Goal: Task Accomplishment & Management: Complete application form

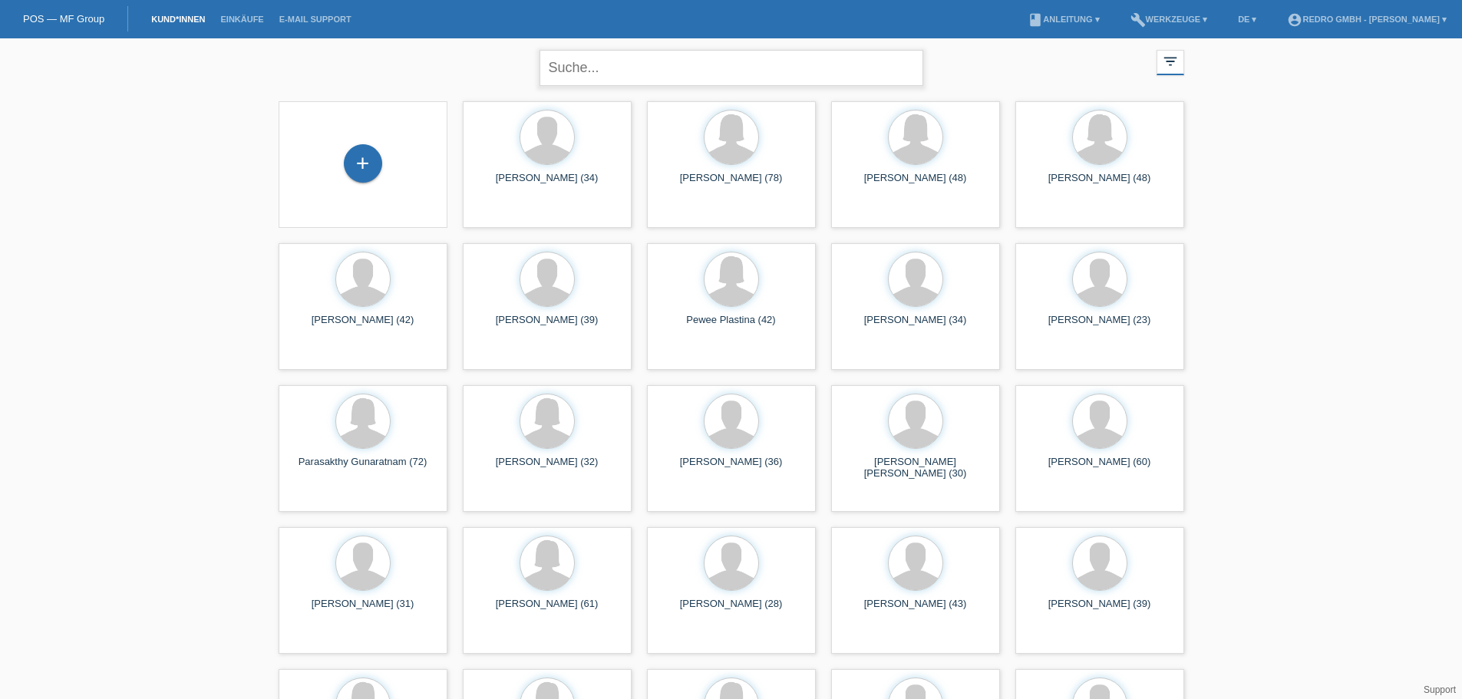
click at [642, 71] on input "text" at bounding box center [731, 68] width 384 height 36
paste input "Wilhelm"
type input "Wilhelm"
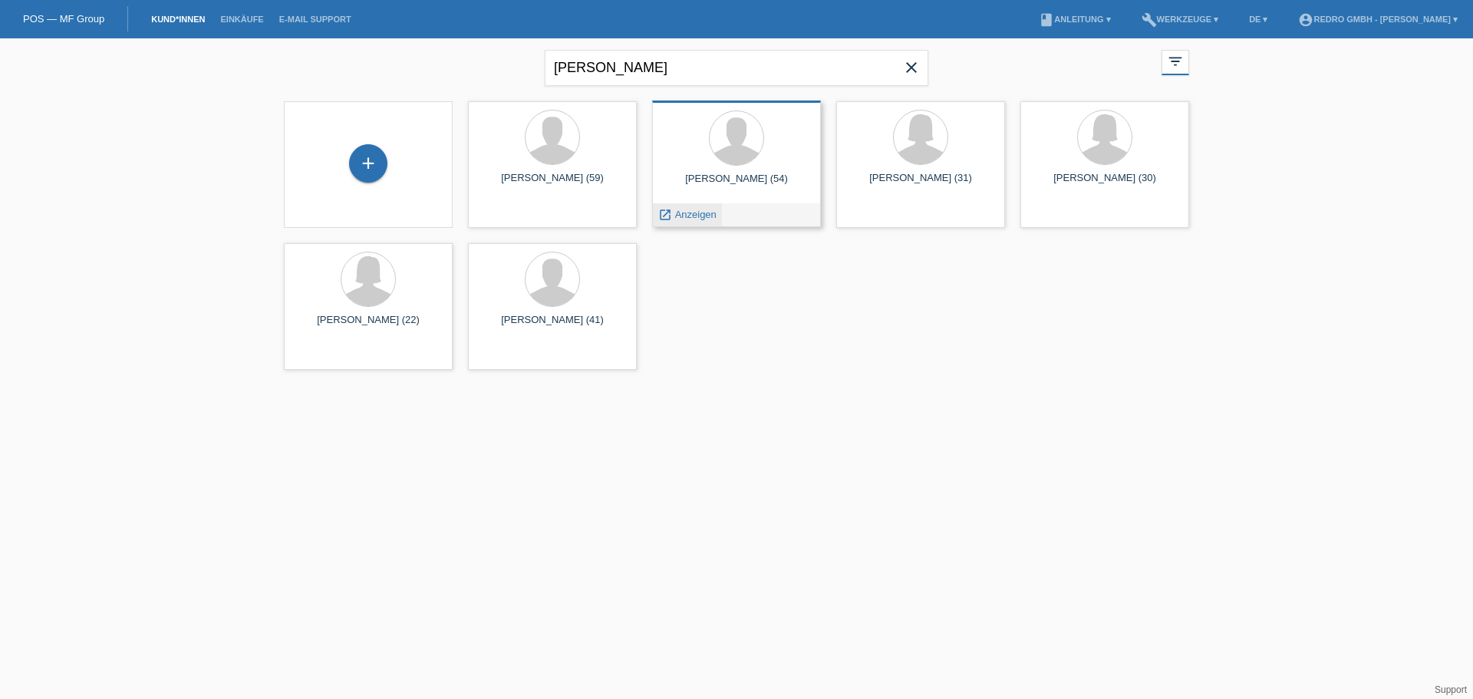
click at [695, 212] on span "Anzeigen" at bounding box center [695, 215] width 41 height 12
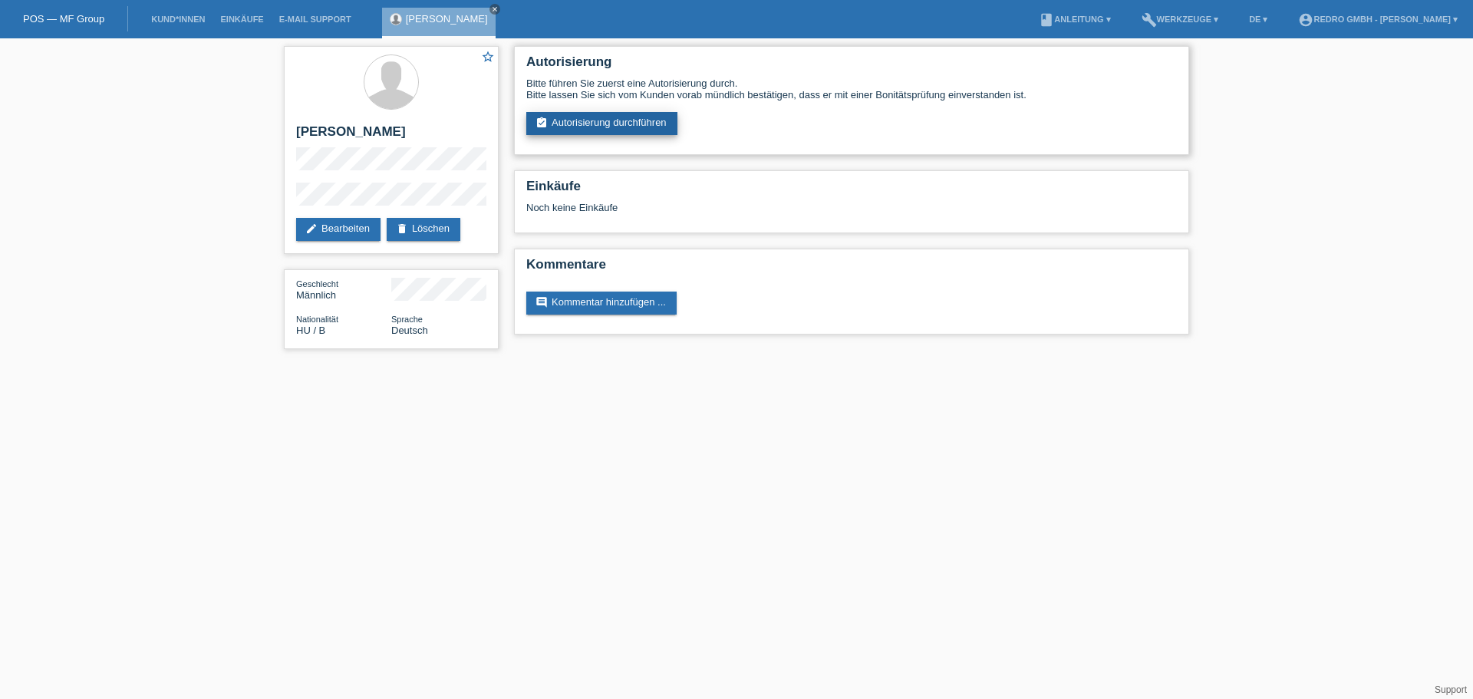
click at [579, 120] on link "assignment_turned_in Autorisierung durchführen" at bounding box center [601, 123] width 151 height 23
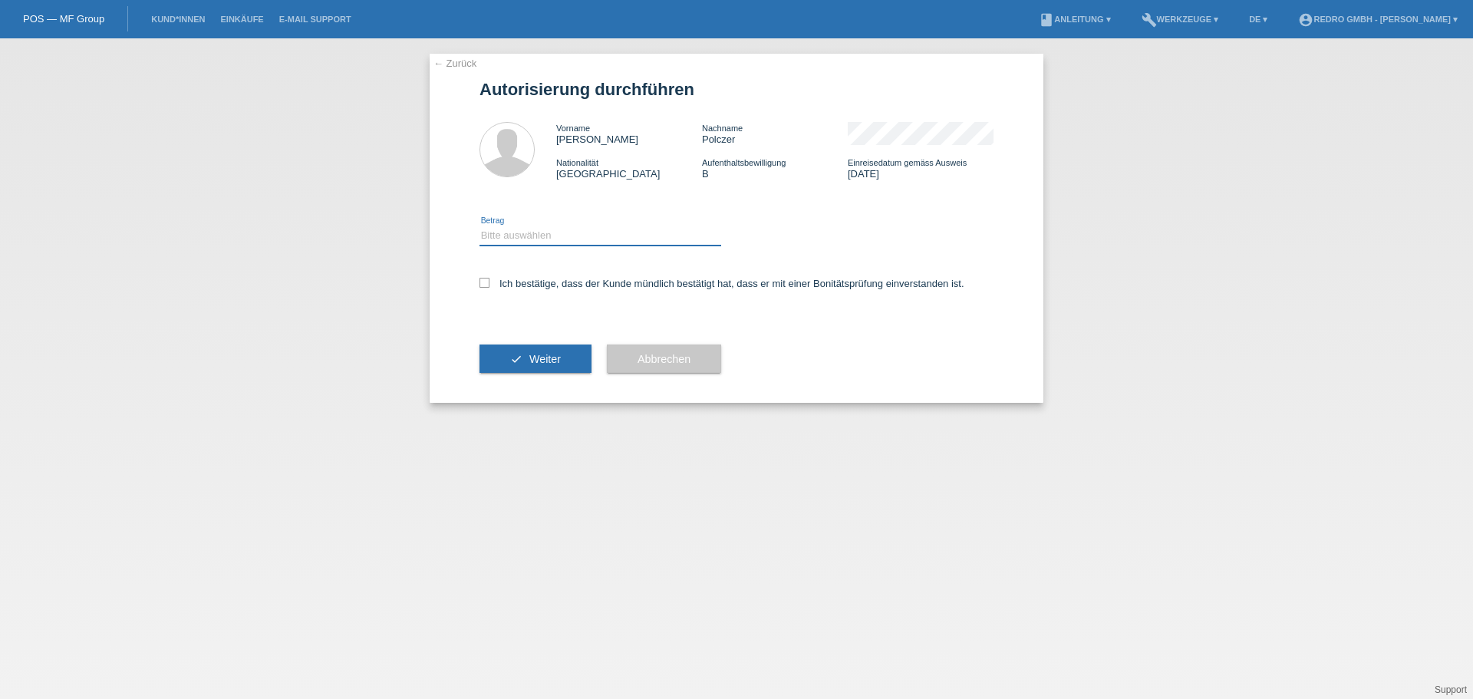
drag, startPoint x: 514, startPoint y: 227, endPoint x: 512, endPoint y: 241, distance: 14.0
click at [514, 227] on select "Bitte auswählen CHF 1.00 - CHF 499.00 CHF 500.00 - CHF 1'999.00 CHF 2'000.00 - …" at bounding box center [601, 235] width 242 height 18
select select "1"
click at [480, 226] on select "Bitte auswählen CHF 1.00 - CHF 499.00 CHF 500.00 - CHF 1'999.00 CHF 2'000.00 - …" at bounding box center [601, 235] width 242 height 18
click at [516, 279] on label "Ich bestätige, dass der Kunde mündlich bestätigt hat, dass er mit einer Bonität…" at bounding box center [722, 284] width 485 height 12
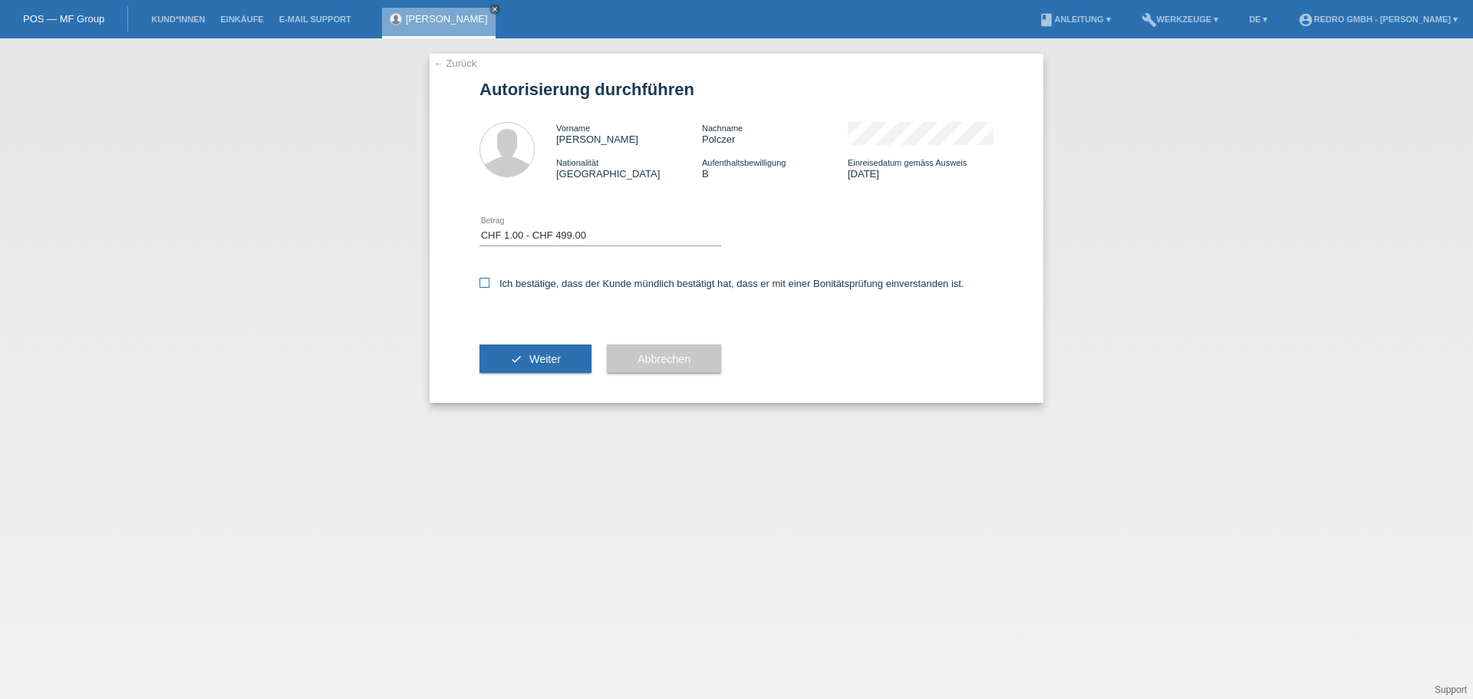
click at [490, 279] on input "Ich bestätige, dass der Kunde mündlich bestätigt hat, dass er mit einer Bonität…" at bounding box center [485, 283] width 10 height 10
checkbox input "true"
click at [531, 376] on div "check Weiter" at bounding box center [536, 359] width 112 height 89
click at [545, 352] on button "check Weiter" at bounding box center [536, 359] width 112 height 29
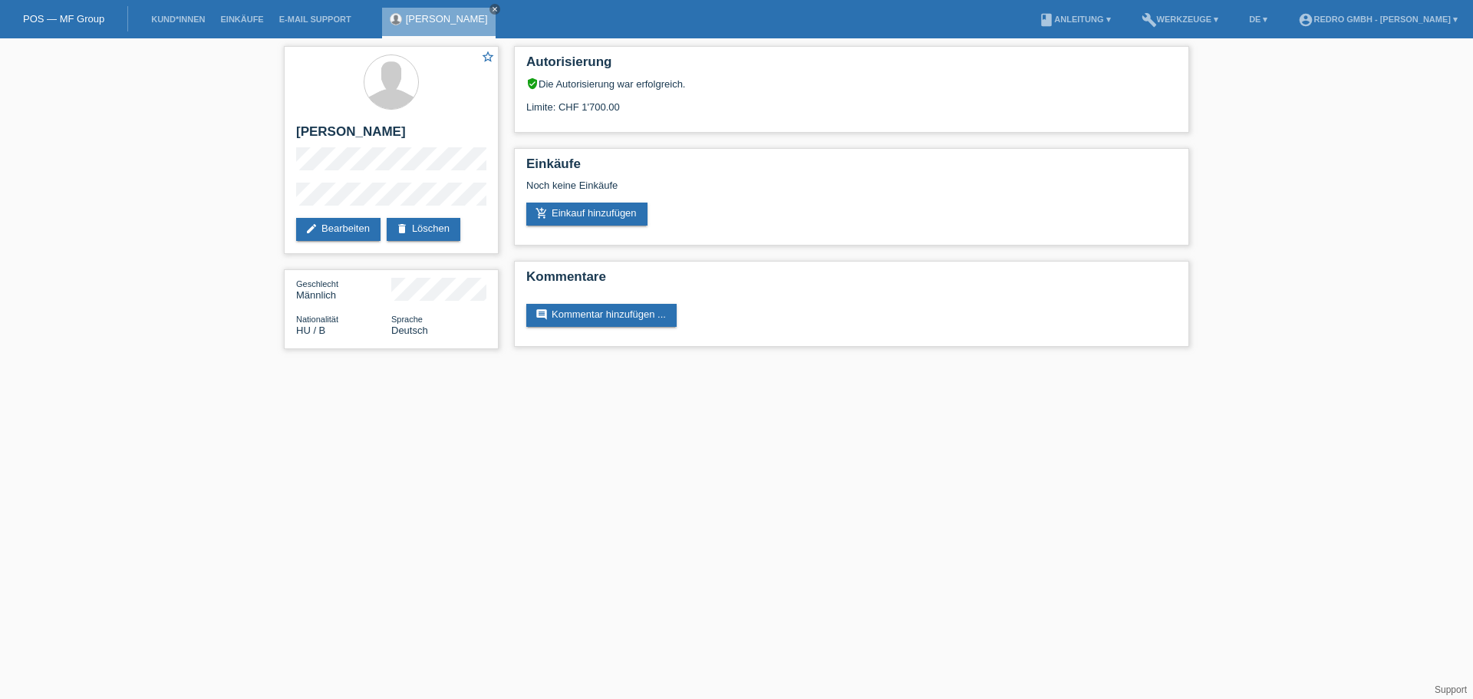
click at [193, 25] on li "Kund*innen" at bounding box center [177, 19] width 69 height 39
click at [193, 22] on link "Kund*innen" at bounding box center [177, 19] width 69 height 9
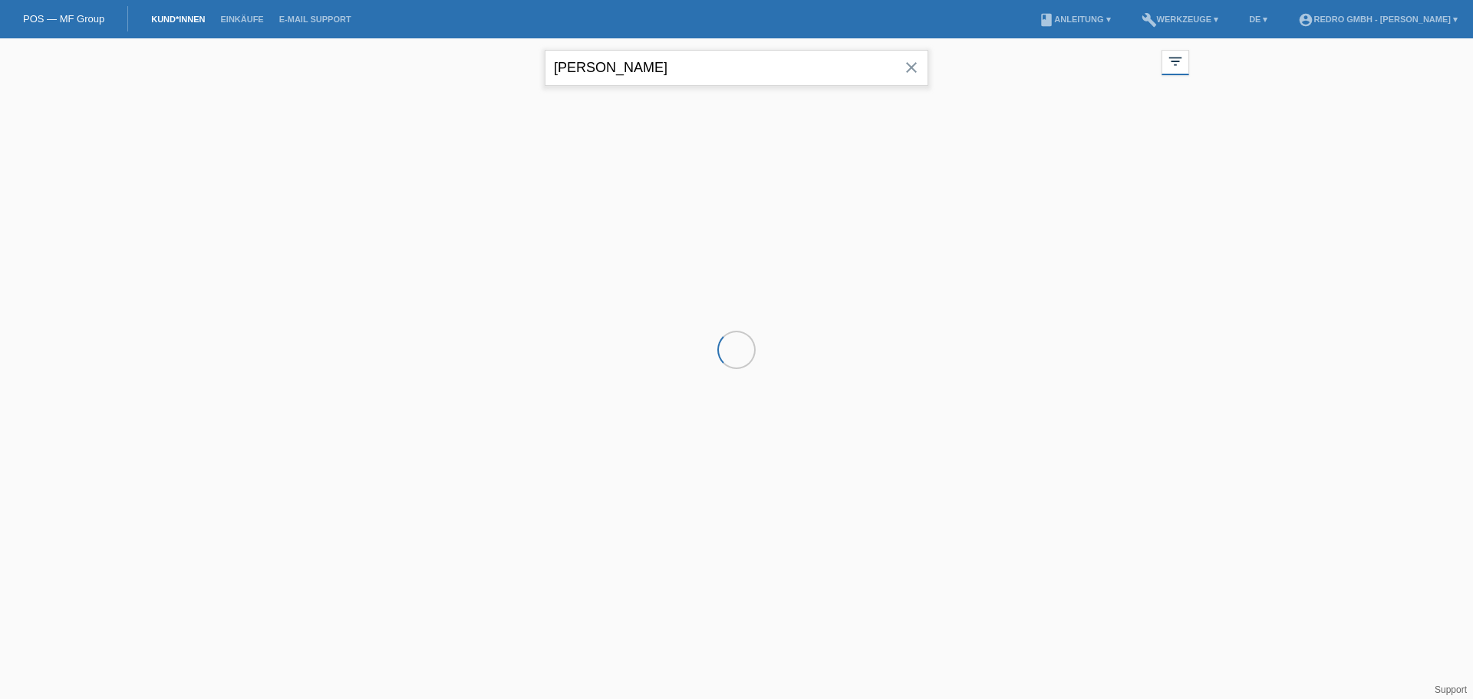
drag, startPoint x: 0, startPoint y: 0, endPoint x: 674, endPoint y: 69, distance: 678.0
click at [674, 69] on input "[PERSON_NAME]" at bounding box center [737, 68] width 384 height 36
paste input "[PERSON_NAME]"
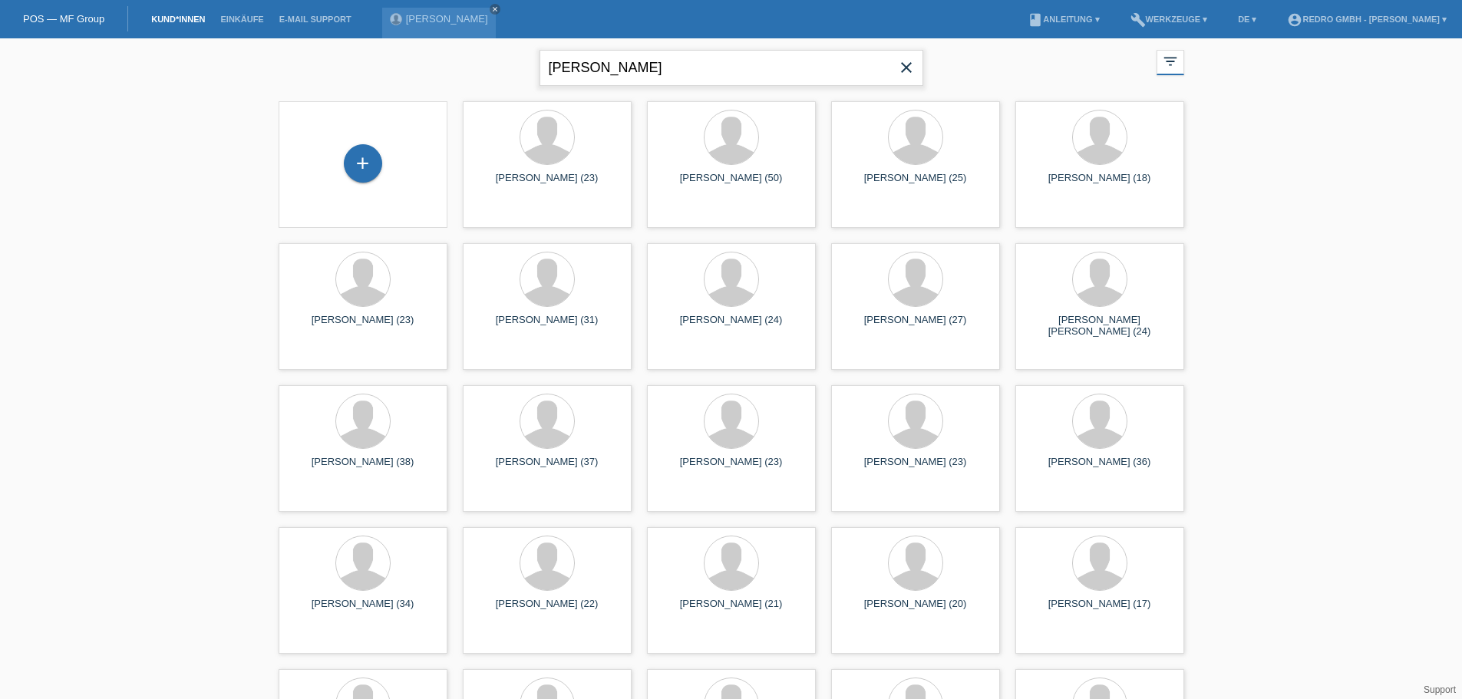
click at [563, 60] on input "samuel imhof" at bounding box center [731, 68] width 384 height 36
type input "imhof"
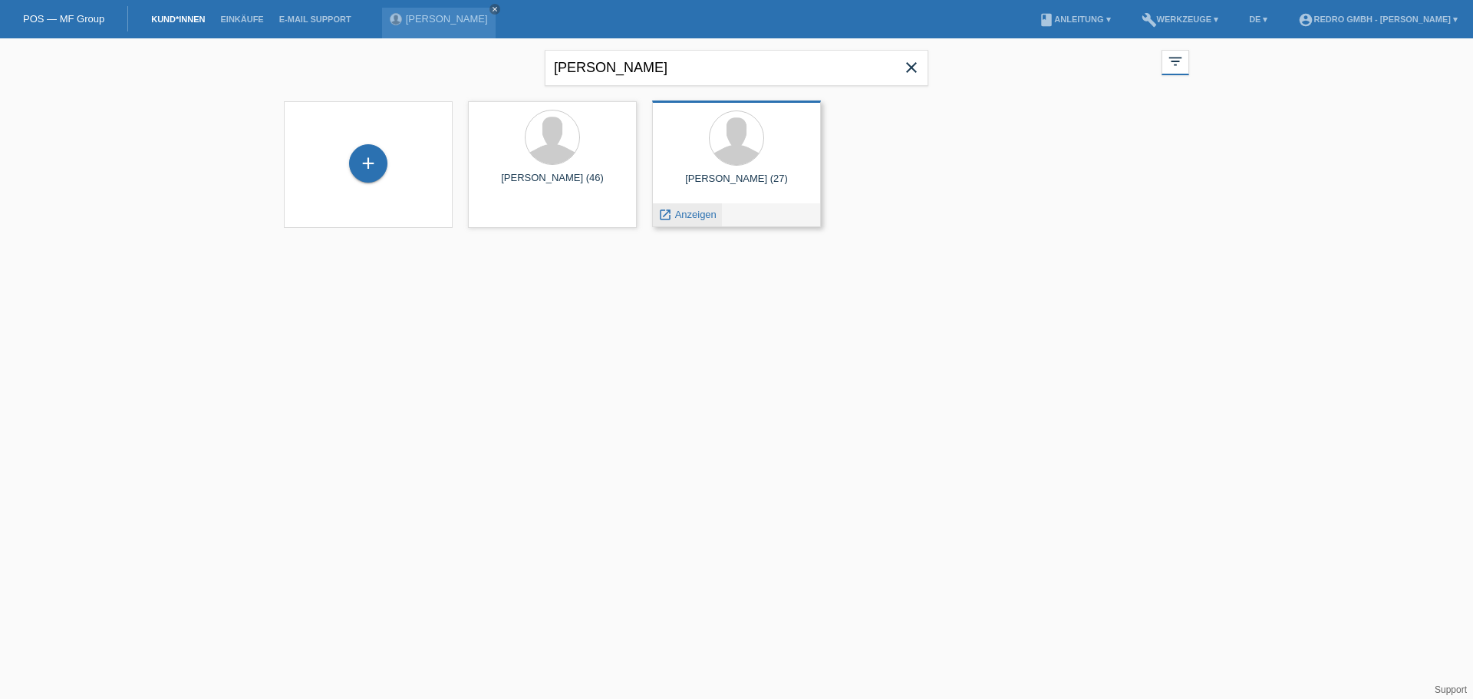
click at [704, 216] on span "Anzeigen" at bounding box center [695, 215] width 41 height 12
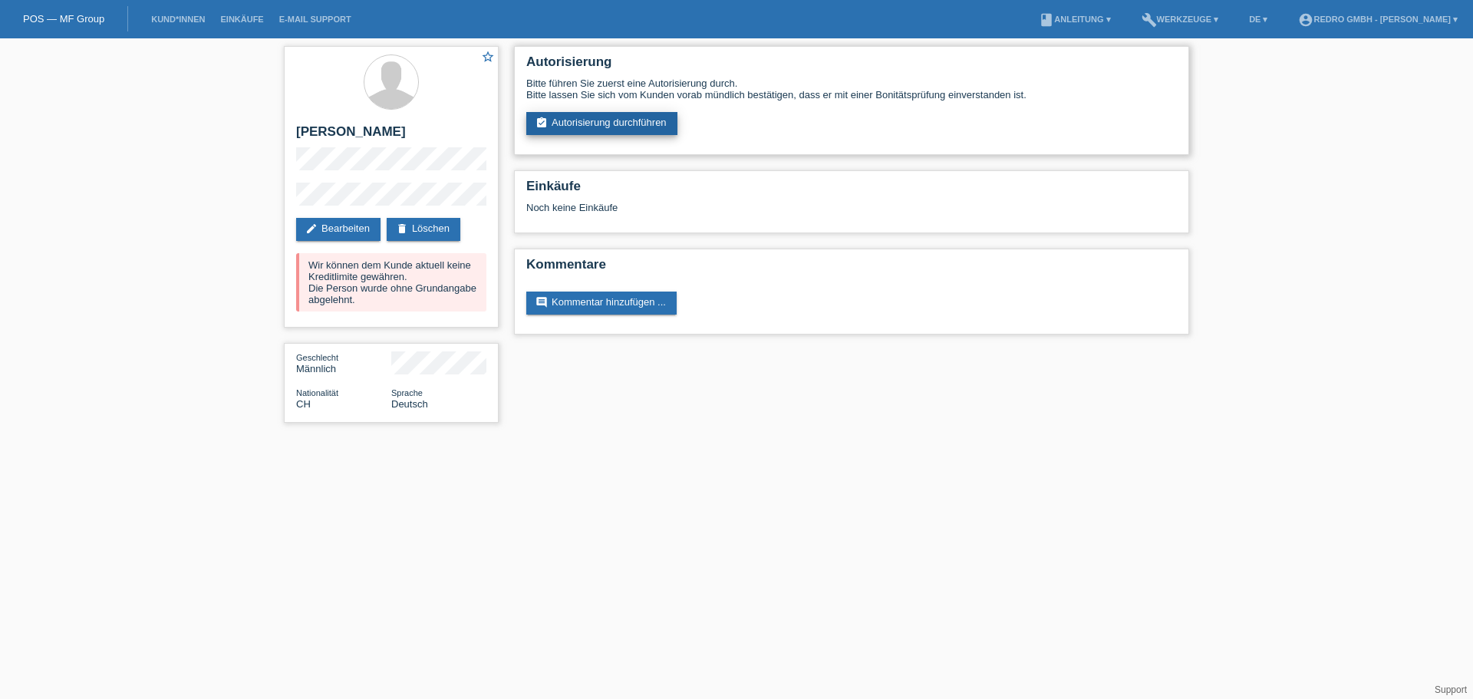
click at [582, 130] on link "assignment_turned_in Autorisierung durchführen" at bounding box center [601, 123] width 151 height 23
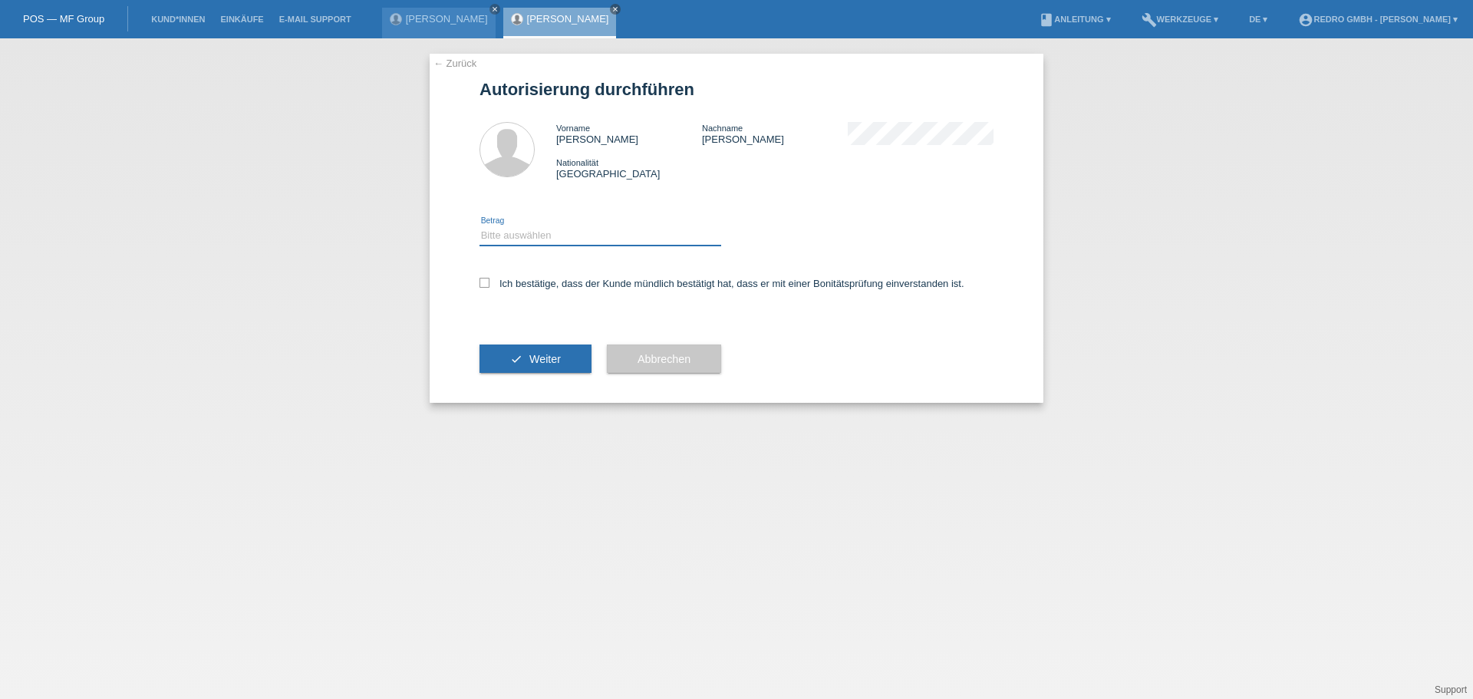
drag, startPoint x: 518, startPoint y: 229, endPoint x: 518, endPoint y: 244, distance: 15.3
click at [518, 229] on select "Bitte auswählen CHF 1.00 - CHF 499.00 CHF 500.00 - CHF 1'999.00 CHF 2'000.00 - …" at bounding box center [601, 235] width 242 height 18
select select "1"
click at [480, 226] on select "Bitte auswählen CHF 1.00 - CHF 499.00 CHF 500.00 - CHF 1'999.00 CHF 2'000.00 - …" at bounding box center [601, 235] width 242 height 18
click at [513, 283] on label "Ich bestätige, dass der Kunde mündlich bestätigt hat, dass er mit einer Bonität…" at bounding box center [722, 284] width 485 height 12
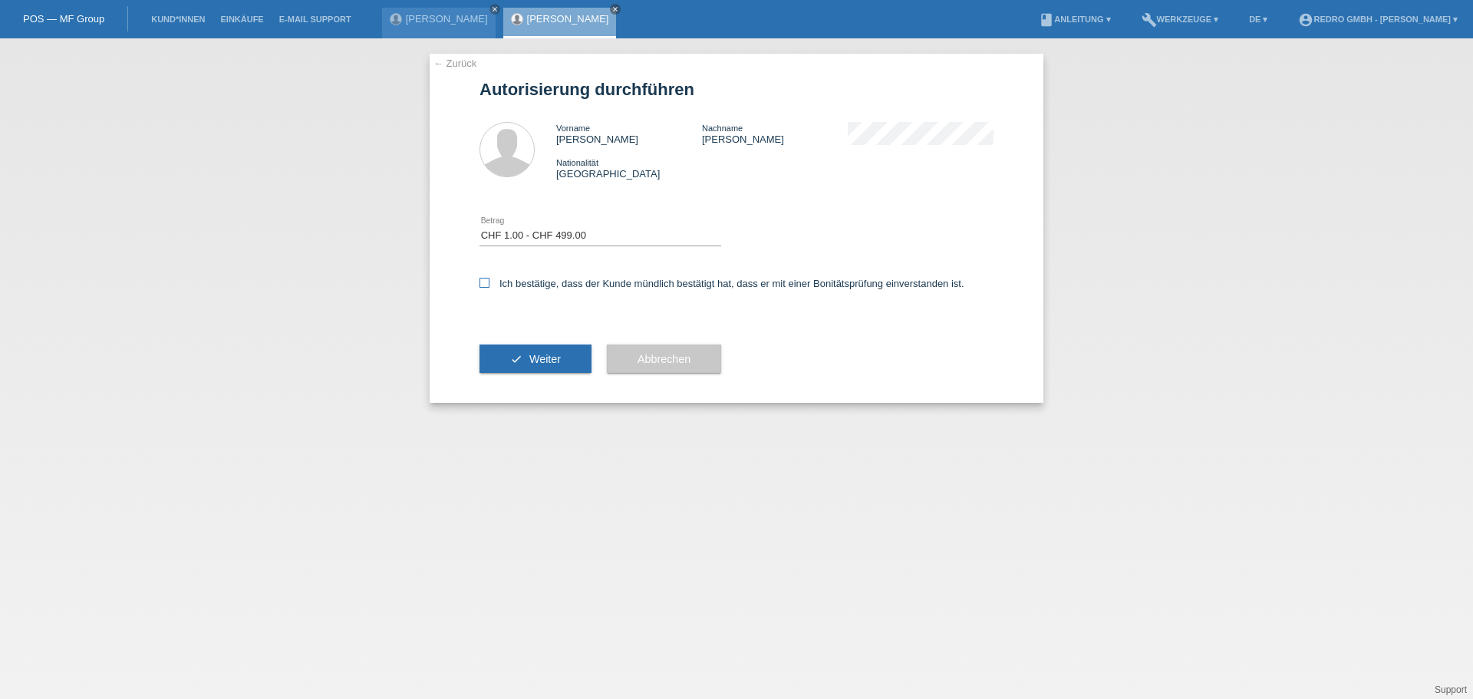
click at [490, 283] on input "Ich bestätige, dass der Kunde mündlich bestätigt hat, dass er mit einer Bonität…" at bounding box center [485, 283] width 10 height 10
checkbox input "true"
click at [509, 340] on div "check Weiter" at bounding box center [536, 359] width 112 height 89
click at [509, 342] on div "check Weiter" at bounding box center [536, 359] width 112 height 89
click at [510, 353] on icon "check" at bounding box center [516, 359] width 12 height 12
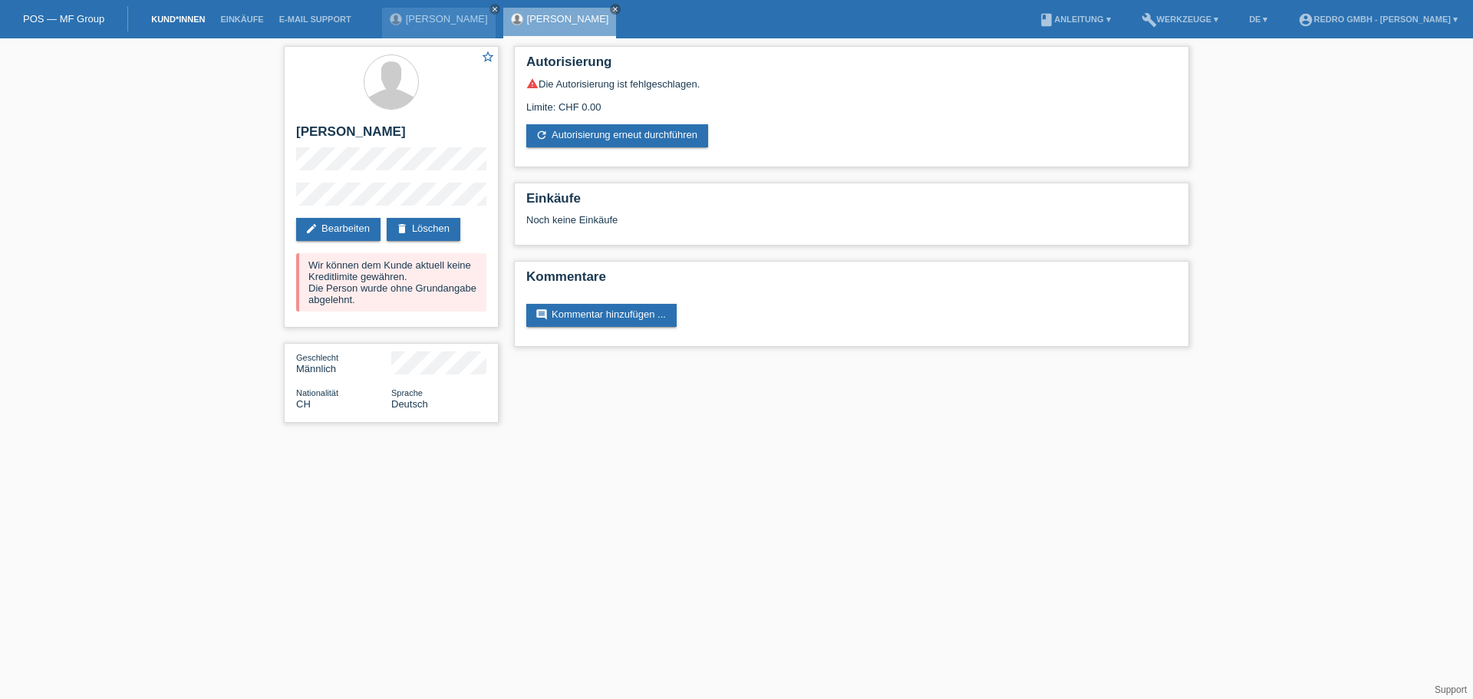
click at [190, 21] on link "Kund*innen" at bounding box center [177, 19] width 69 height 9
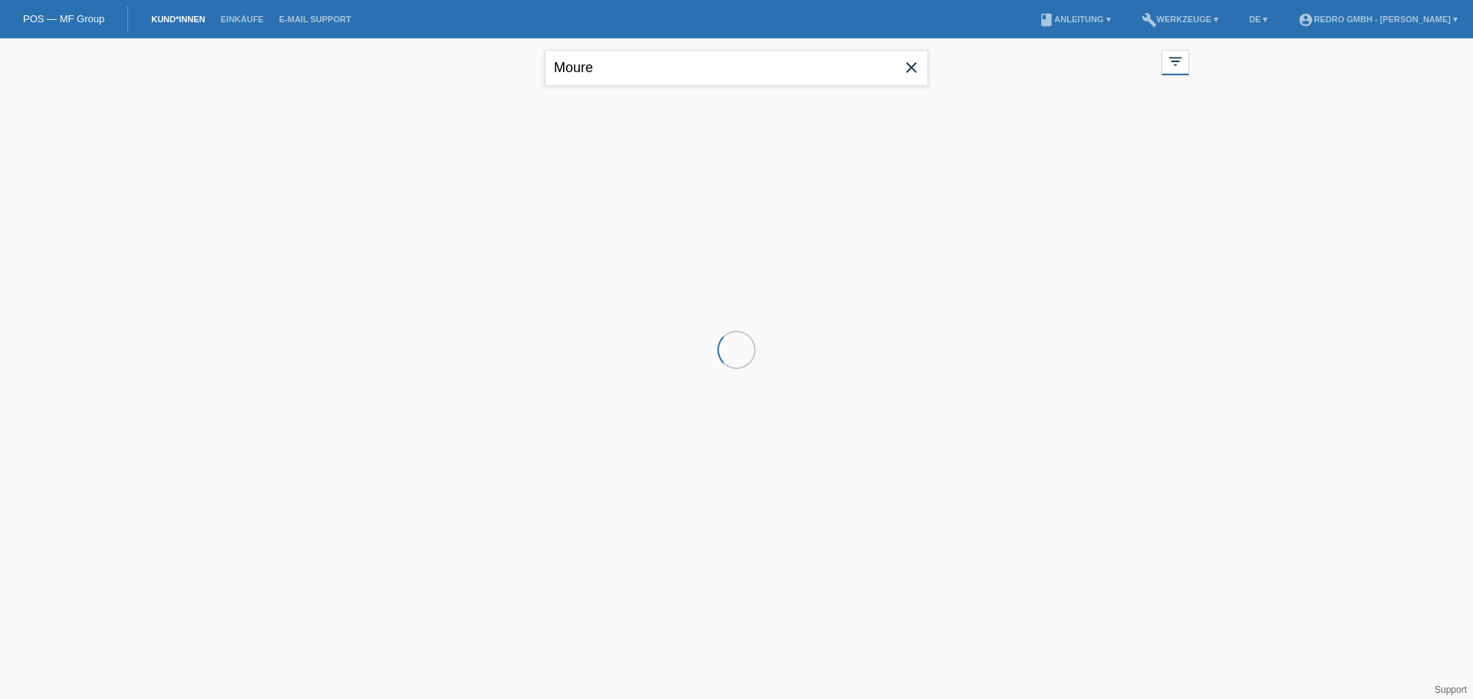
type input "Moure"
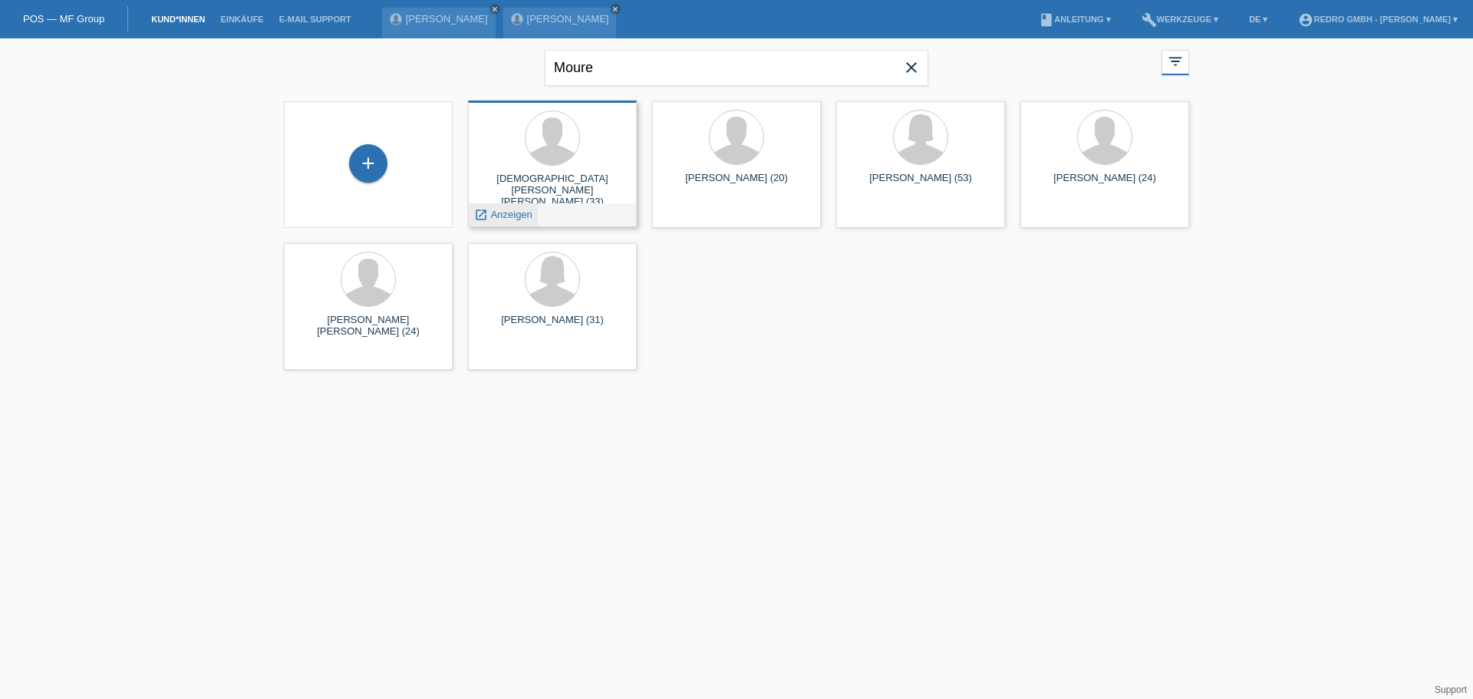
click at [500, 214] on span "Anzeigen" at bounding box center [511, 215] width 41 height 12
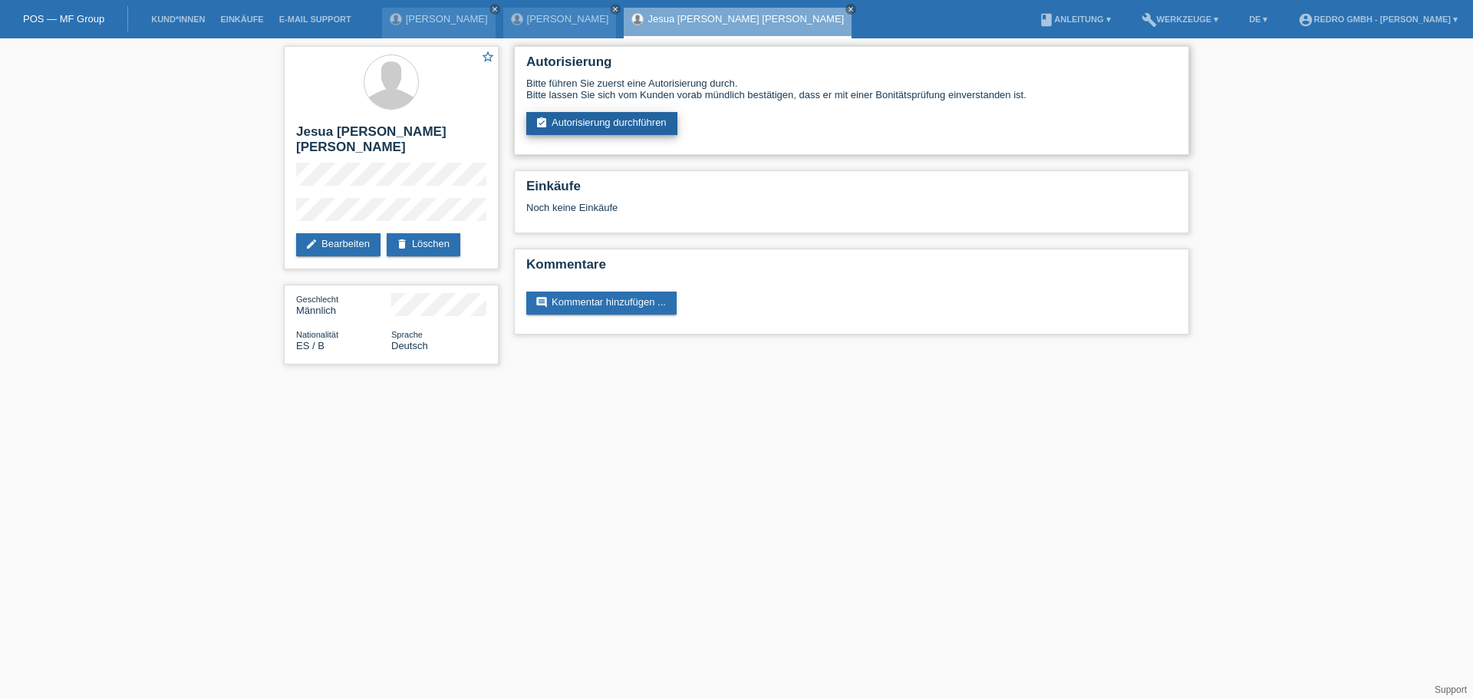
click at [611, 123] on link "assignment_turned_in Autorisierung durchführen" at bounding box center [601, 123] width 151 height 23
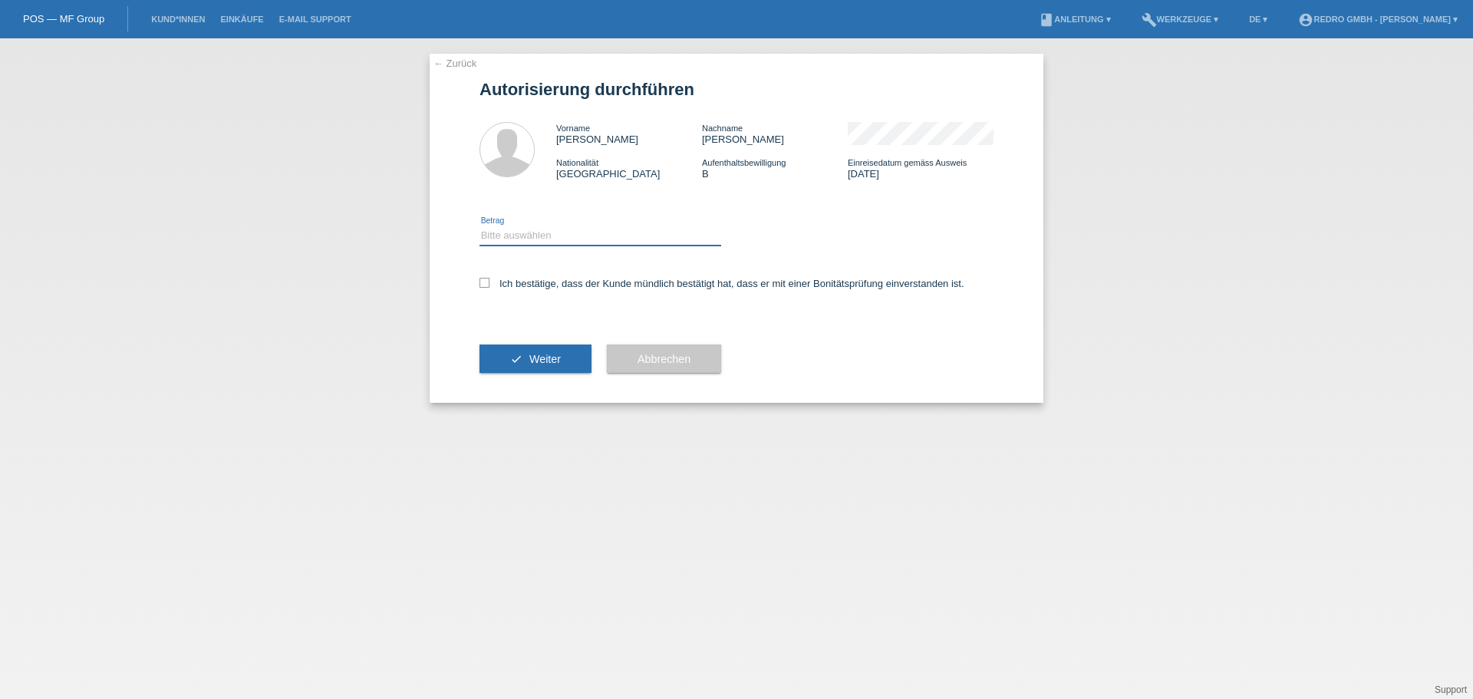
click at [557, 242] on select "Bitte auswählen CHF 1.00 - CHF 499.00 CHF 500.00 - CHF 1'999.00 CHF 2'000.00 - …" at bounding box center [601, 235] width 242 height 18
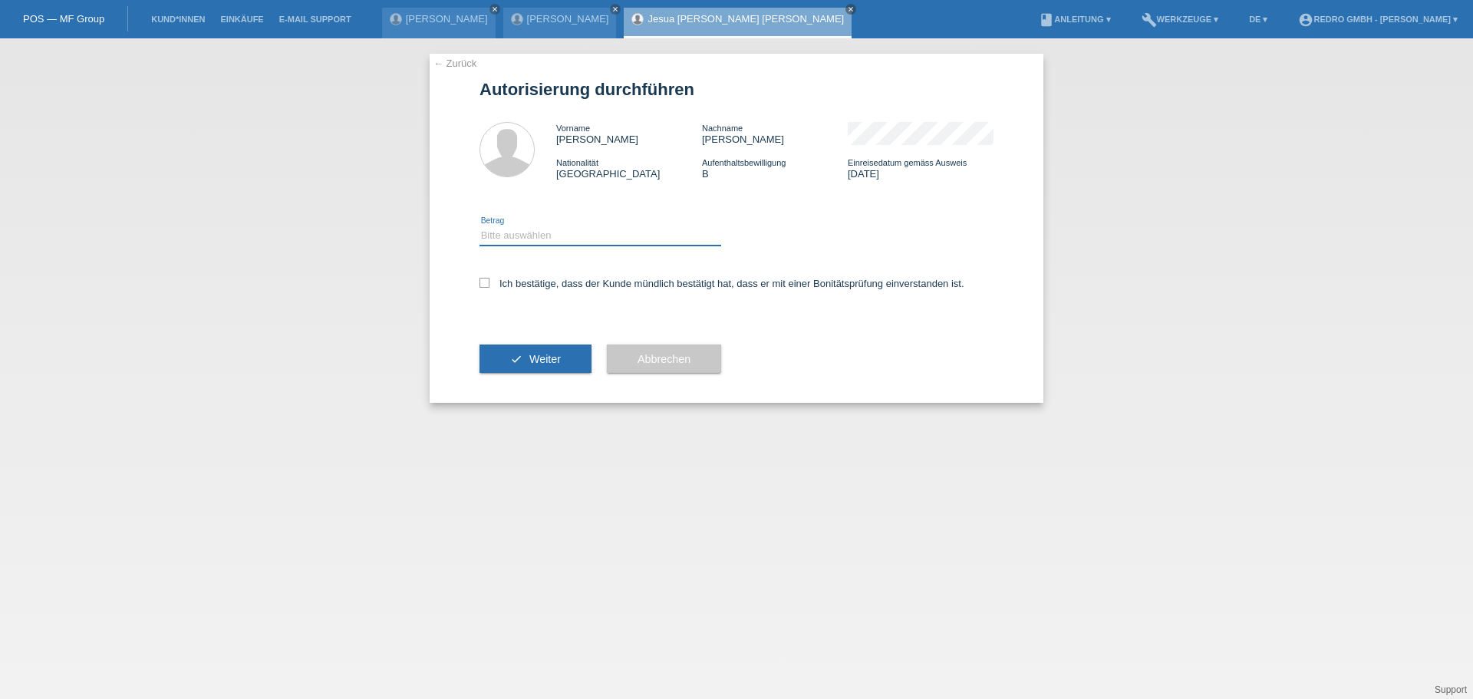
select select "1"
click at [480, 226] on select "Bitte auswählen CHF 1.00 - CHF 499.00 CHF 500.00 - CHF 1'999.00 CHF 2'000.00 - …" at bounding box center [601, 235] width 242 height 18
click at [541, 279] on label "Ich bestätige, dass der Kunde mündlich bestätigt hat, dass er mit einer Bonität…" at bounding box center [722, 284] width 485 height 12
click at [490, 279] on input "Ich bestätige, dass der Kunde mündlich bestätigt hat, dass er mit einer Bonität…" at bounding box center [485, 283] width 10 height 10
checkbox input "true"
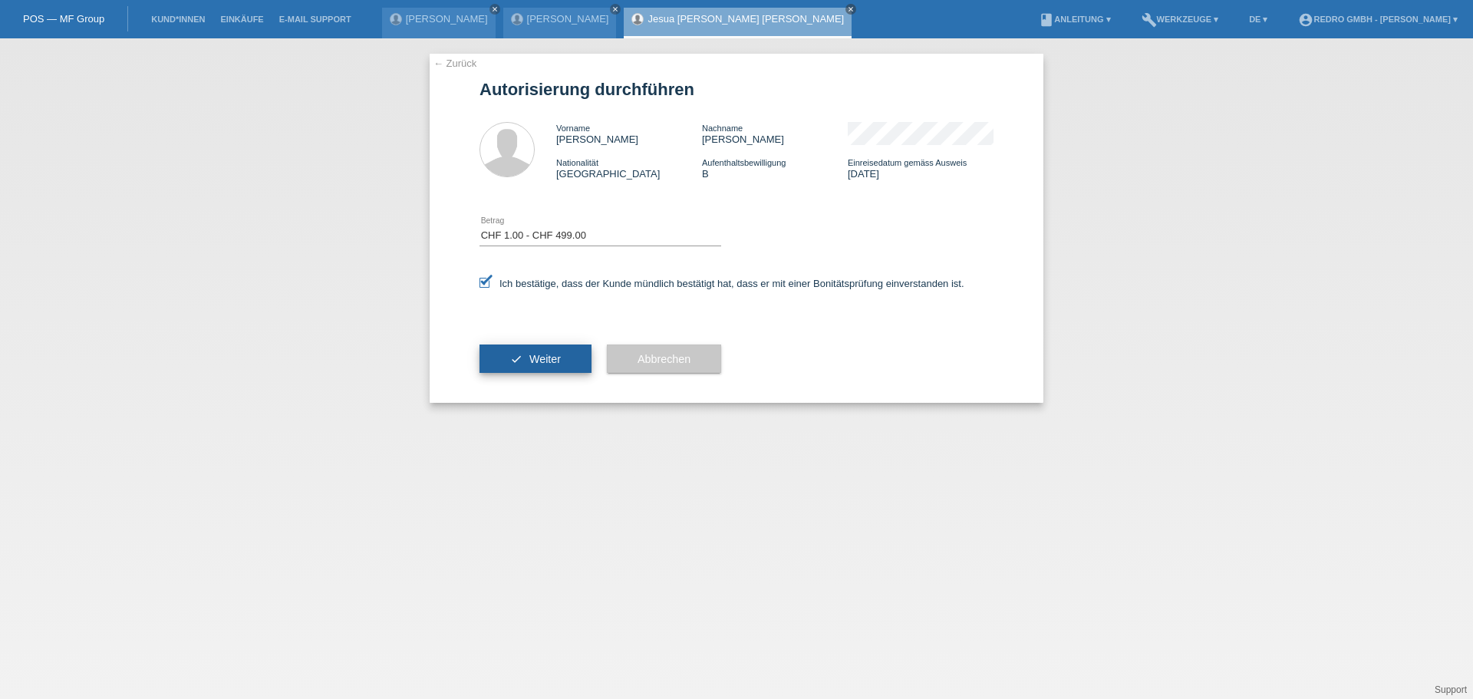
click at [528, 371] on button "check Weiter" at bounding box center [536, 359] width 112 height 29
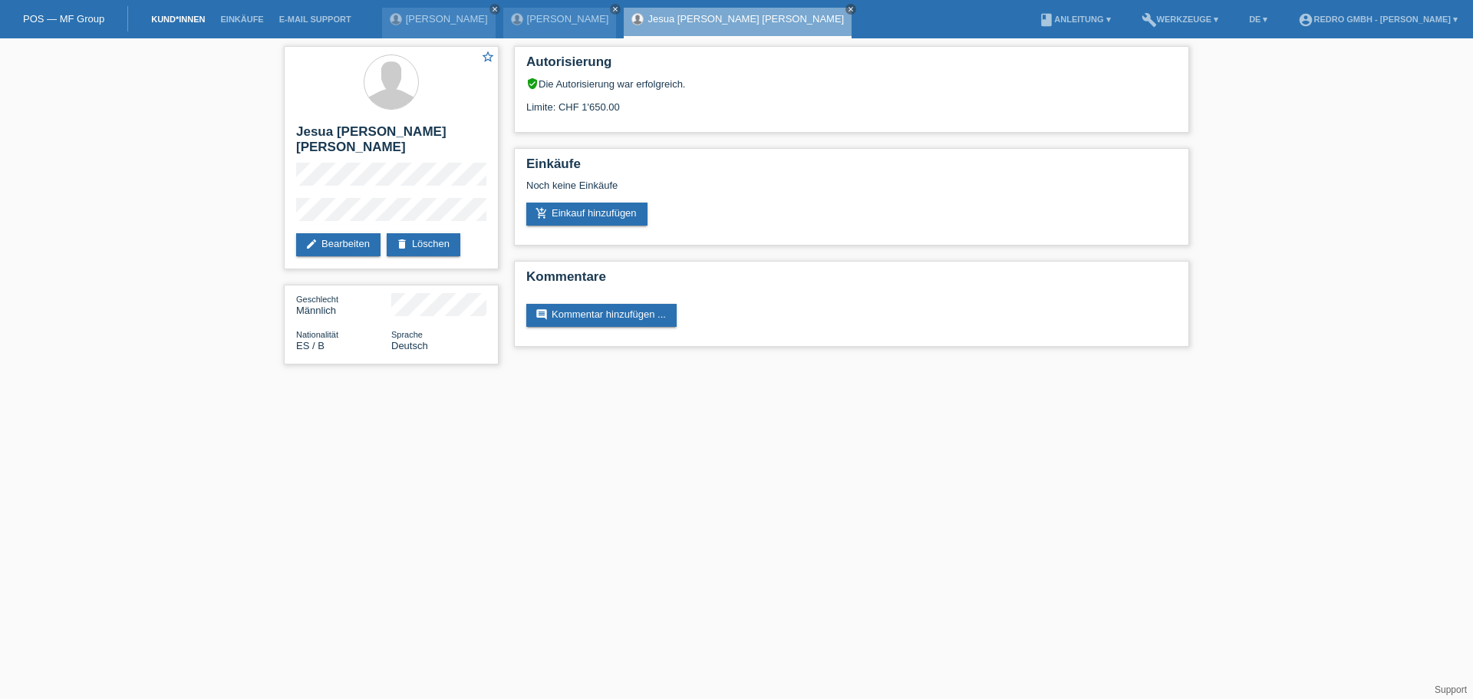
click at [170, 17] on link "Kund*innen" at bounding box center [177, 19] width 69 height 9
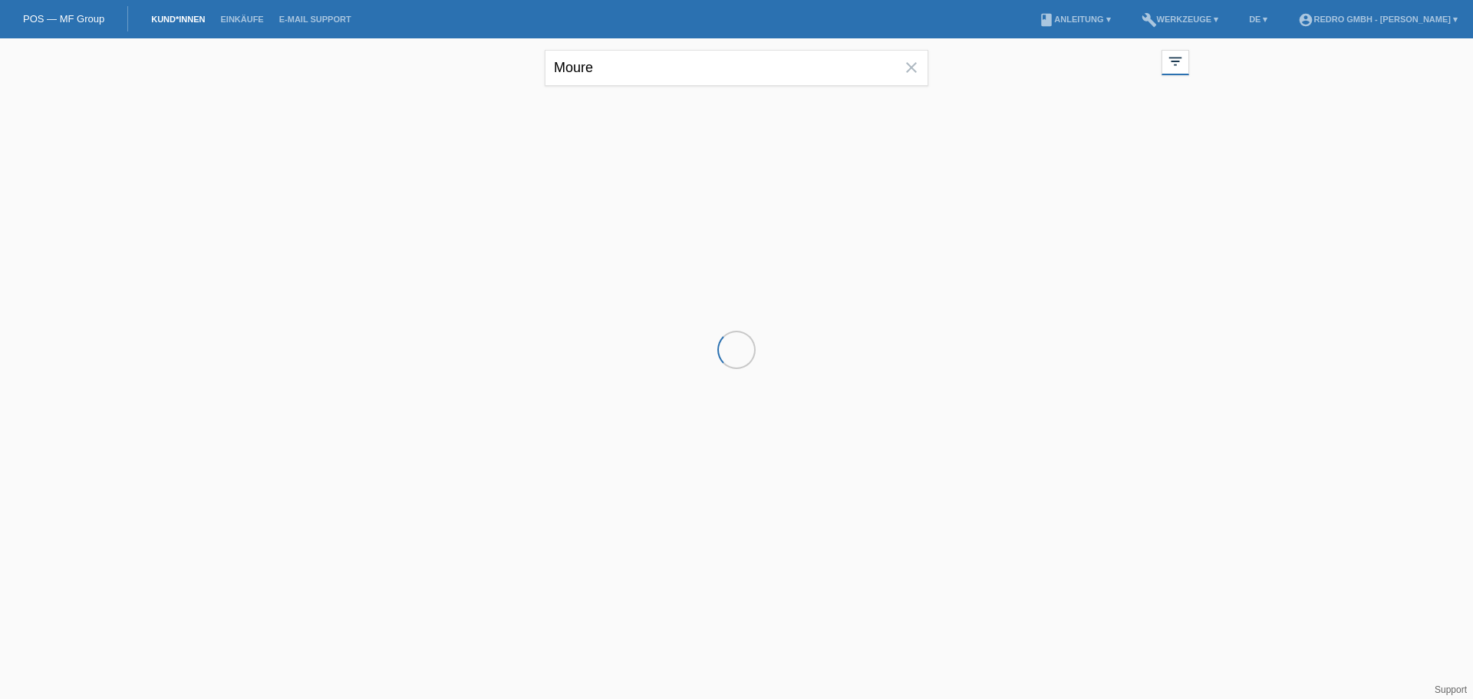
click at [638, 81] on input "Moure" at bounding box center [737, 68] width 384 height 36
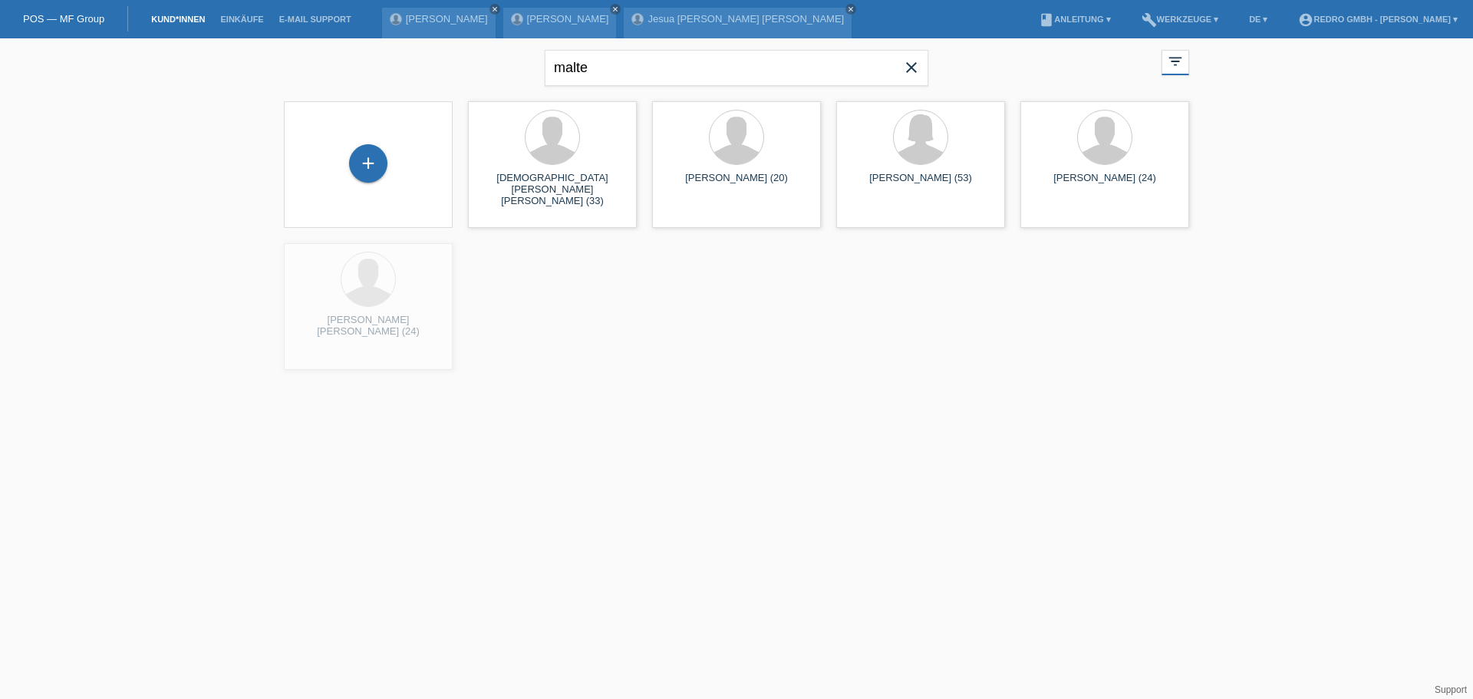
type input "malte"
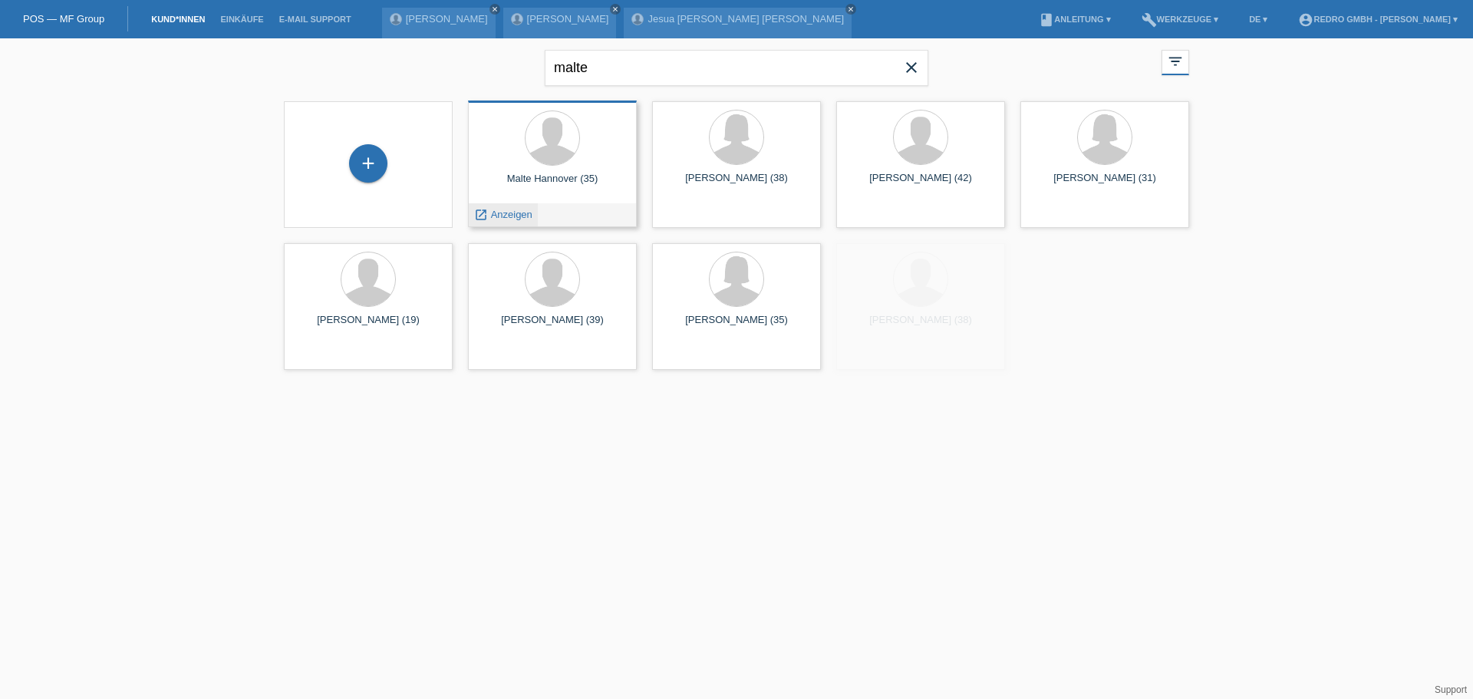
click at [513, 211] on span "Anzeigen" at bounding box center [511, 215] width 41 height 12
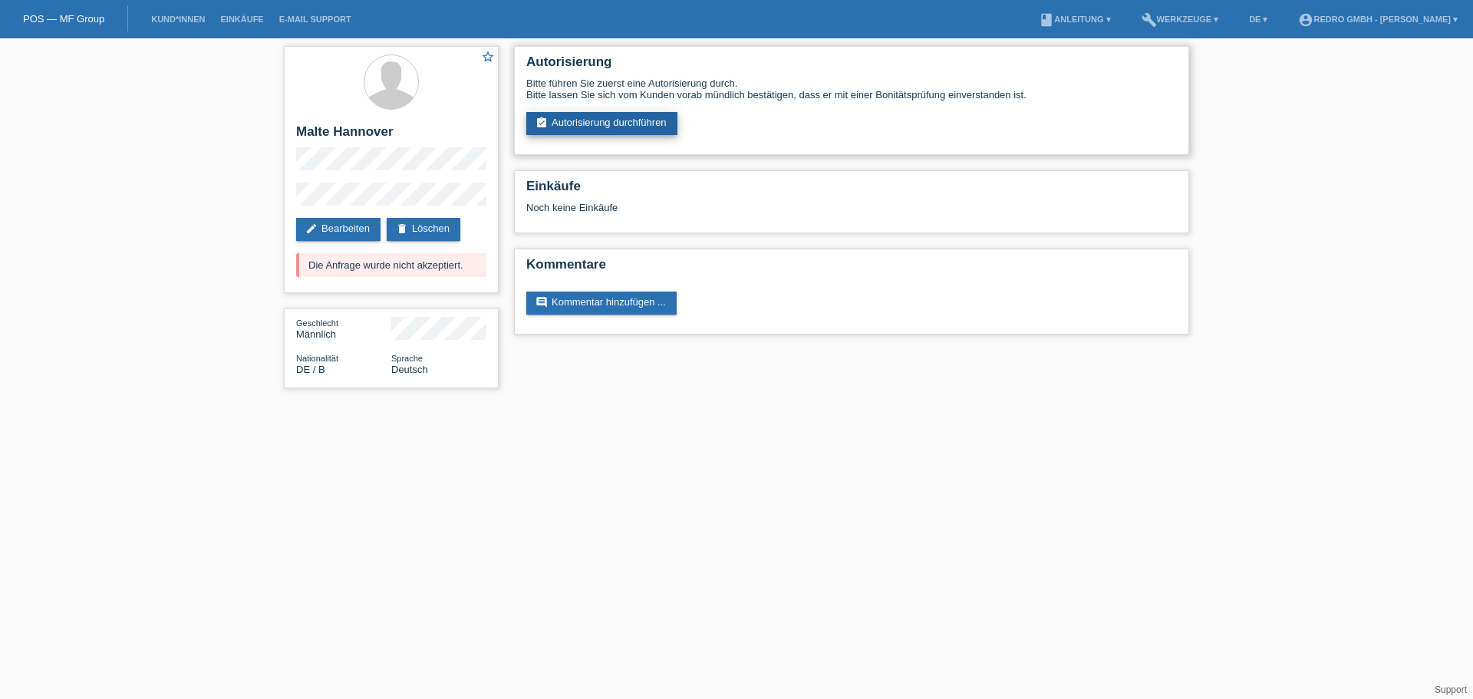
click at [562, 123] on link "assignment_turned_in Autorisierung durchführen" at bounding box center [601, 123] width 151 height 23
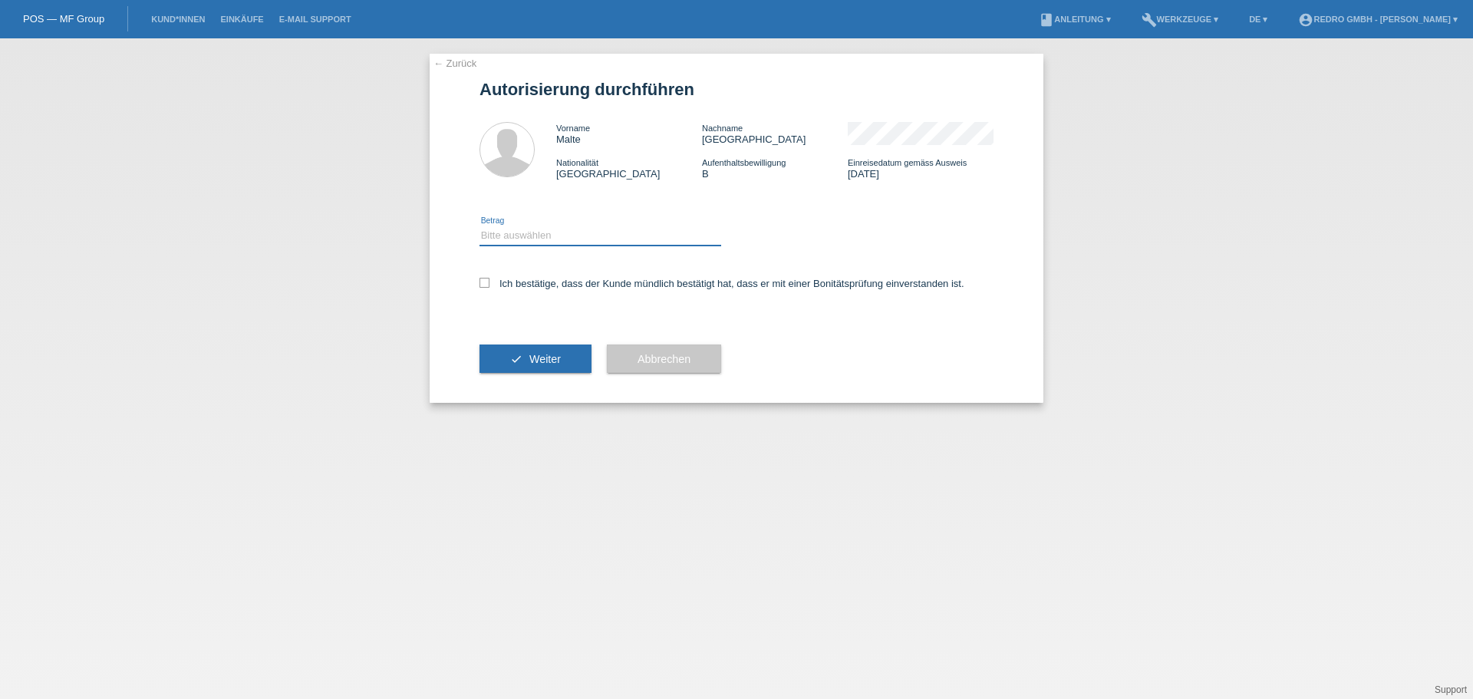
click at [549, 240] on select "Bitte auswählen CHF 1.00 - CHF 499.00 CHF 500.00 - CHF 1'999.00 CHF 2'000.00 - …" at bounding box center [601, 235] width 242 height 18
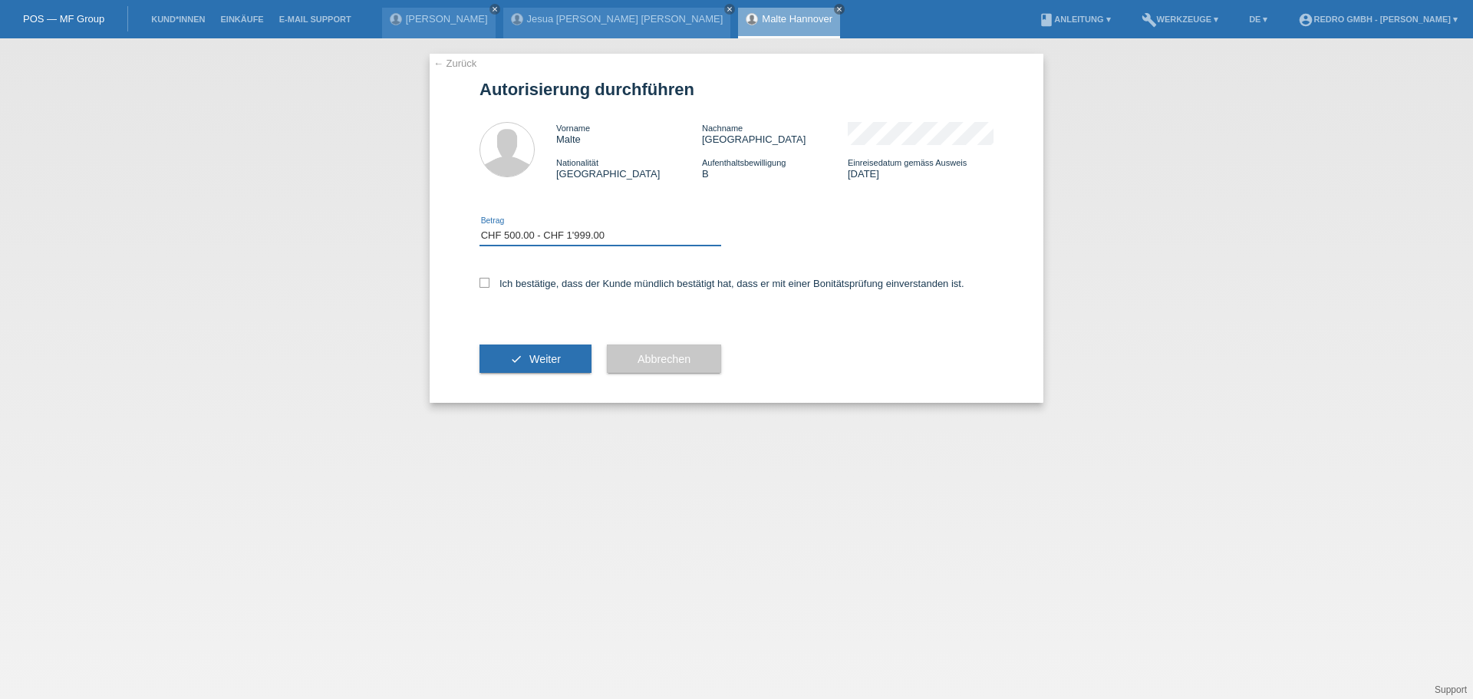
click at [480, 226] on select "Bitte auswählen CHF 1.00 - CHF 499.00 CHF 500.00 - CHF 1'999.00 CHF 2'000.00 - …" at bounding box center [601, 235] width 242 height 18
drag, startPoint x: 529, startPoint y: 227, endPoint x: 526, endPoint y: 241, distance: 14.3
click at [529, 227] on select "Bitte auswählen CHF 1.00 - CHF 499.00 CHF 500.00 - CHF 1'999.00 CHF 2'000.00 - …" at bounding box center [601, 235] width 242 height 18
select select "1"
click at [480, 226] on select "Bitte auswählen CHF 1.00 - CHF 499.00 CHF 500.00 - CHF 1'999.00 CHF 2'000.00 - …" at bounding box center [601, 235] width 242 height 18
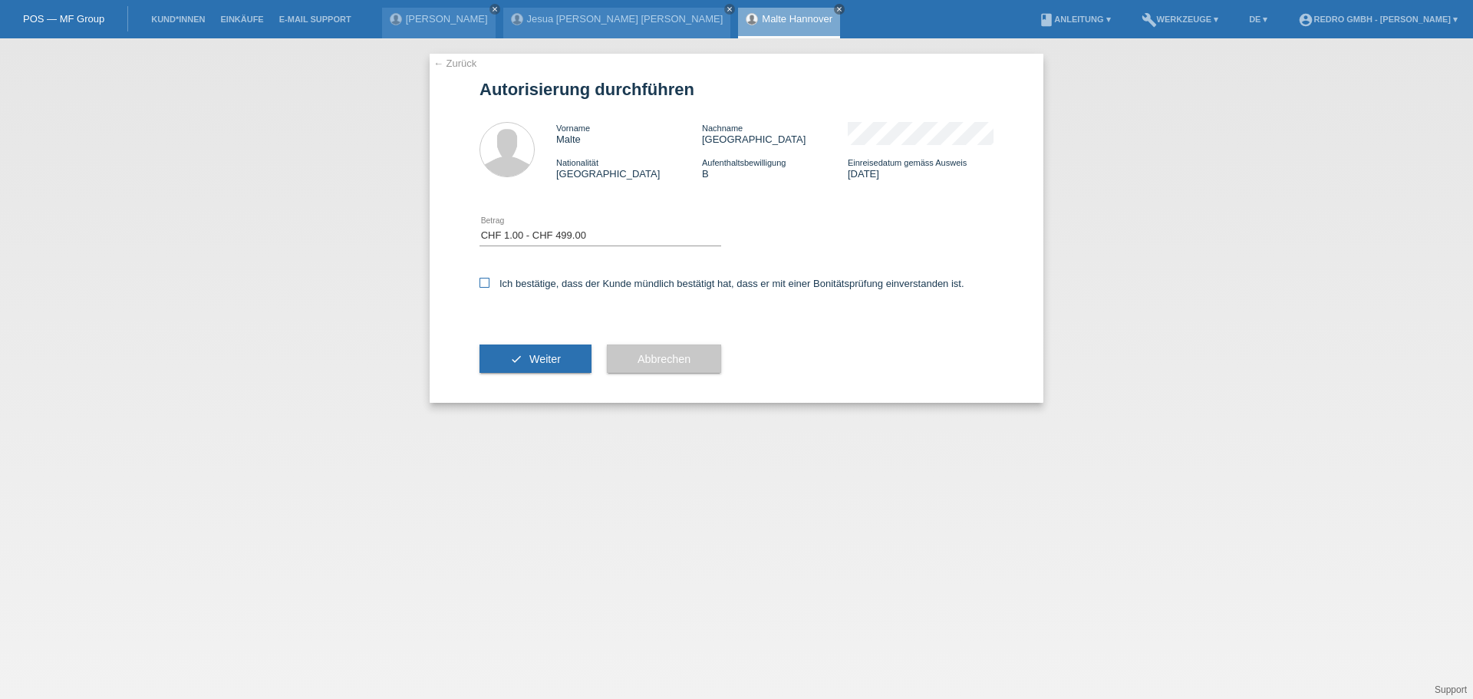
click at [509, 281] on label "Ich bestätige, dass der Kunde mündlich bestätigt hat, dass er mit einer Bonität…" at bounding box center [722, 284] width 485 height 12
click at [490, 281] on input "Ich bestätige, dass der Kunde mündlich bestätigt hat, dass er mit einer Bonität…" at bounding box center [485, 283] width 10 height 10
checkbox input "true"
click at [530, 360] on span "Weiter" at bounding box center [544, 359] width 31 height 12
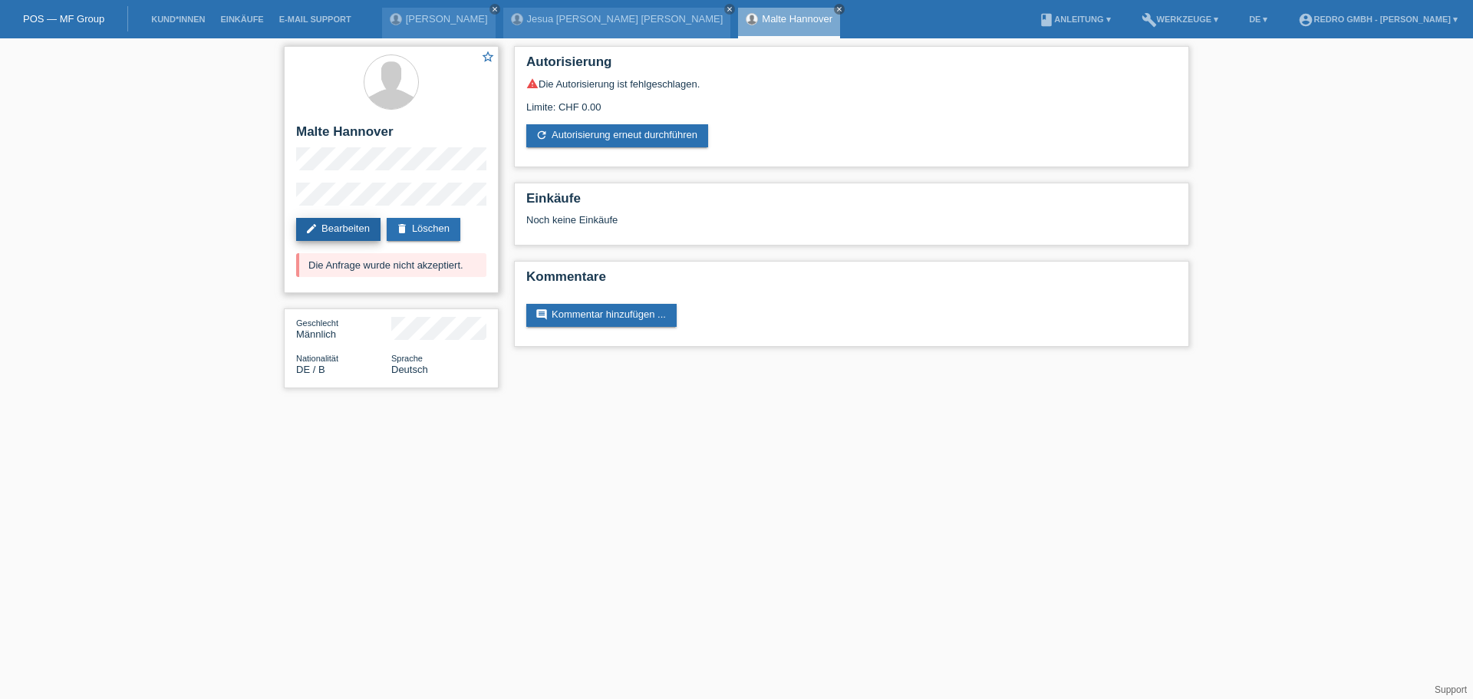
click at [339, 240] on link "edit Bearbeiten" at bounding box center [338, 229] width 84 height 23
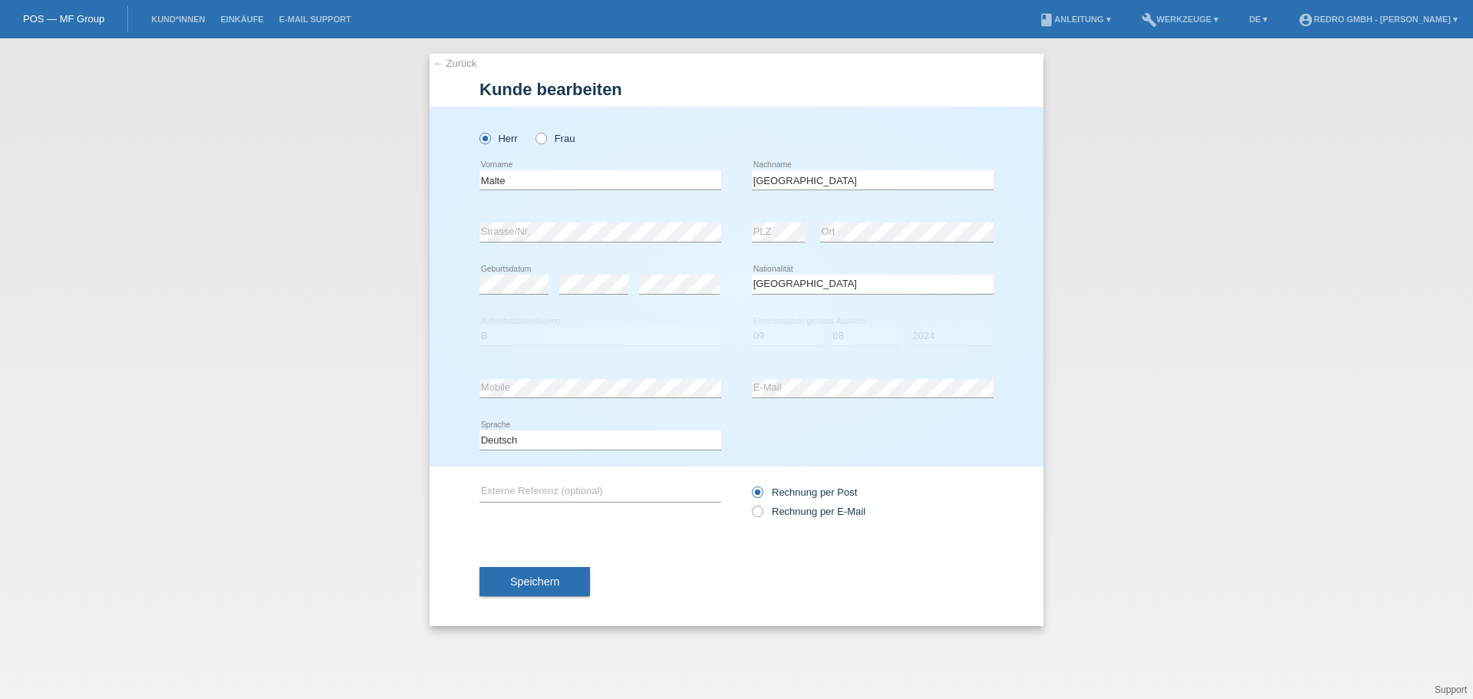
select select "DE"
select select "B"
select select "09"
select select "08"
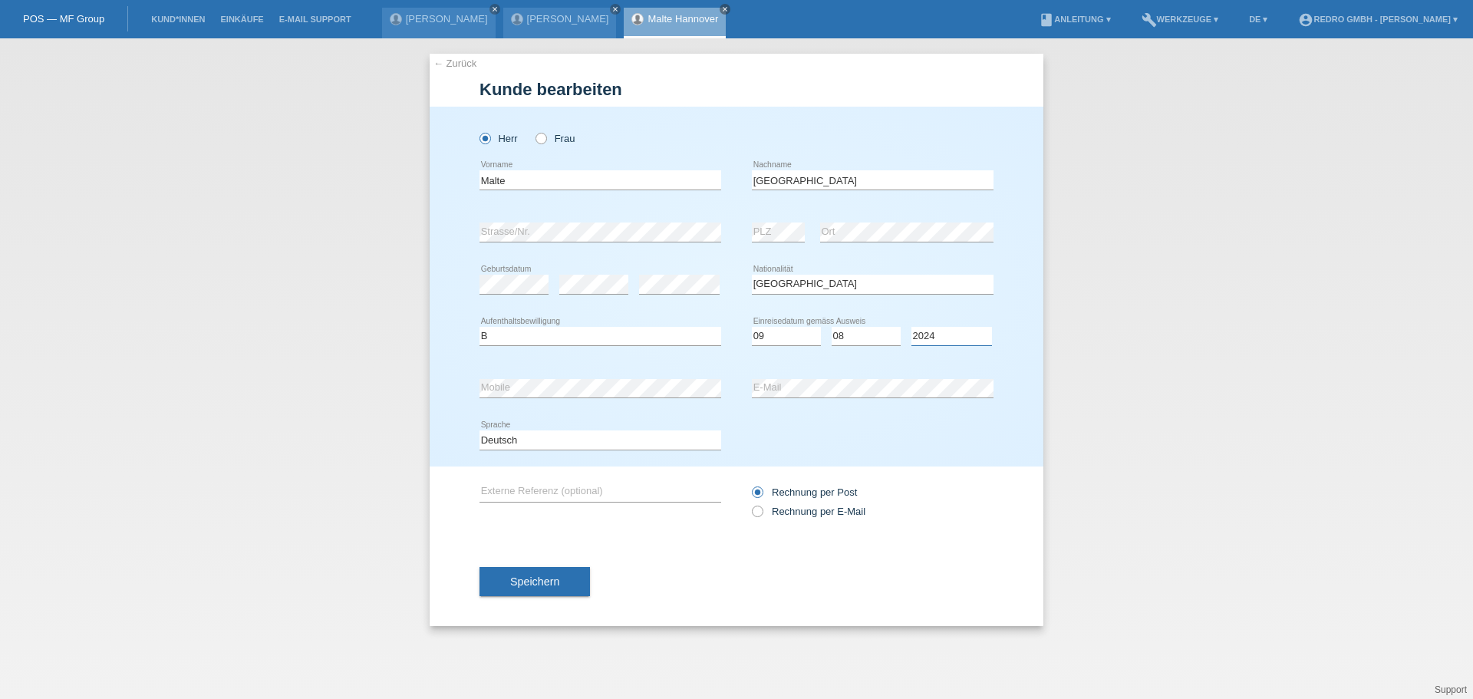
click at [953, 335] on select "Jahr 2025 2024 2023 2022 2021 2020 2019 2018 2017 2016 2015 2014 2013 2012 2011…" at bounding box center [952, 336] width 81 height 18
select select "2021"
click at [545, 584] on span "Speichern" at bounding box center [534, 581] width 49 height 12
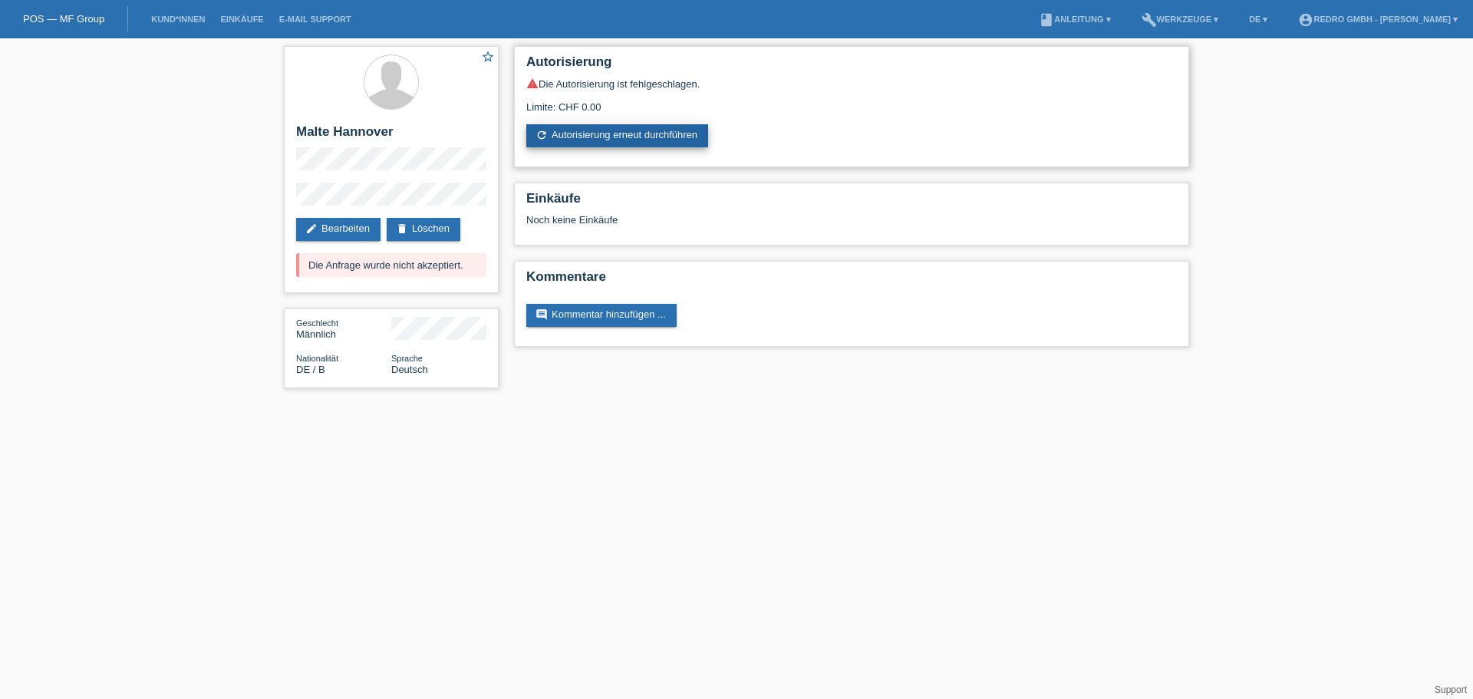
click at [592, 125] on link "refresh Autorisierung erneut durchführen" at bounding box center [617, 135] width 182 height 23
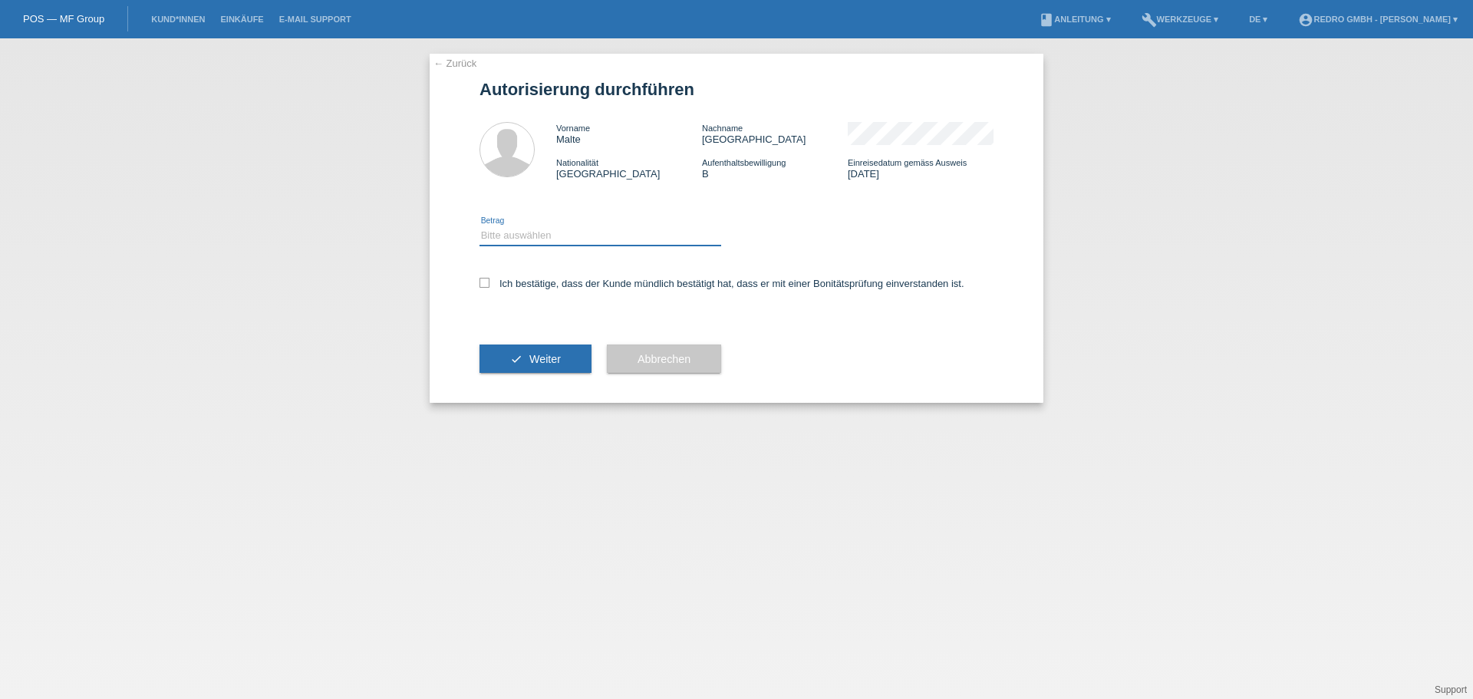
drag, startPoint x: 0, startPoint y: 0, endPoint x: 589, endPoint y: 238, distance: 635.5
click at [589, 238] on select "Bitte auswählen CHF 1.00 - CHF 499.00 CHF 500.00 - CHF 1'999.00 CHF 2'000.00 - …" at bounding box center [601, 235] width 242 height 18
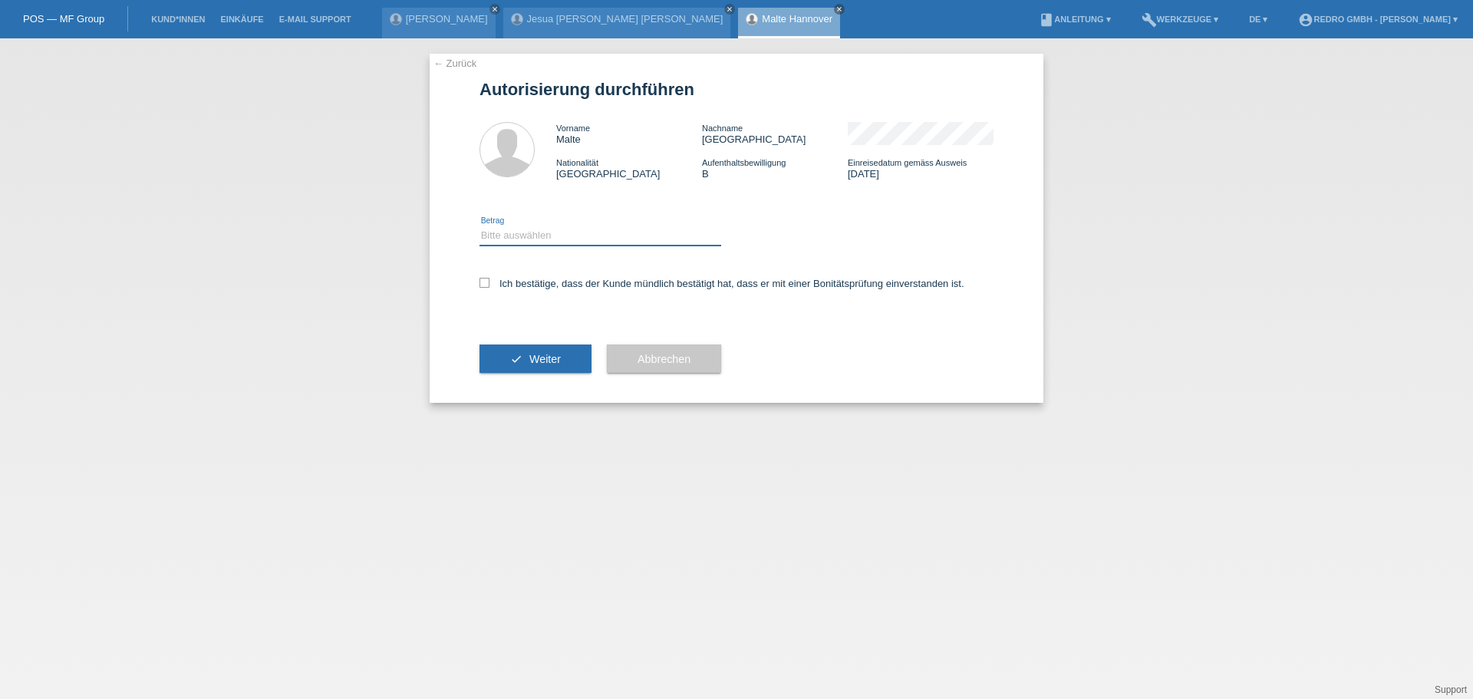
select select "1"
click at [480, 226] on select "Bitte auswählen CHF 1.00 - CHF 499.00 CHF 500.00 - CHF 1'999.00 CHF 2'000.00 - …" at bounding box center [601, 235] width 242 height 18
click at [573, 276] on div "Ich bestätige, dass der Kunde mündlich bestätigt hat, dass er mit einer Bonität…" at bounding box center [737, 288] width 514 height 52
click at [569, 284] on label "Ich bestätige, dass der Kunde mündlich bestätigt hat, dass er mit einer Bonität…" at bounding box center [722, 284] width 485 height 12
click at [490, 284] on input "Ich bestätige, dass der Kunde mündlich bestätigt hat, dass er mit einer Bonität…" at bounding box center [485, 283] width 10 height 10
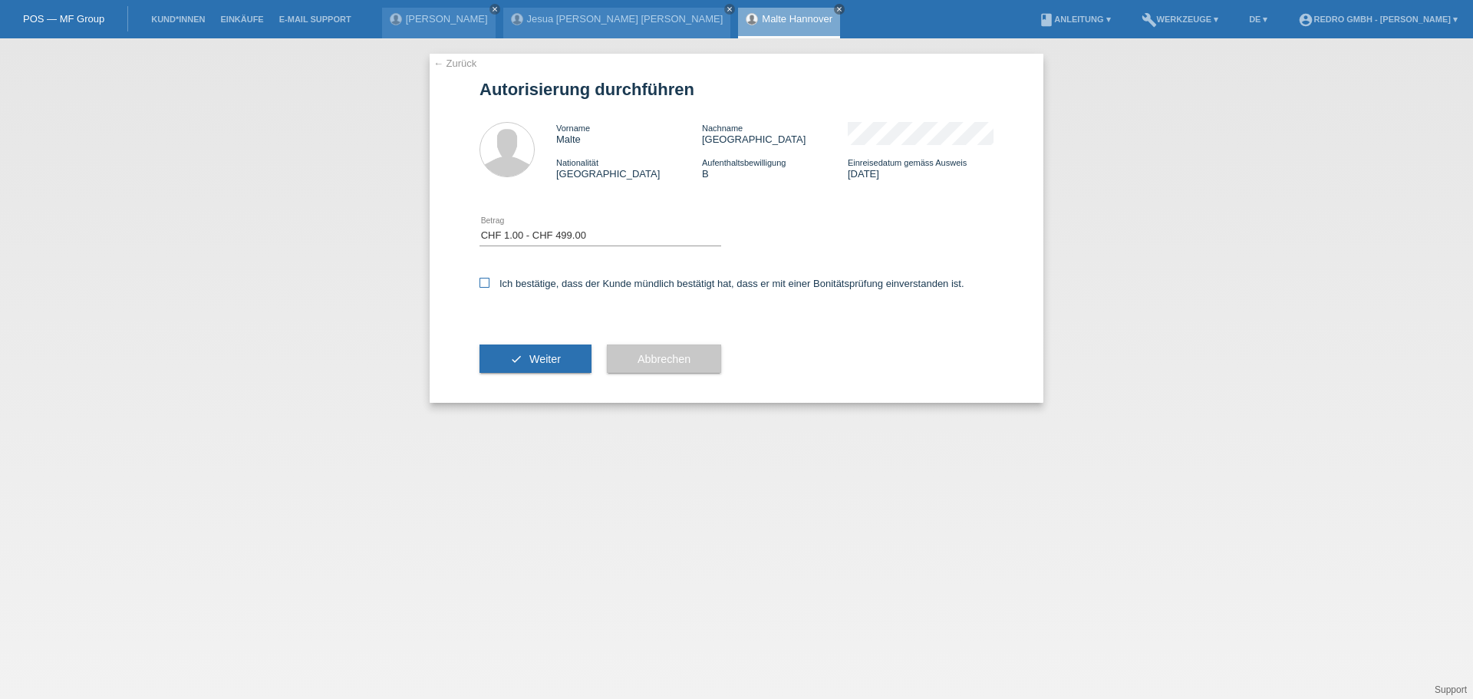
checkbox input "true"
click at [537, 361] on span "Weiter" at bounding box center [544, 359] width 31 height 12
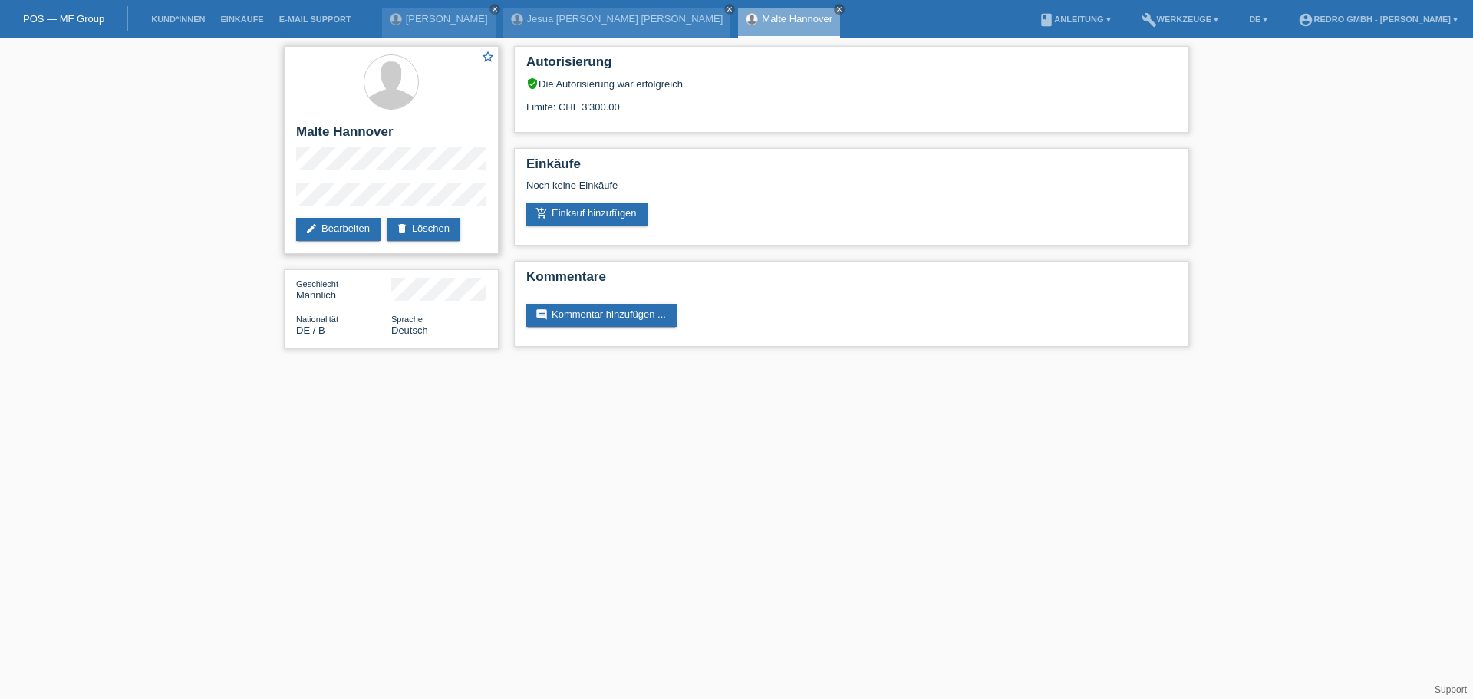
click at [341, 134] on h2 "Malte Hannover" at bounding box center [391, 135] width 190 height 23
copy div "Malte Hannover"
click at [206, 18] on link "Kund*innen" at bounding box center [177, 19] width 69 height 9
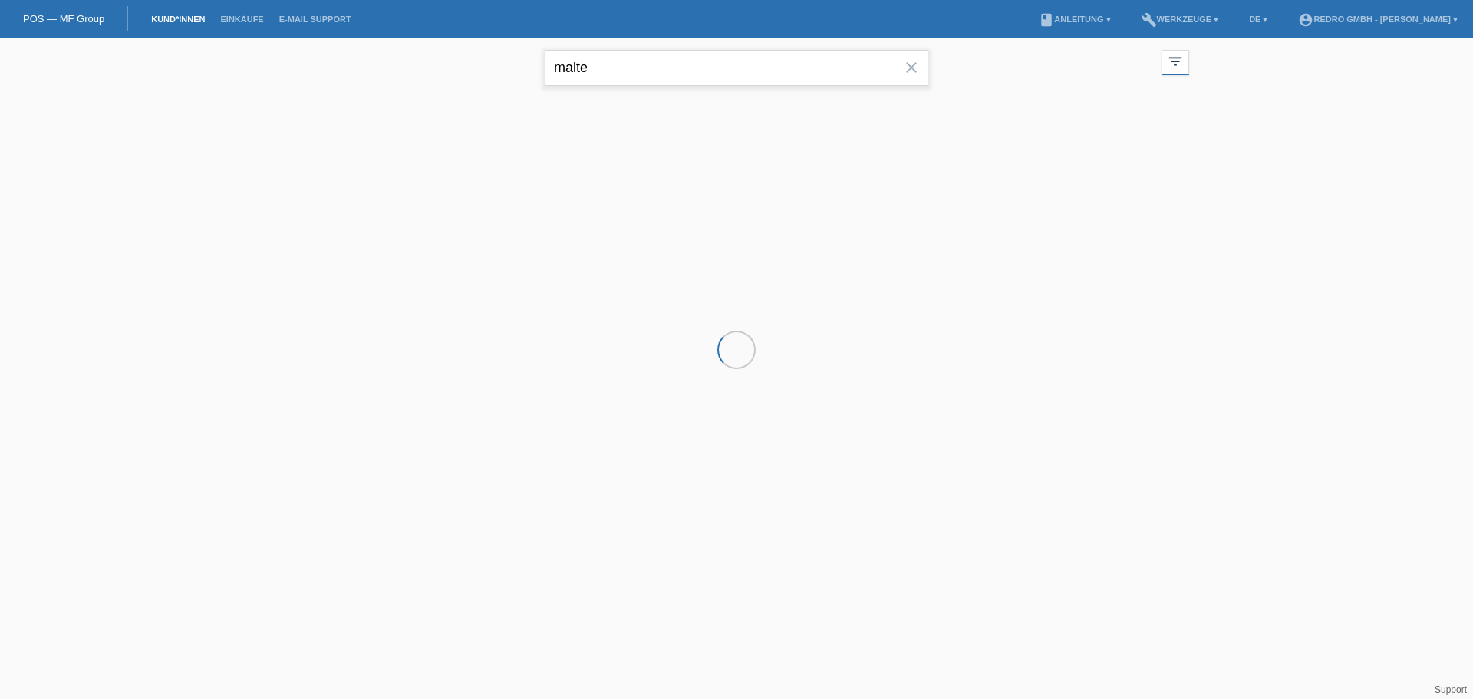
click at [674, 74] on input "malte" at bounding box center [737, 68] width 384 height 36
paste input "[PERSON_NAME]"
type input "[PERSON_NAME]"
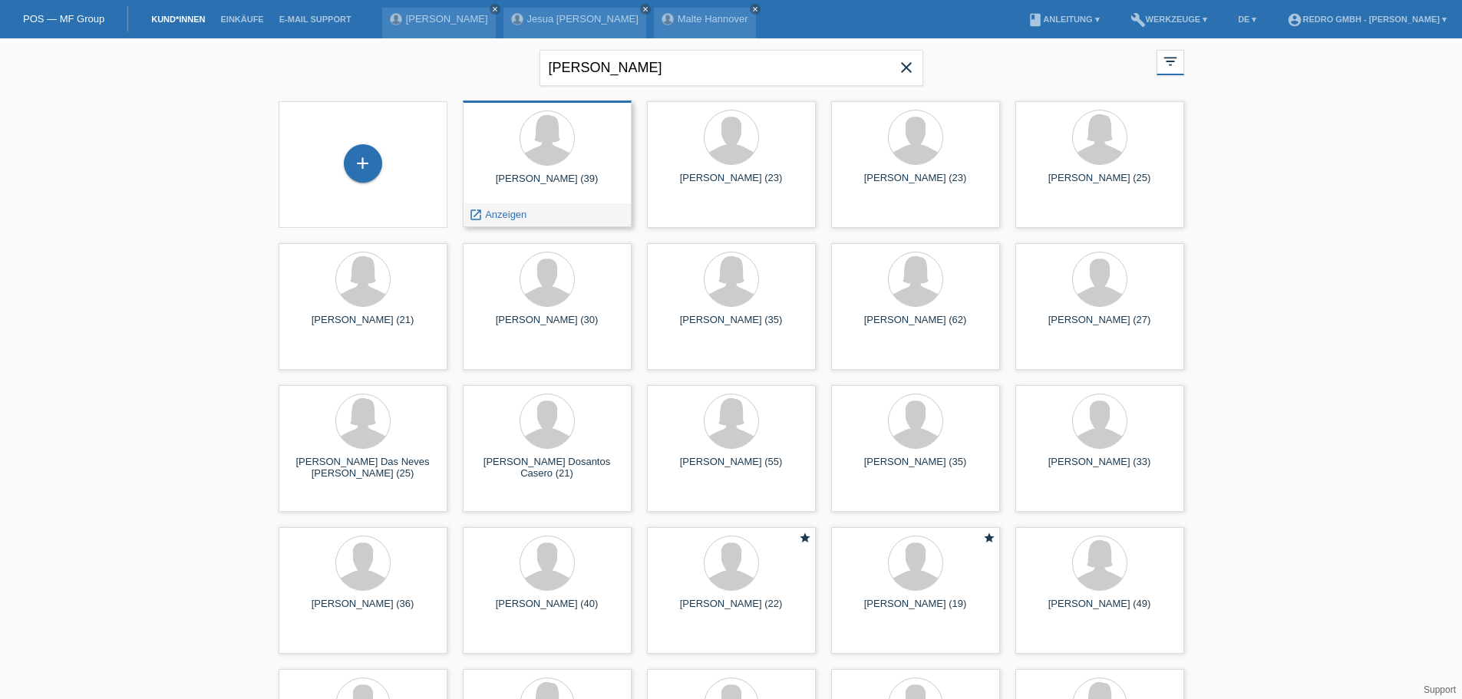
click at [500, 206] on div "launch Anzeigen" at bounding box center [497, 214] width 69 height 23
click at [500, 213] on span "Anzeigen" at bounding box center [505, 215] width 41 height 12
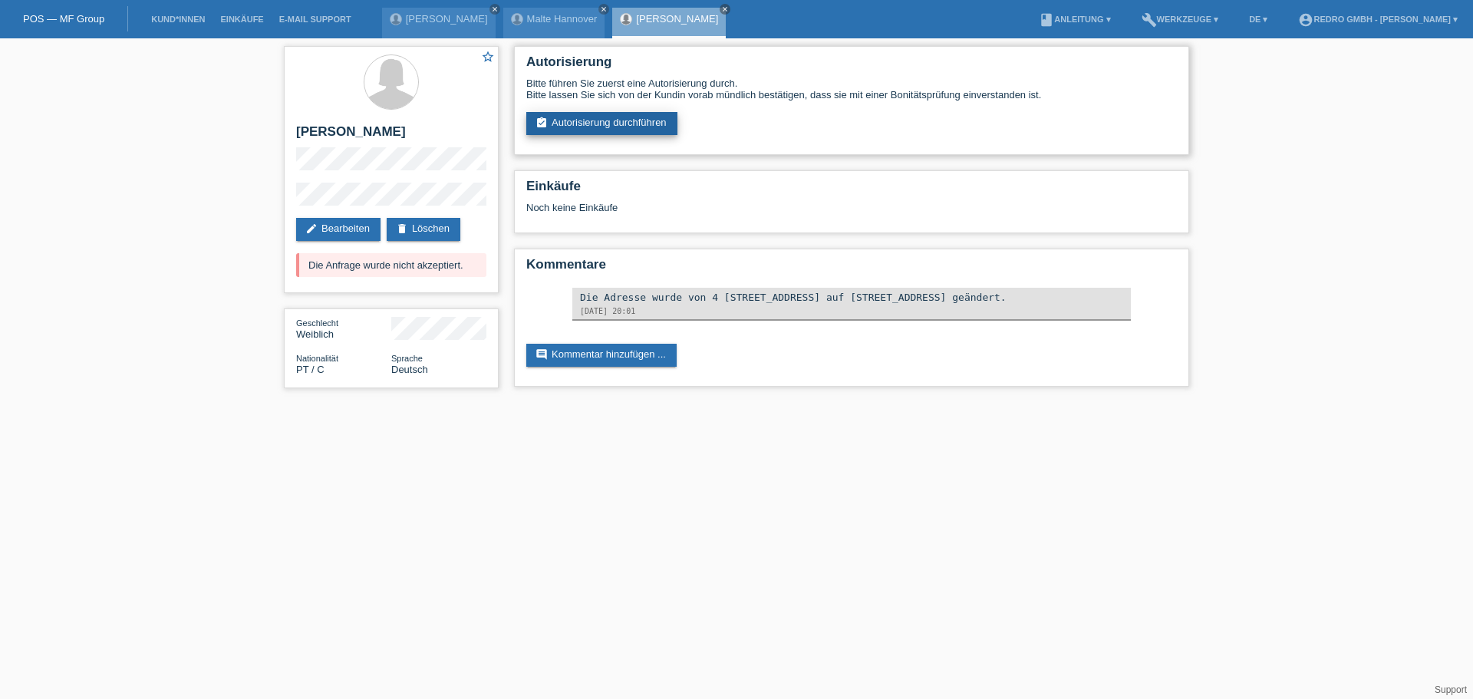
click at [612, 127] on link "assignment_turned_in Autorisierung durchführen" at bounding box center [601, 123] width 151 height 23
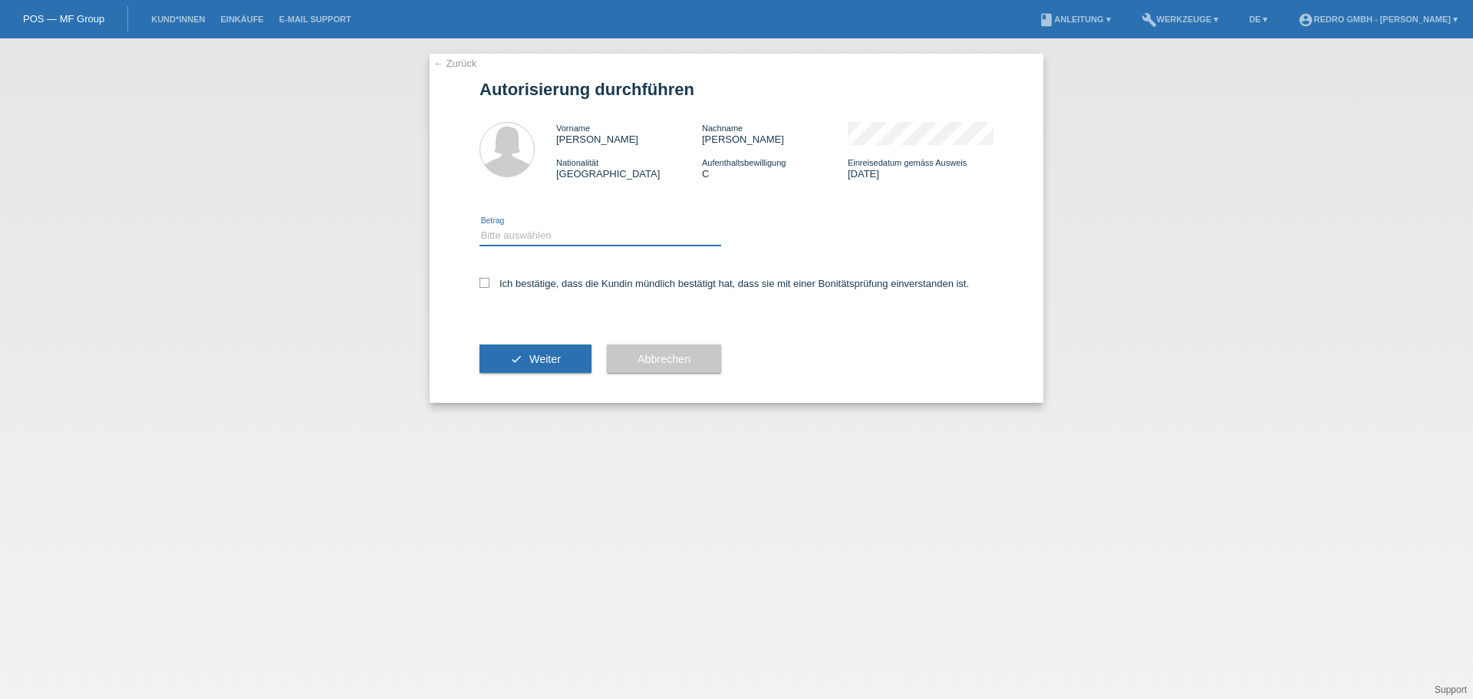
click at [536, 236] on select "Bitte auswählen CHF 1.00 - CHF 499.00 CHF 500.00 - CHF 1'999.00 CHF 2'000.00 - …" at bounding box center [601, 235] width 242 height 18
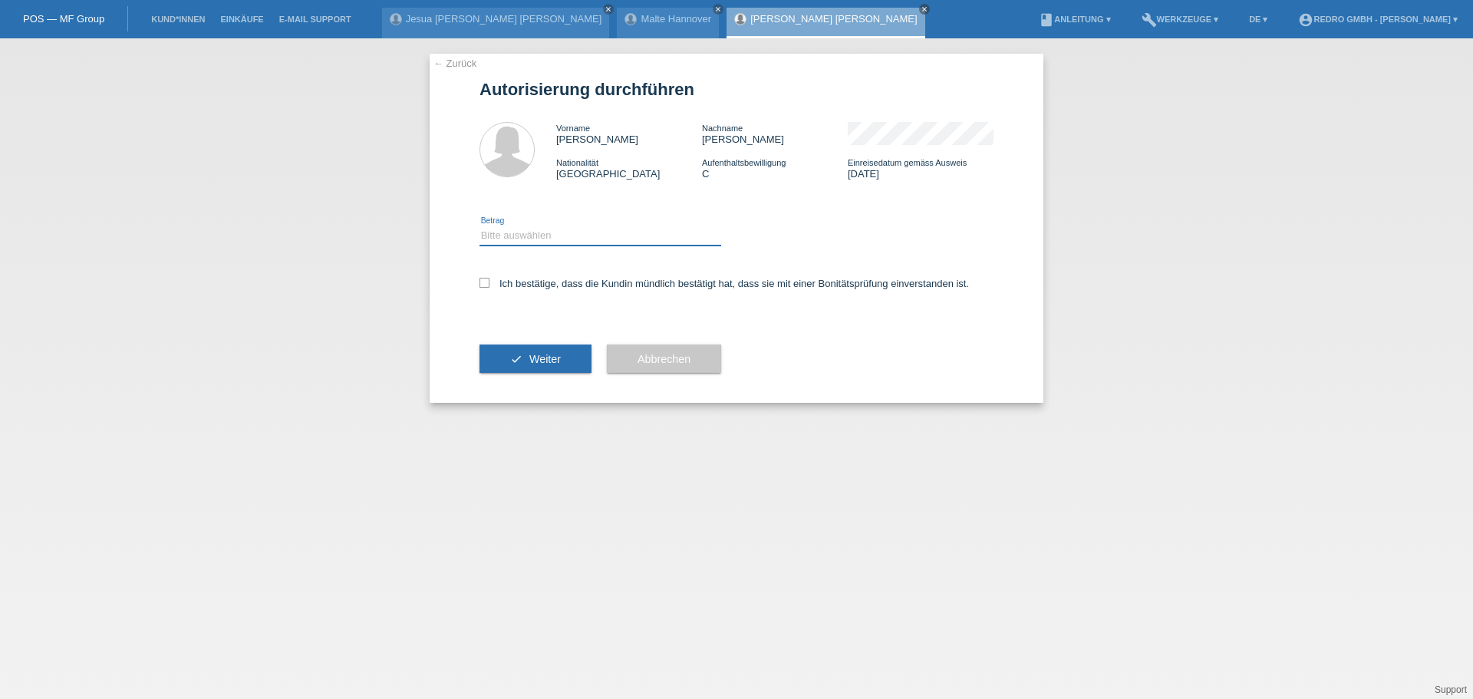
select select "1"
click at [480, 226] on select "Bitte auswählen CHF 1.00 - CHF 499.00 CHF 500.00 - CHF 1'999.00 CHF 2'000.00 - …" at bounding box center [601, 235] width 242 height 18
click at [521, 283] on label "Ich bestätige, dass die Kundin mündlich bestätigt hat, dass sie mit einer Bonit…" at bounding box center [725, 284] width 490 height 12
click at [490, 283] on input "Ich bestätige, dass die Kundin mündlich bestätigt hat, dass sie mit einer Bonit…" at bounding box center [485, 283] width 10 height 10
checkbox input "true"
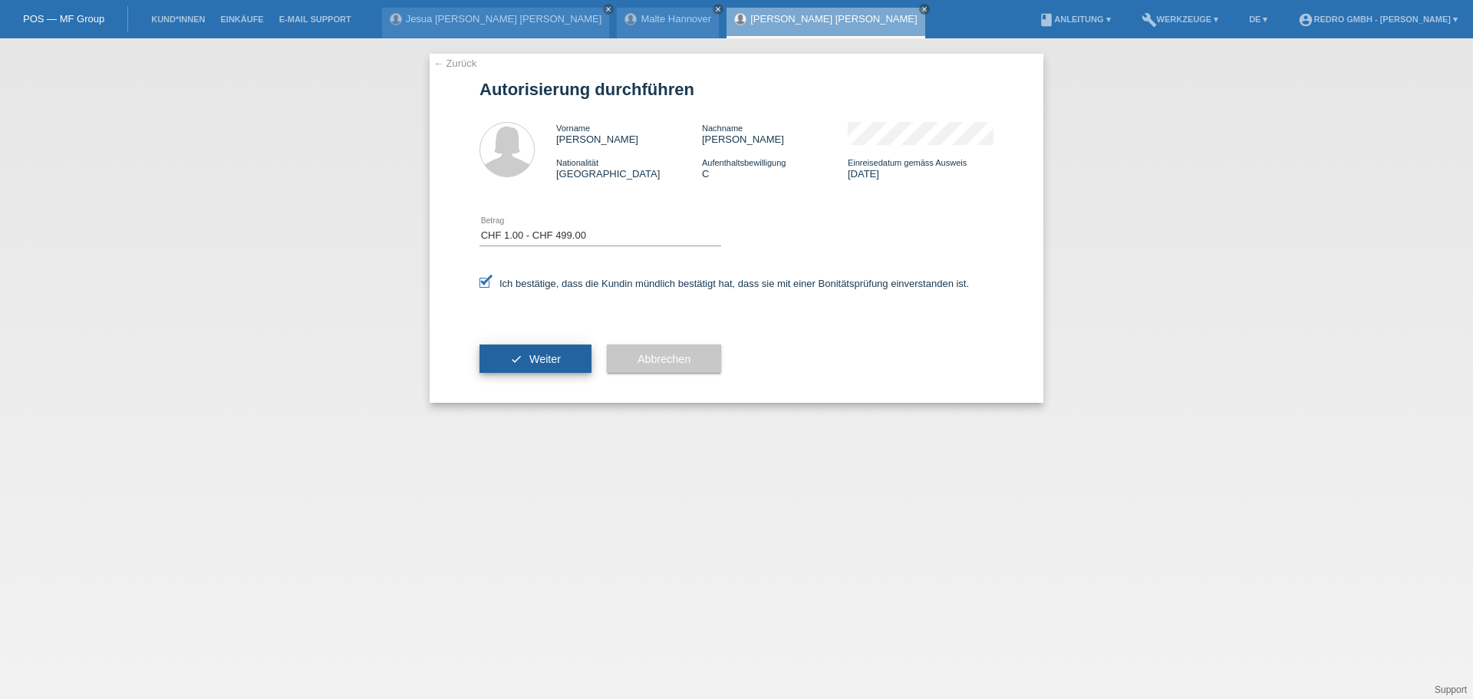
click at [532, 360] on span "Weiter" at bounding box center [544, 359] width 31 height 12
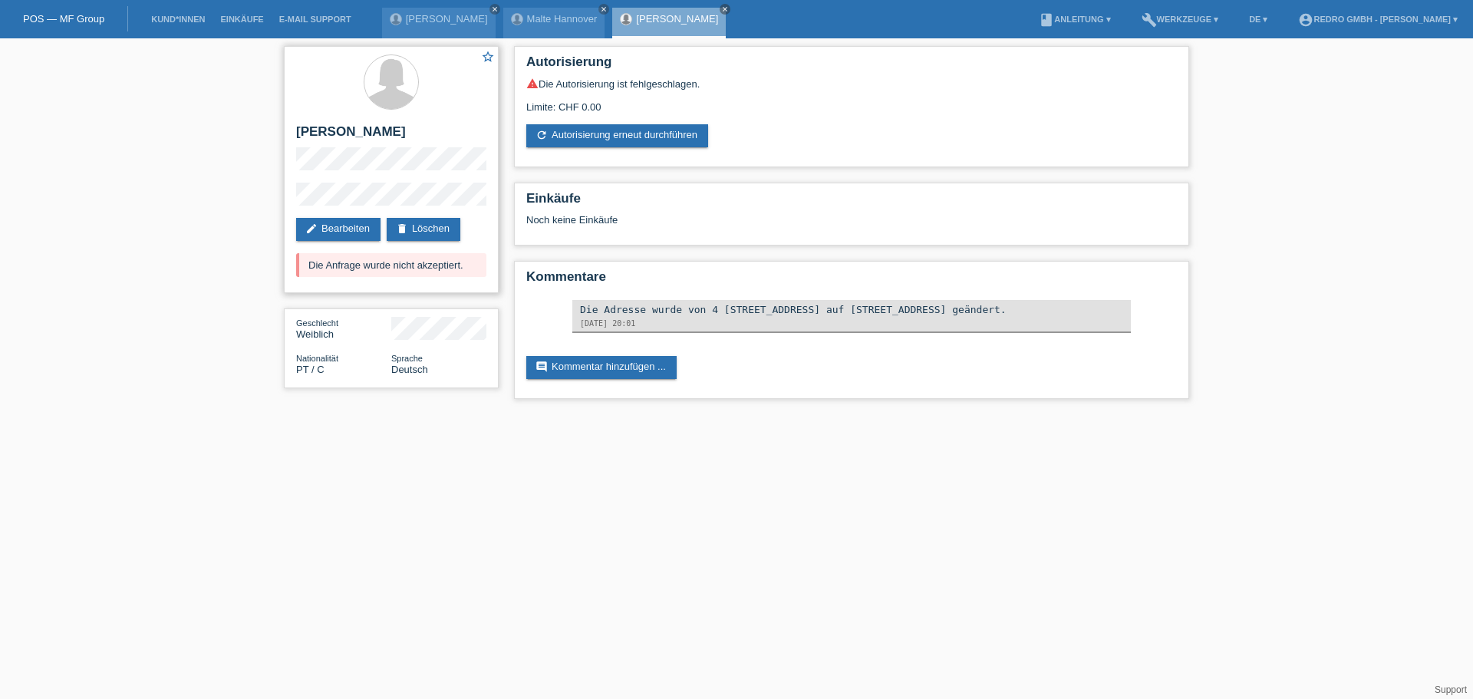
click at [325, 130] on h2 "[PERSON_NAME]" at bounding box center [391, 135] width 190 height 23
copy div "[PERSON_NAME]"
click at [259, 203] on div "star_border Ivone Regina Santos soares edit Bearbeiten delete Löschen Die Anfra…" at bounding box center [736, 226] width 1473 height 376
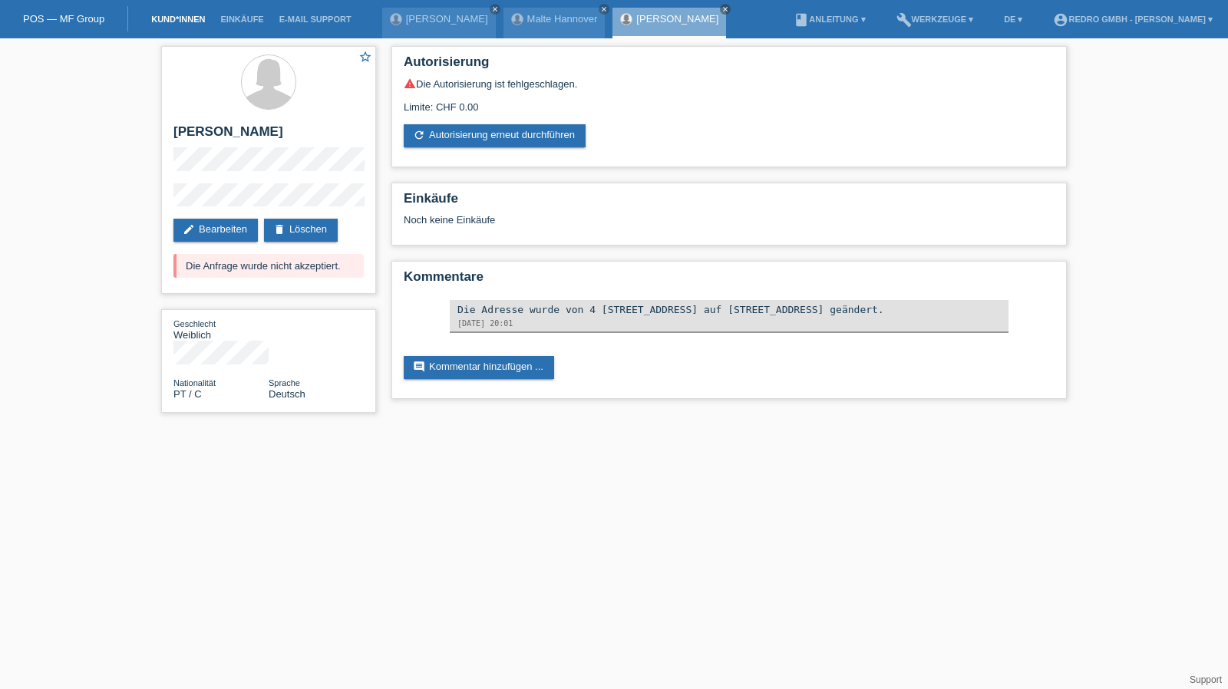
click at [195, 24] on link "Kund*innen" at bounding box center [177, 19] width 69 height 9
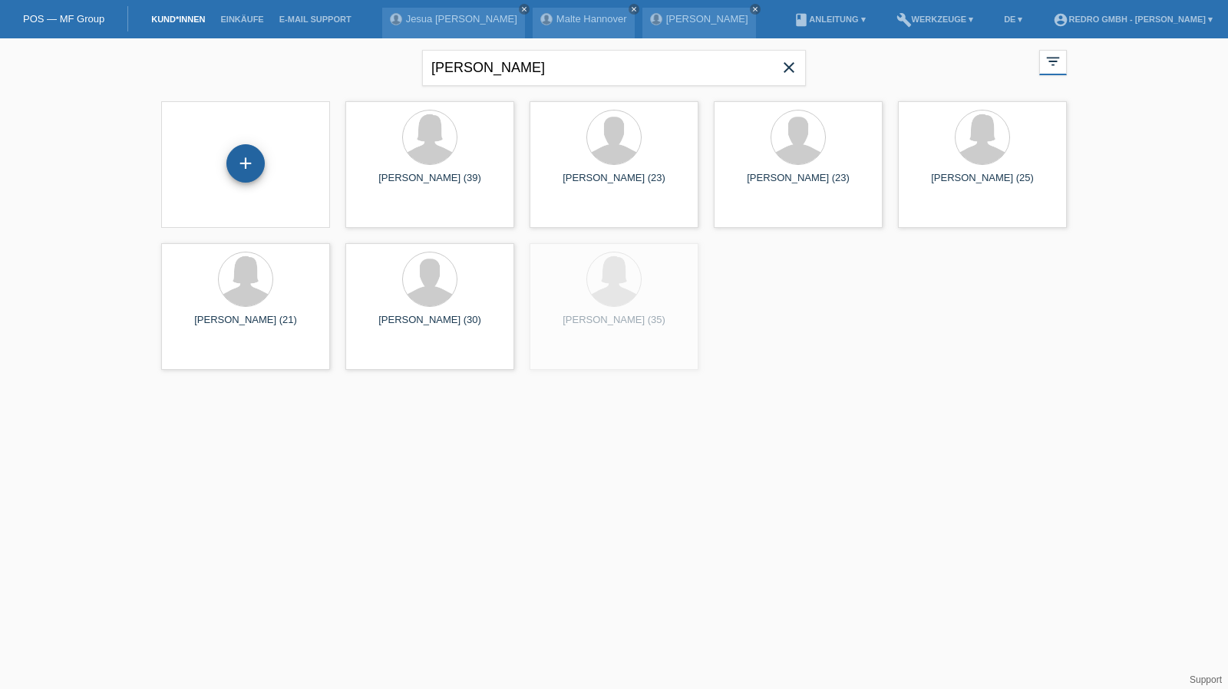
click at [246, 160] on div "+" at bounding box center [245, 163] width 37 height 26
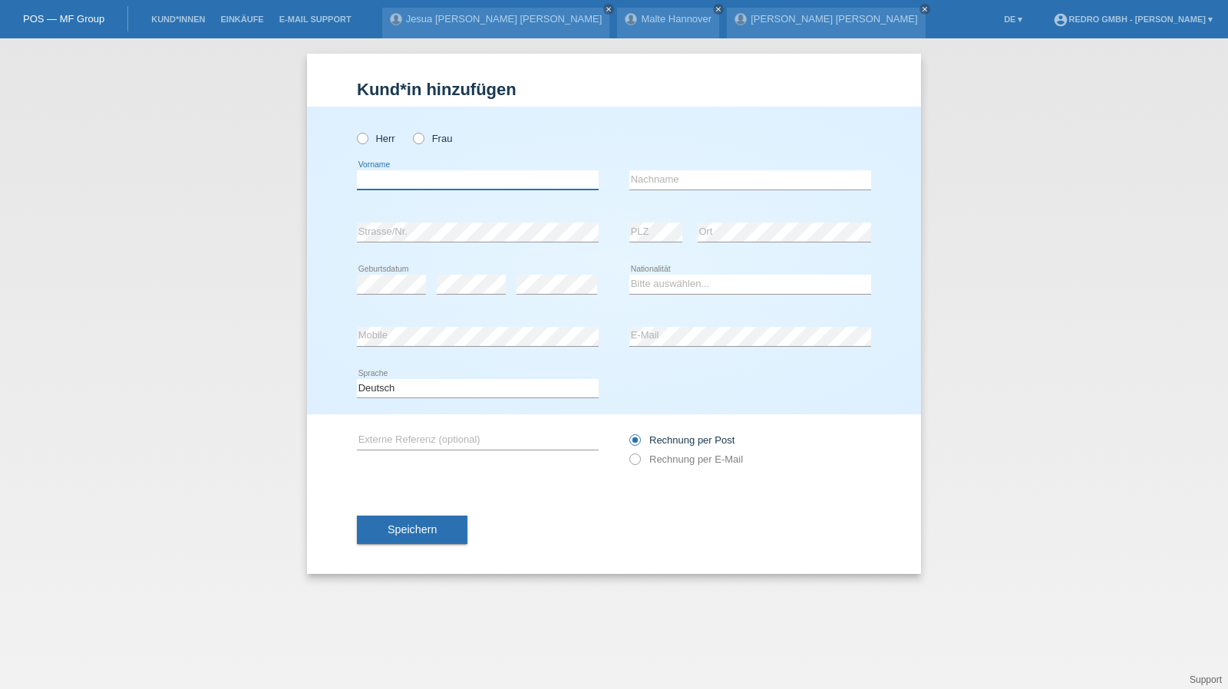
click at [437, 171] on input "text" at bounding box center [478, 179] width 242 height 19
type input "Djaferi"
click at [709, 182] on input "text" at bounding box center [750, 179] width 242 height 19
paste input "Djaferi"
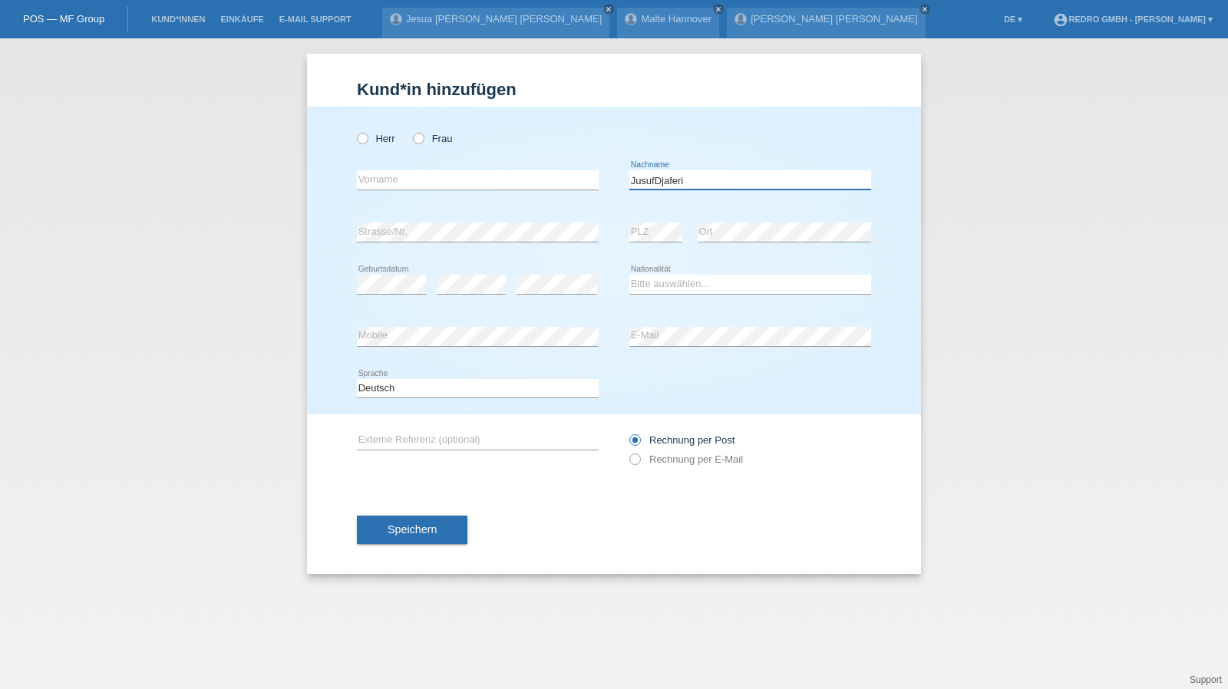
drag, startPoint x: 654, startPoint y: 184, endPoint x: 471, endPoint y: 180, distance: 182.7
click at [471, 180] on div "error Vorname JusufDjaferi error Nachname" at bounding box center [614, 180] width 514 height 52
type input "Djaferi"
click at [474, 181] on input "text" at bounding box center [478, 179] width 242 height 19
paste input "Jusuf"
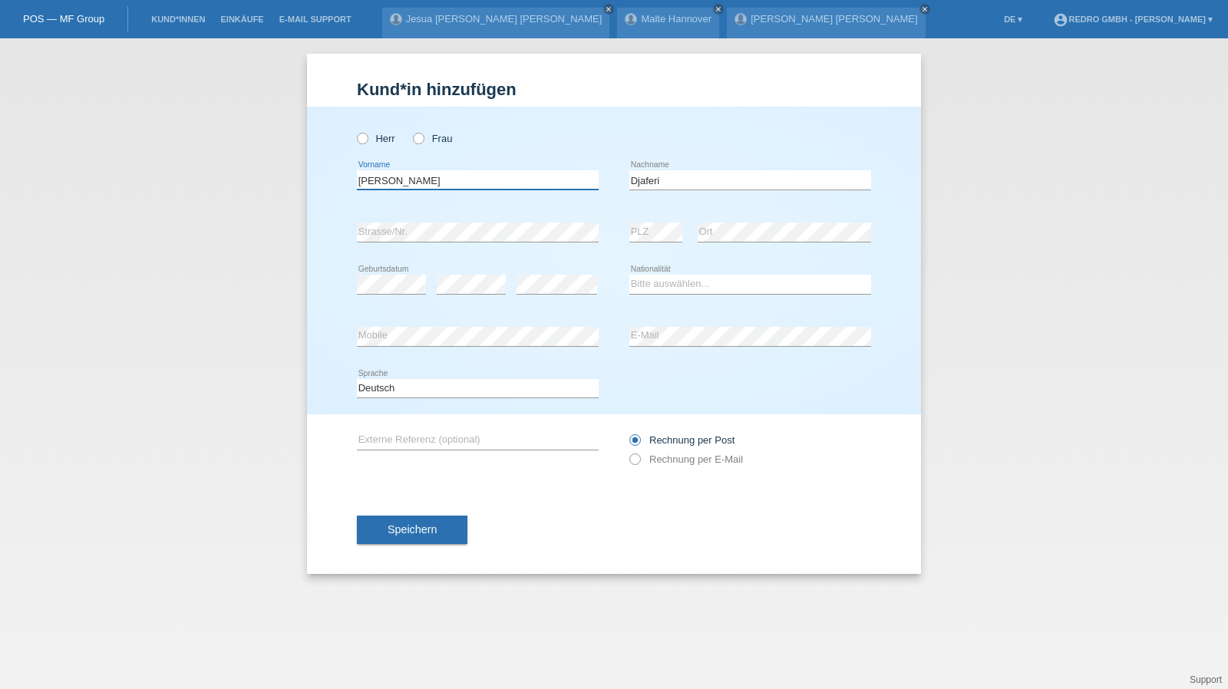
type input "Jusuf"
drag, startPoint x: 279, startPoint y: 269, endPoint x: 378, endPoint y: 252, distance: 100.5
click at [279, 269] on div "Kund*in hinzufügen Kunde hinzufügen Kundin hinzufügen Herr Frau Jusuf error Vor…" at bounding box center [614, 363] width 1228 height 651
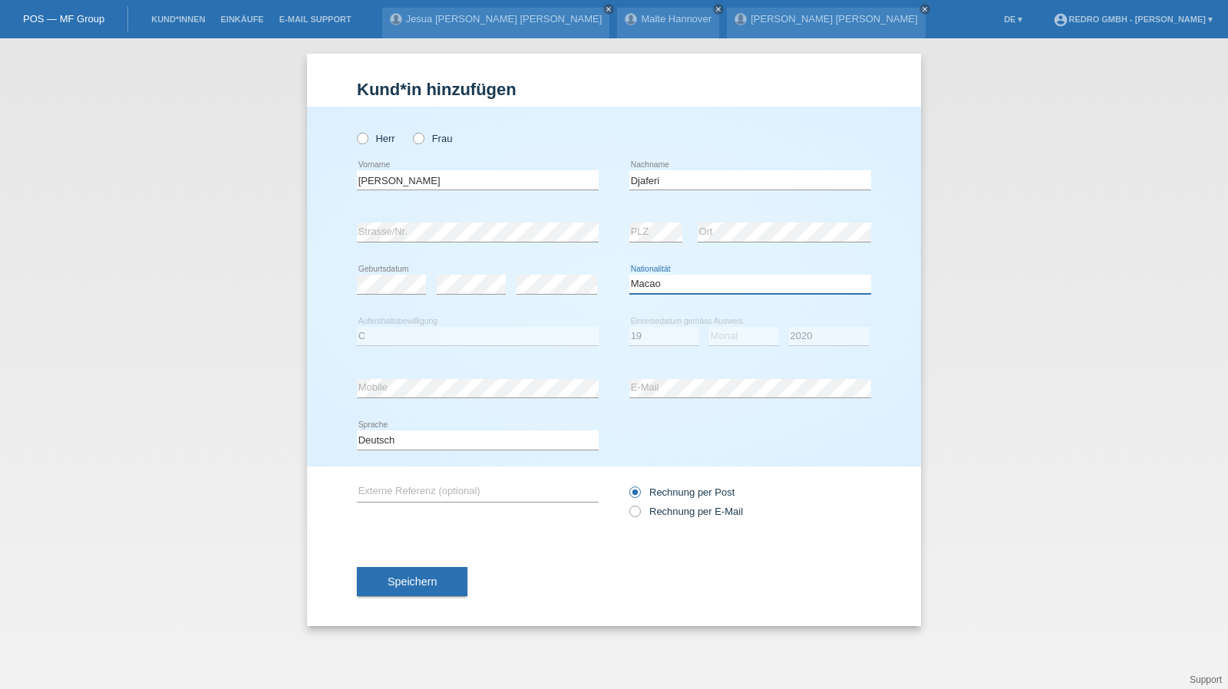
select select "MK"
select select "C"
select select "01"
select select "1985"
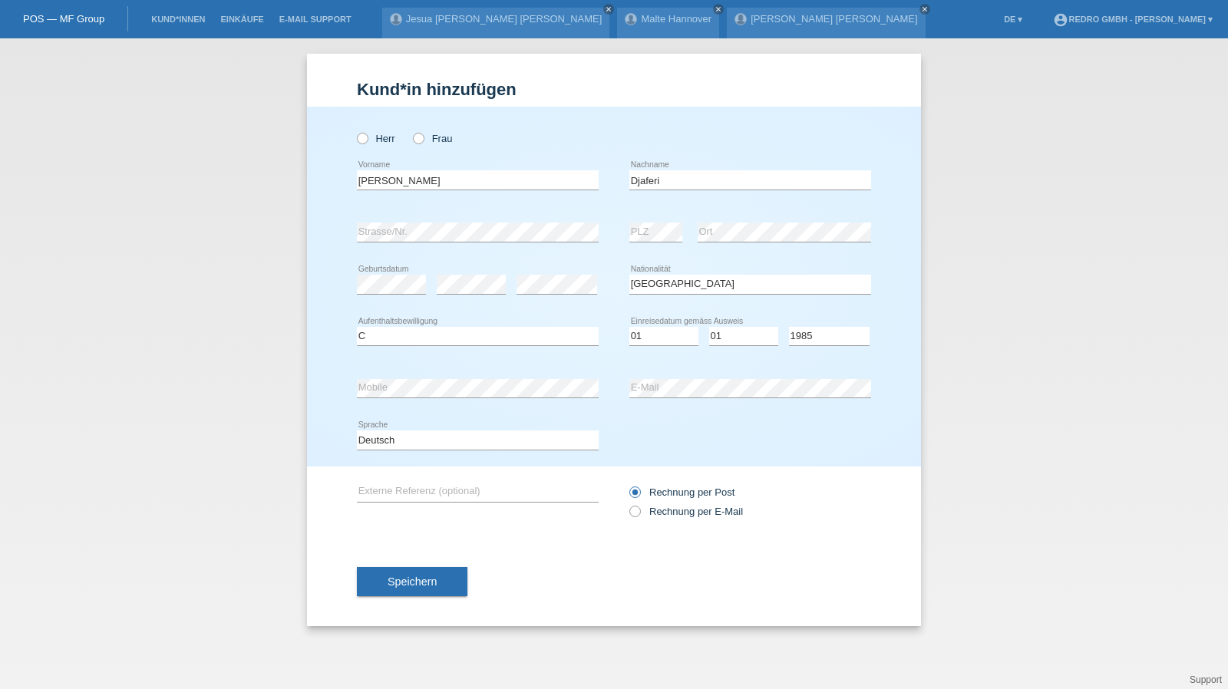
click at [381, 556] on div "Speichern" at bounding box center [614, 581] width 514 height 89
click at [388, 575] on span "Speichern" at bounding box center [411, 581] width 49 height 12
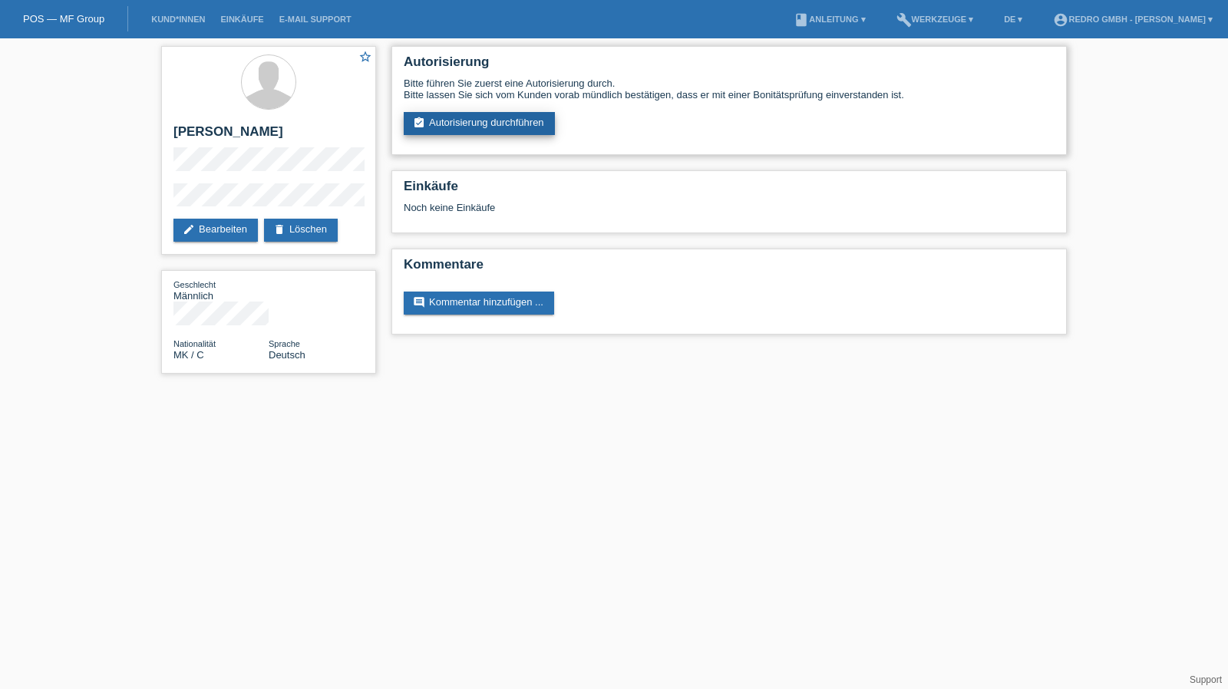
click at [475, 129] on link "assignment_turned_in Autorisierung durchführen" at bounding box center [479, 123] width 151 height 23
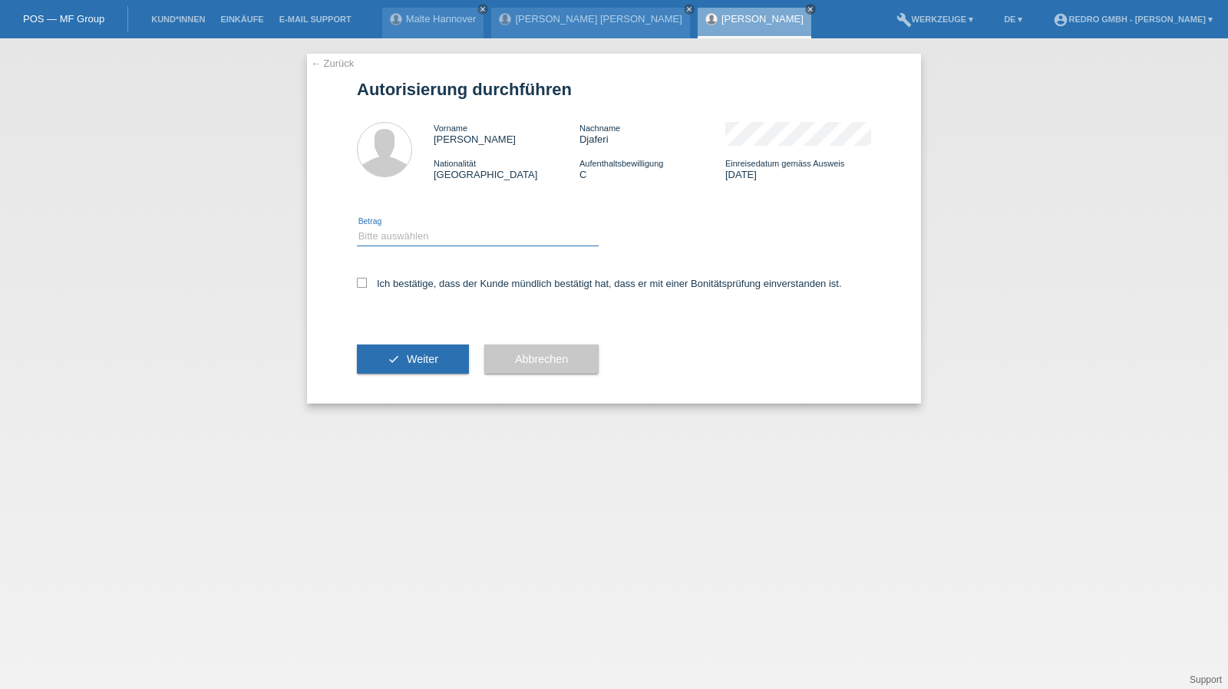
drag, startPoint x: 404, startPoint y: 229, endPoint x: 404, endPoint y: 245, distance: 15.3
click at [404, 229] on select "Bitte auswählen CHF 1.00 - CHF 499.00 CHF 500.00 - CHF 1'999.00 CHF 2'000.00 - …" at bounding box center [478, 236] width 242 height 18
select select "1"
click at [357, 227] on select "Bitte auswählen CHF 1.00 - CHF 499.00 CHF 500.00 - CHF 1'999.00 CHF 2'000.00 - …" at bounding box center [478, 236] width 242 height 18
click at [401, 285] on label "Ich bestätige, dass der Kunde mündlich bestätigt hat, dass er mit einer Bonität…" at bounding box center [599, 284] width 485 height 12
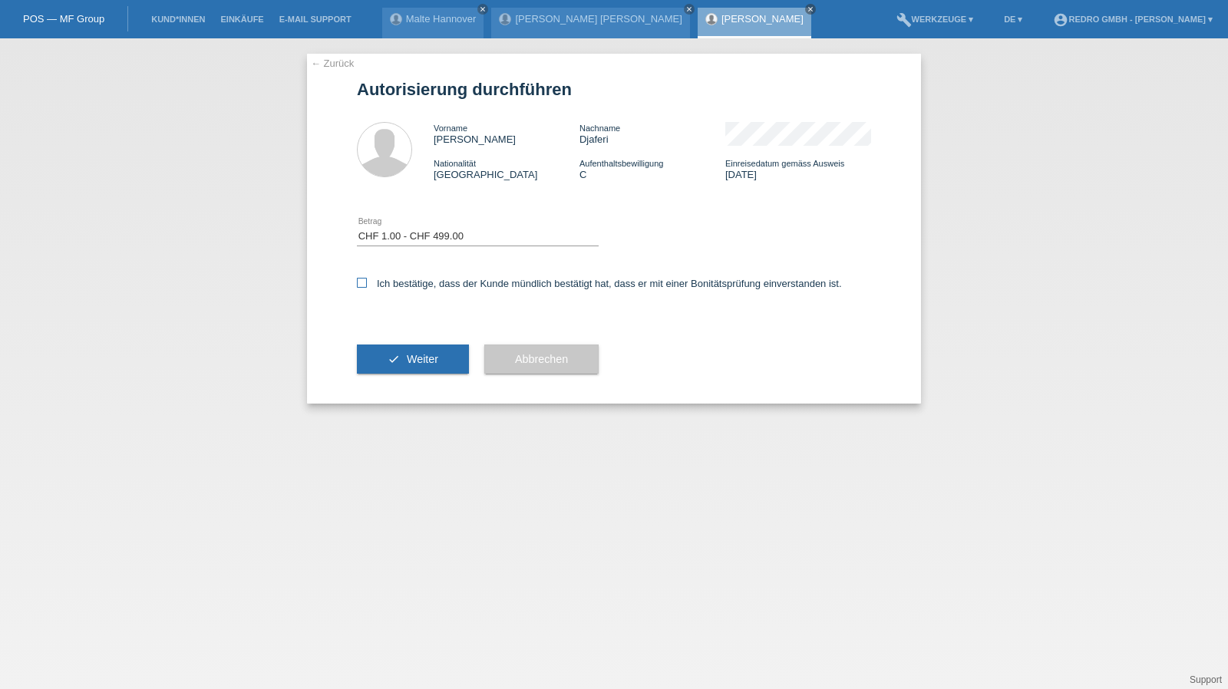
click at [367, 285] on input "Ich bestätige, dass der Kunde mündlich bestätigt hat, dass er mit einer Bonität…" at bounding box center [362, 283] width 10 height 10
checkbox input "true"
click at [393, 369] on button "check Weiter" at bounding box center [413, 359] width 112 height 29
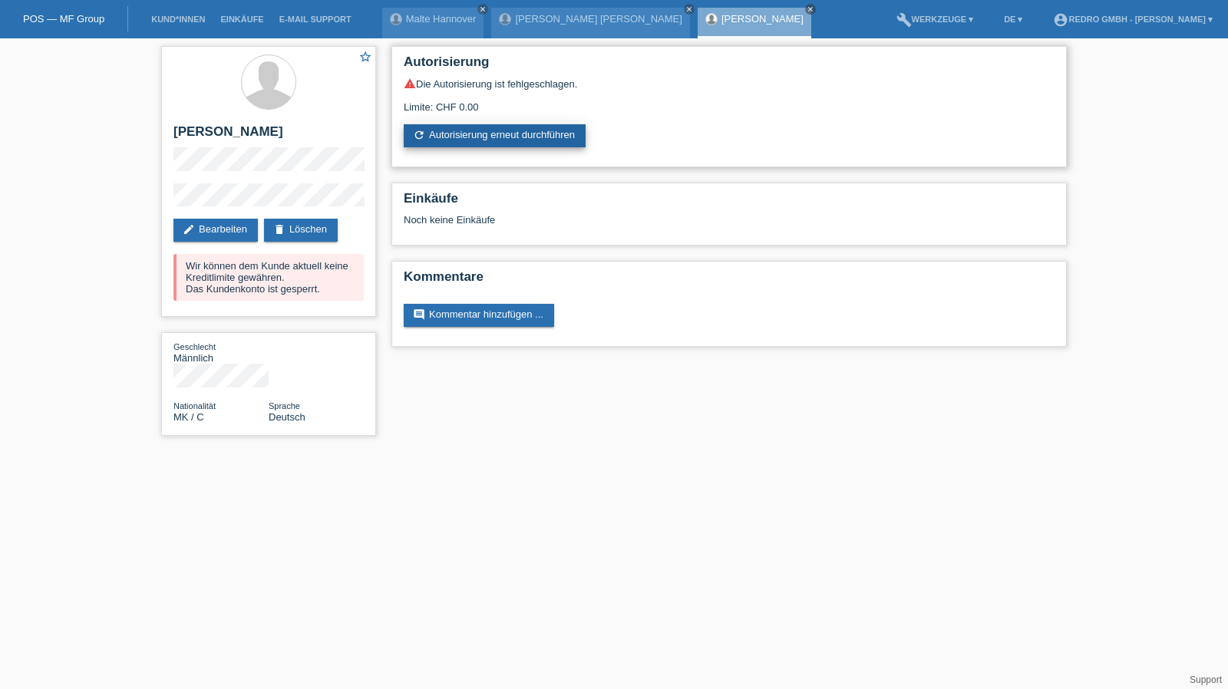
click at [471, 125] on link "refresh Autorisierung erneut durchführen" at bounding box center [495, 135] width 182 height 23
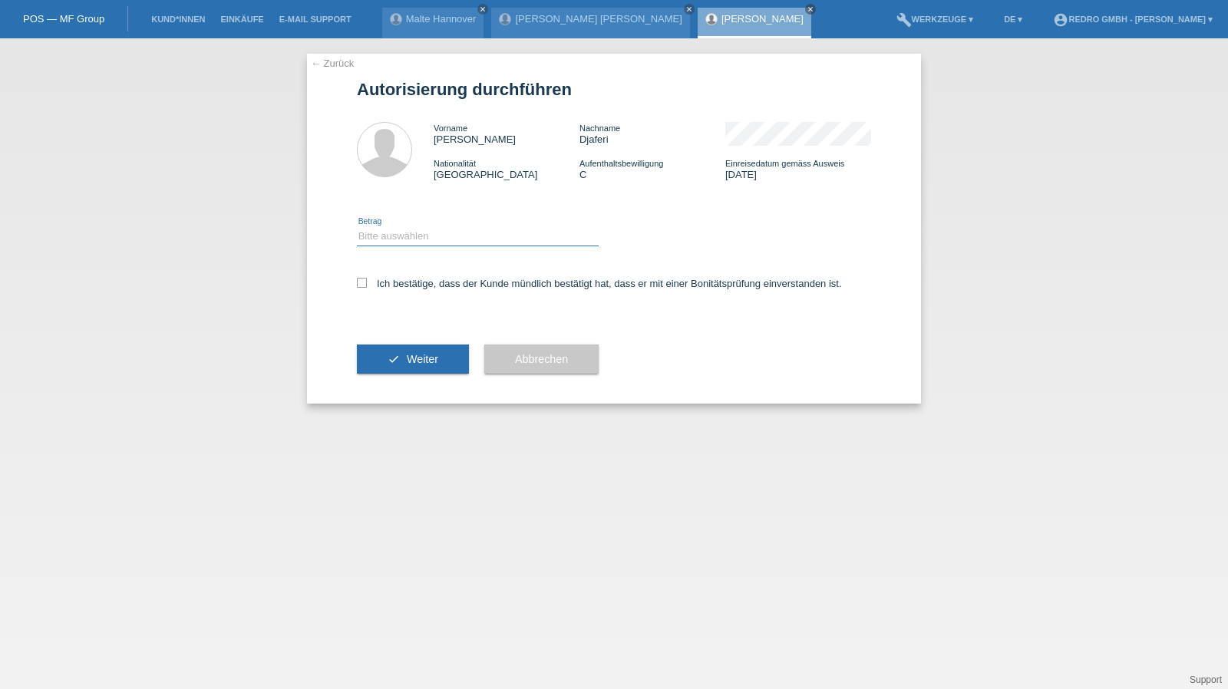
click at [410, 234] on select "Bitte auswählen CHF 1.00 - CHF 499.00 CHF 500.00 - CHF 1'999.00 CHF 2'000.00 - …" at bounding box center [478, 236] width 242 height 18
select select "1"
click at [357, 227] on select "Bitte auswählen CHF 1.00 - CHF 499.00 CHF 500.00 - CHF 1'999.00 CHF 2'000.00 - …" at bounding box center [478, 236] width 242 height 18
click at [396, 288] on label "Ich bestätige, dass der Kunde mündlich bestätigt hat, dass er mit einer Bonität…" at bounding box center [599, 284] width 485 height 12
click at [367, 288] on input "Ich bestätige, dass der Kunde mündlich bestätigt hat, dass er mit einer Bonität…" at bounding box center [362, 283] width 10 height 10
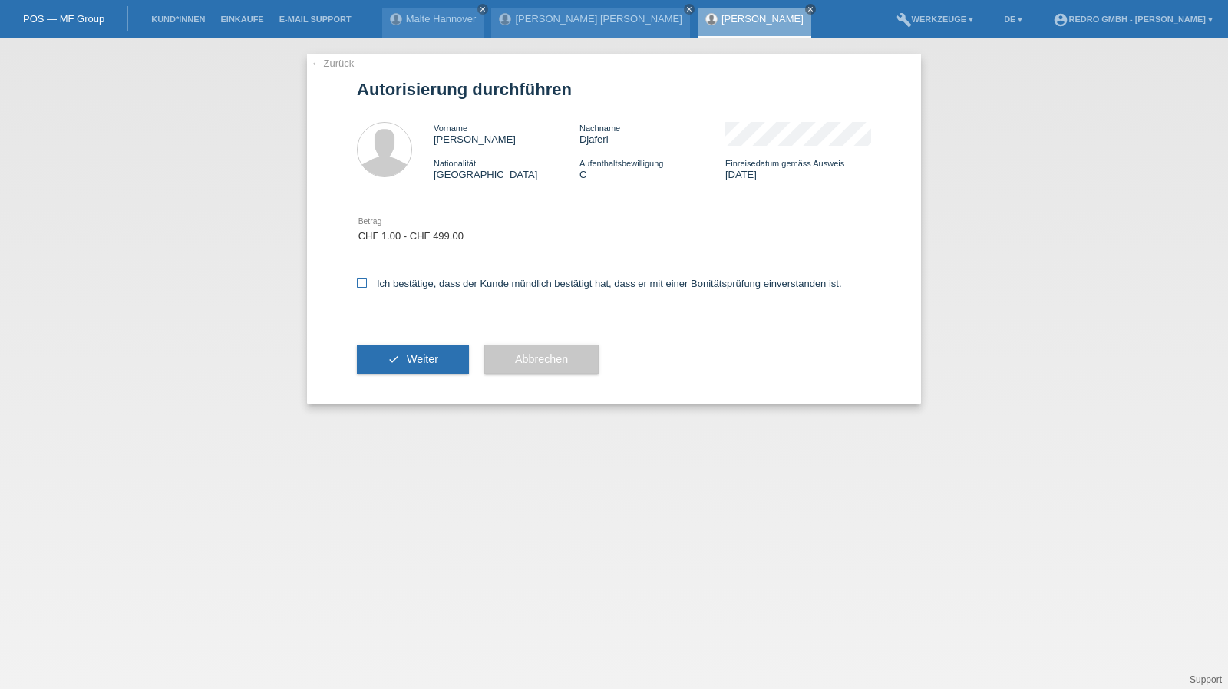
checkbox input "true"
click at [385, 351] on button "check Weiter" at bounding box center [413, 359] width 112 height 29
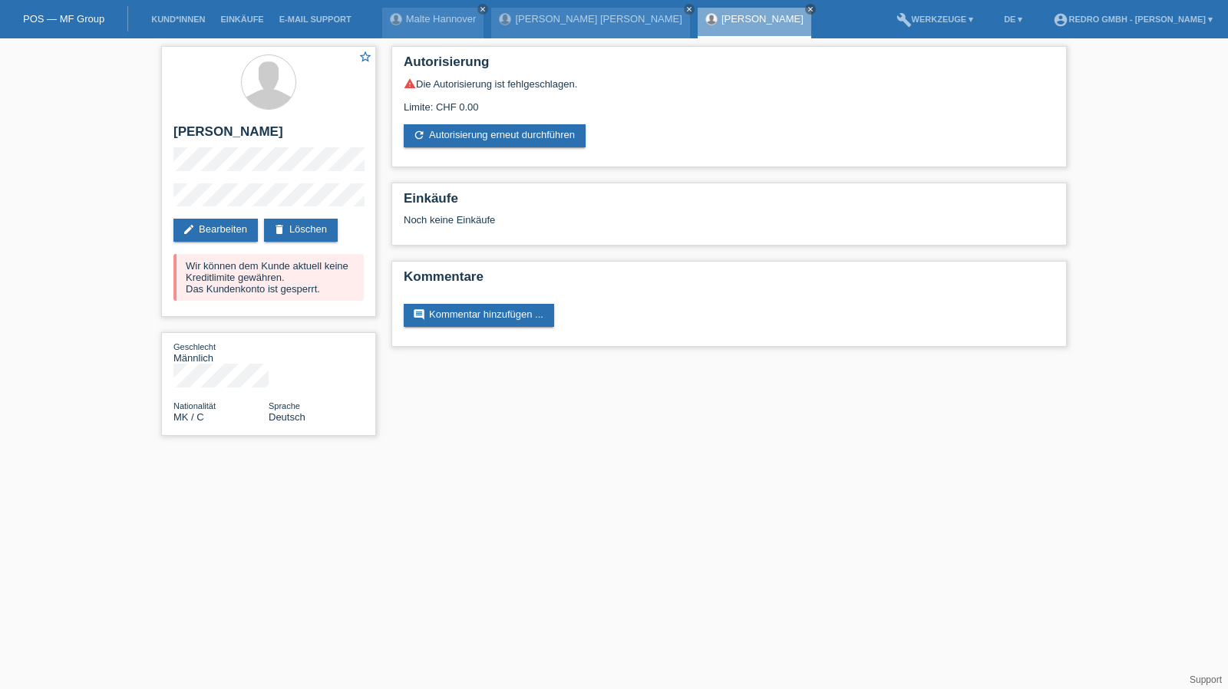
click at [179, 25] on li "Kund*innen" at bounding box center [177, 19] width 69 height 39
click at [180, 23] on link "Kund*innen" at bounding box center [177, 19] width 69 height 9
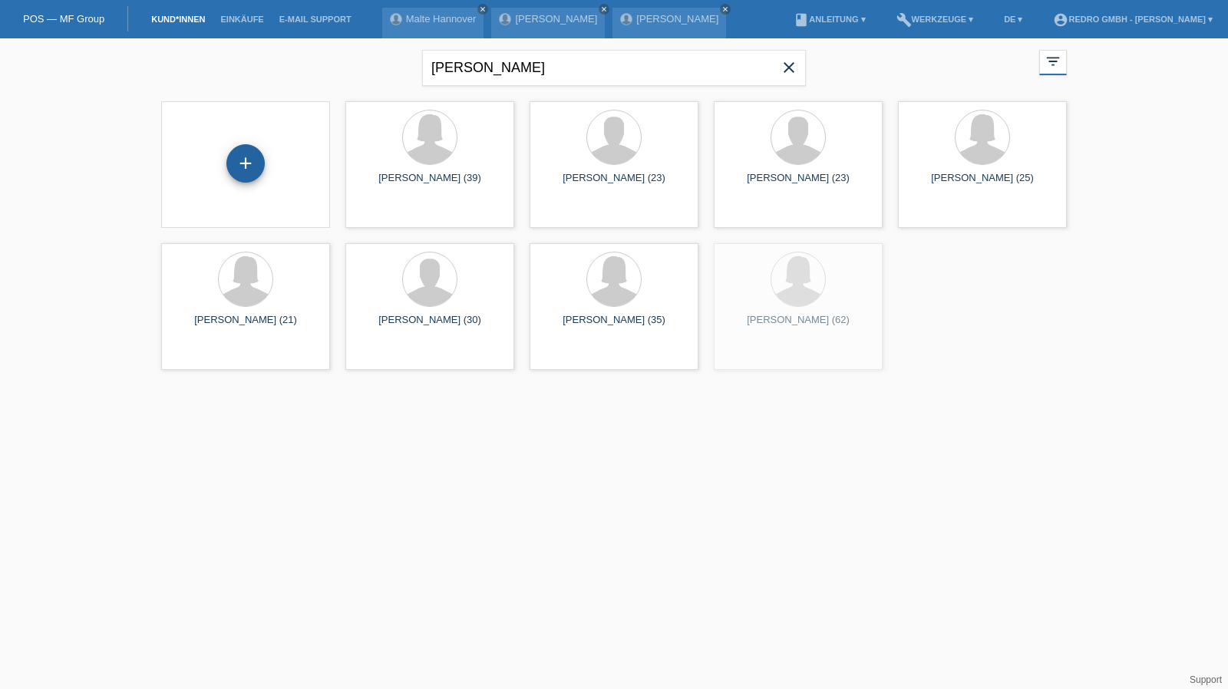
click at [252, 163] on div "+" at bounding box center [245, 163] width 38 height 38
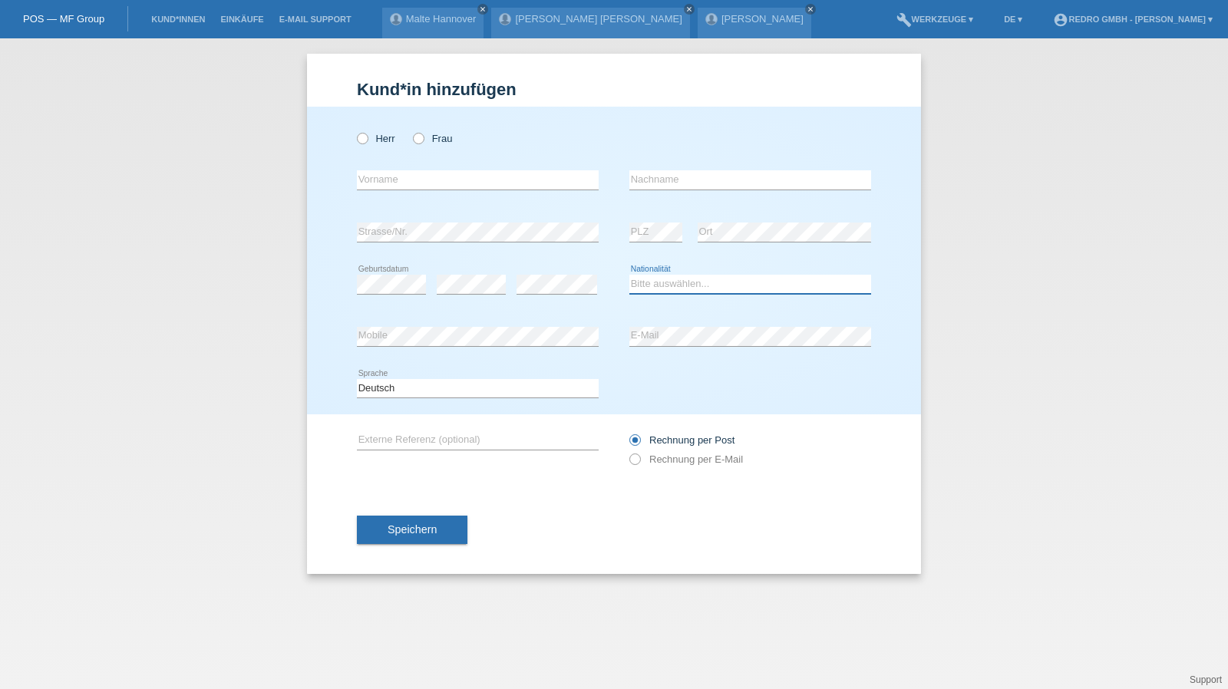
click at [691, 285] on select "Bitte auswählen... [GEOGRAPHIC_DATA] [GEOGRAPHIC_DATA] [GEOGRAPHIC_DATA] [GEOGR…" at bounding box center [750, 284] width 242 height 18
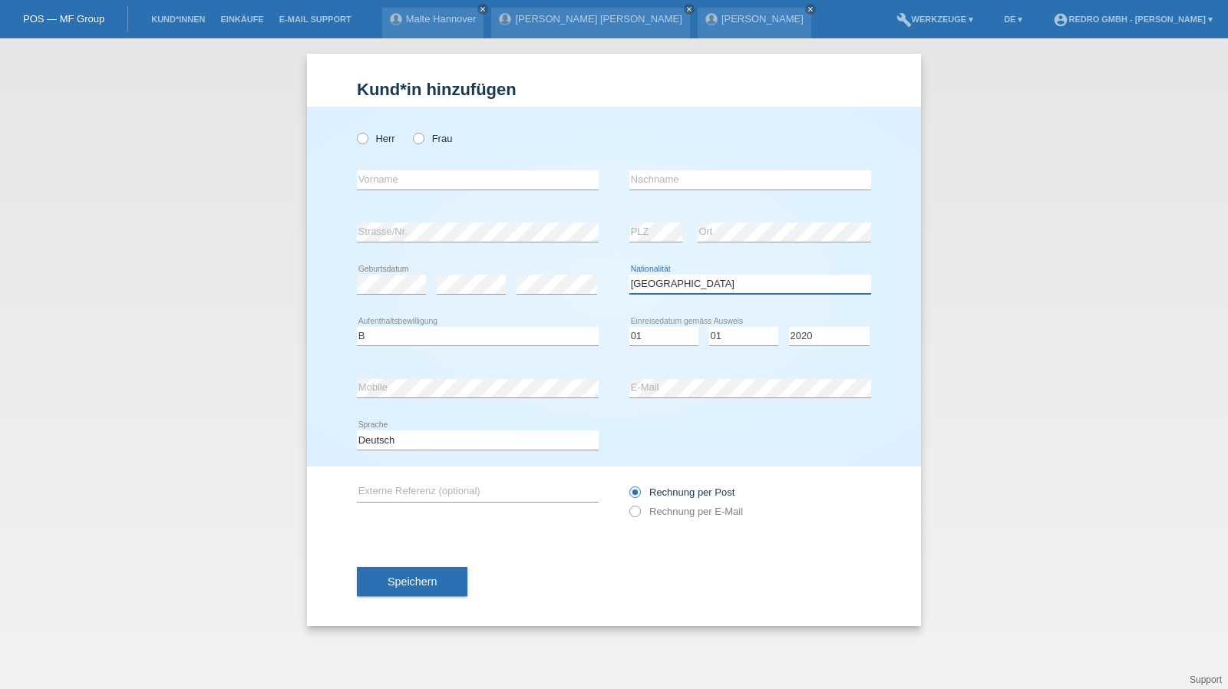
select select "PT"
click at [400, 575] on span "Speichern" at bounding box center [411, 581] width 49 height 12
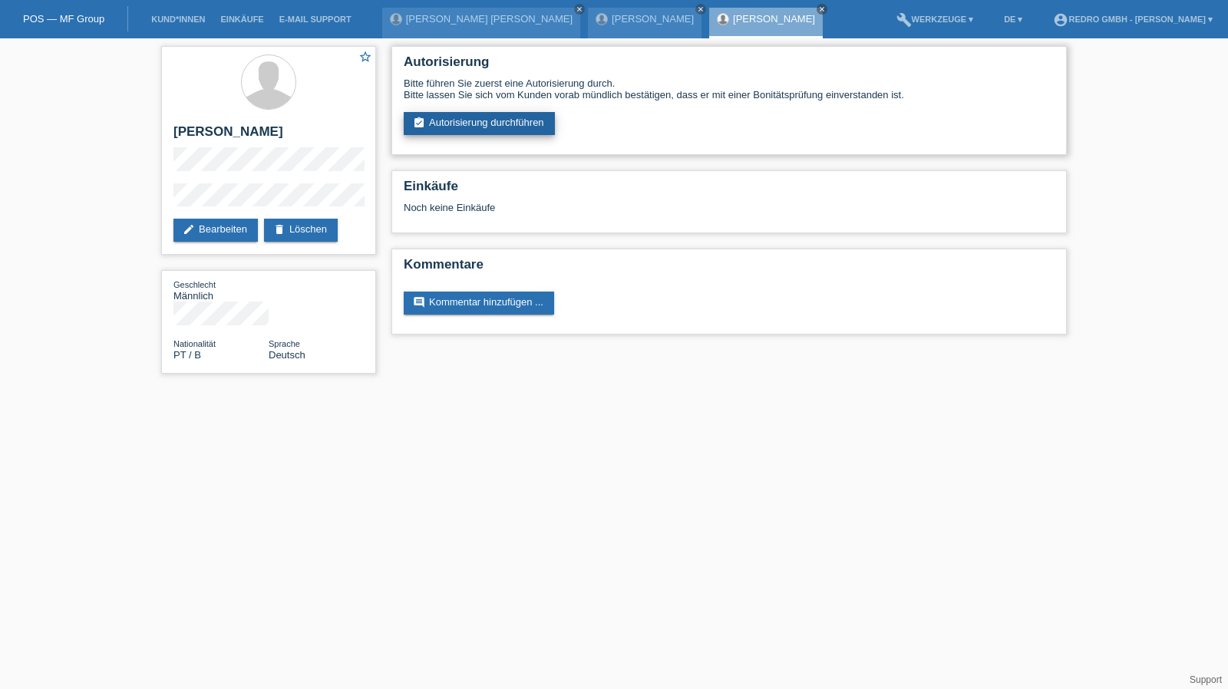
click at [474, 116] on link "assignment_turned_in Autorisierung durchführen" at bounding box center [479, 123] width 151 height 23
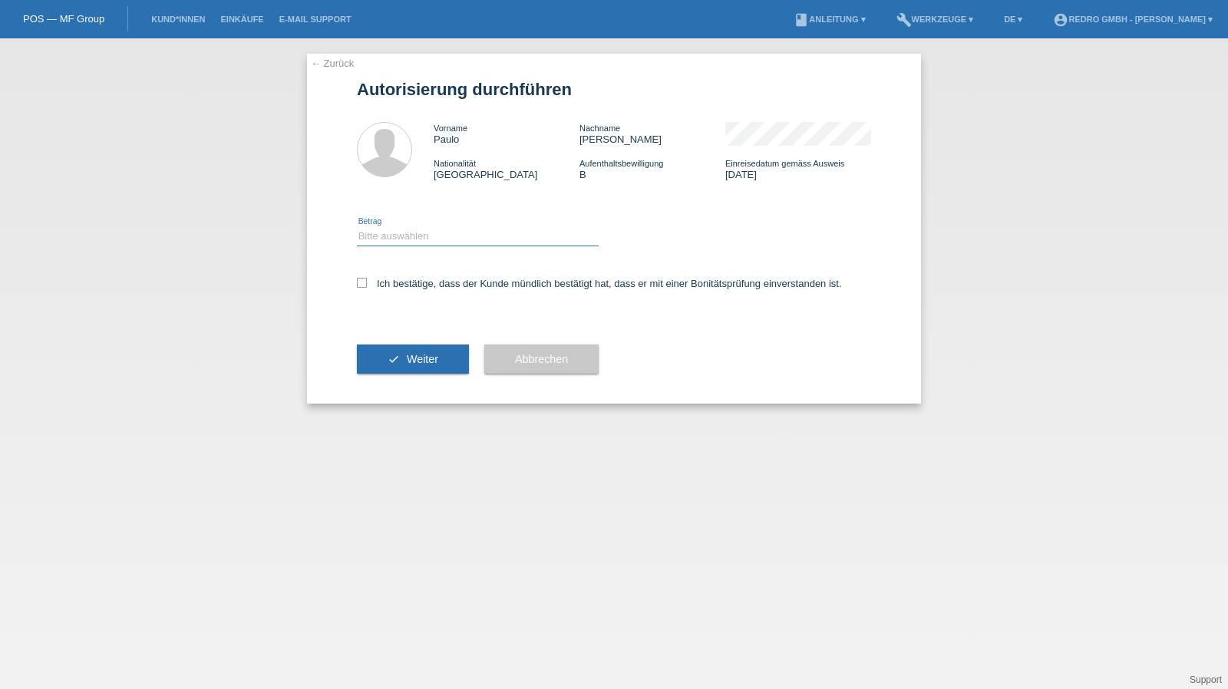
drag, startPoint x: 394, startPoint y: 234, endPoint x: 394, endPoint y: 242, distance: 8.5
click at [394, 234] on select "Bitte auswählen CHF 1.00 - CHF 499.00 CHF 500.00 - CHF 1'999.00 CHF 2'000.00 - …" at bounding box center [478, 236] width 242 height 18
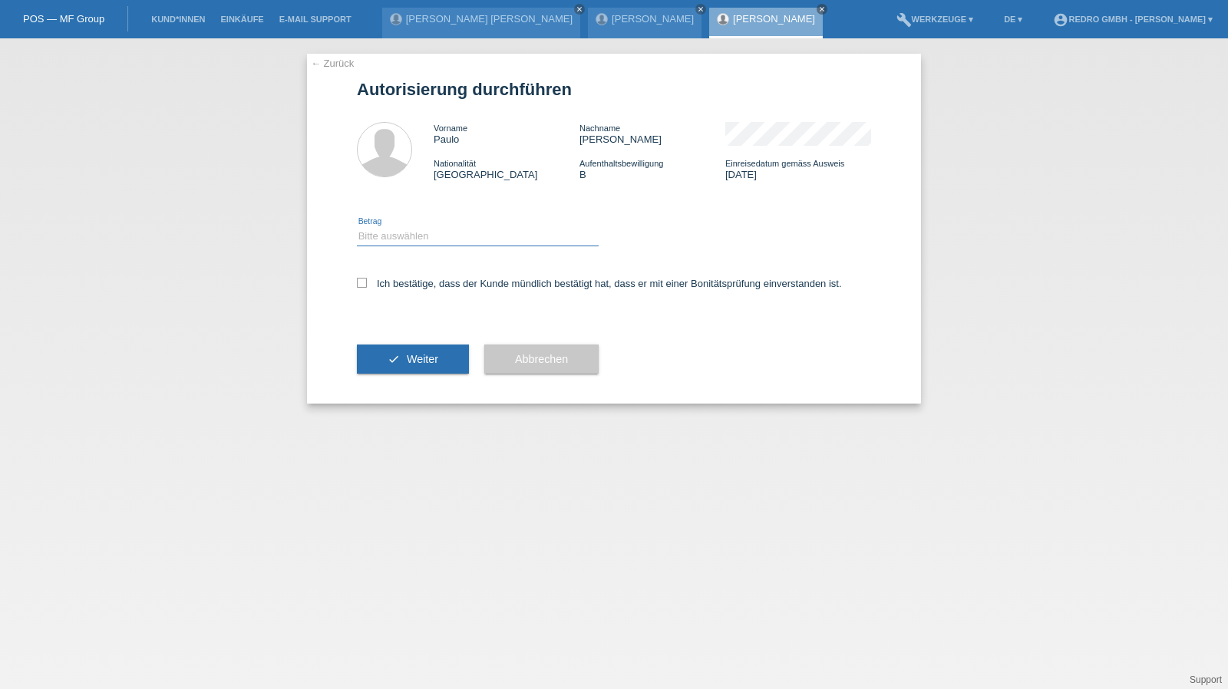
select select "1"
click at [357, 227] on select "Bitte auswählen CHF 1.00 - CHF 499.00 CHF 500.00 - CHF 1'999.00 CHF 2'000.00 - …" at bounding box center [478, 236] width 242 height 18
click at [395, 288] on label "Ich bestätige, dass der Kunde mündlich bestätigt hat, dass er mit einer Bonität…" at bounding box center [599, 284] width 485 height 12
click at [367, 288] on input "Ich bestätige, dass der Kunde mündlich bestätigt hat, dass er mit einer Bonität…" at bounding box center [362, 283] width 10 height 10
checkbox input "true"
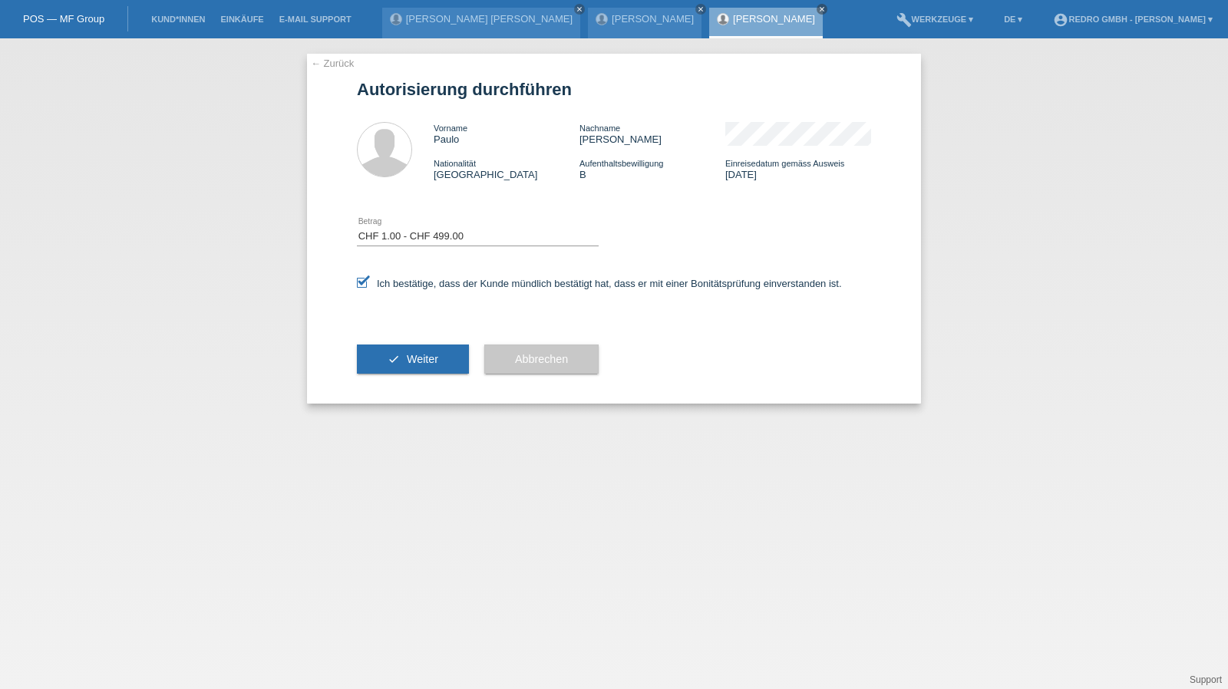
click at [394, 379] on div "check Weiter" at bounding box center [413, 359] width 112 height 89
click at [397, 362] on button "check Weiter" at bounding box center [413, 359] width 112 height 29
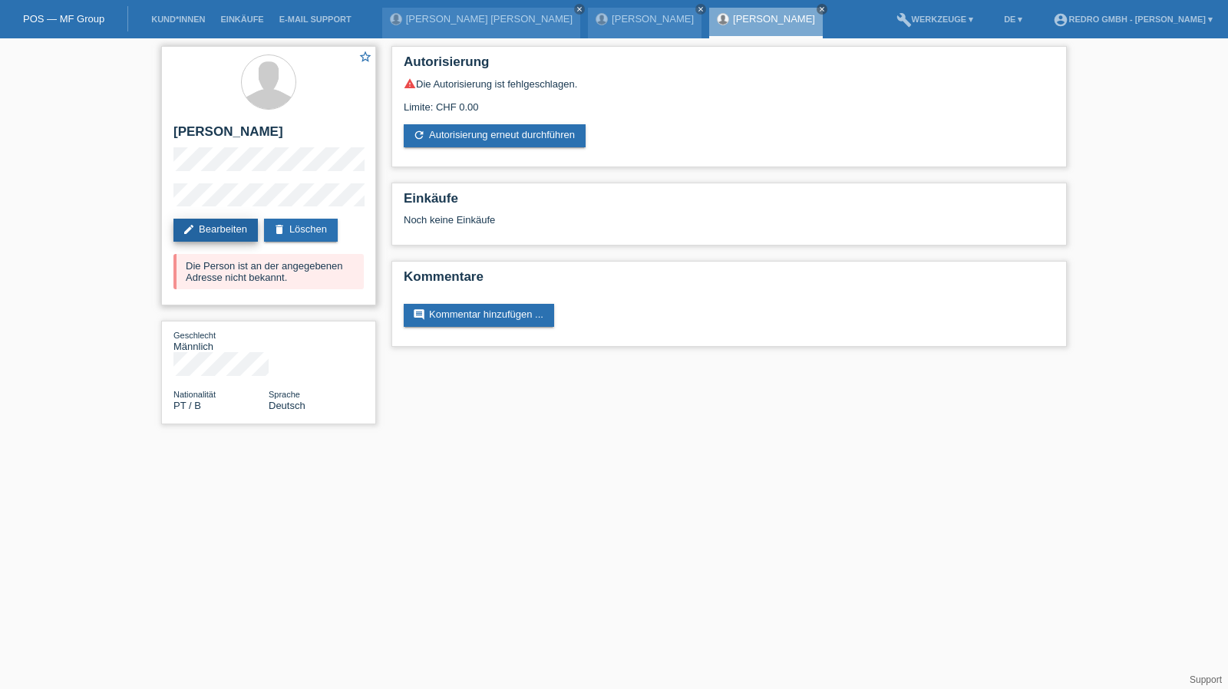
click at [227, 223] on link "edit Bearbeiten" at bounding box center [215, 230] width 84 height 23
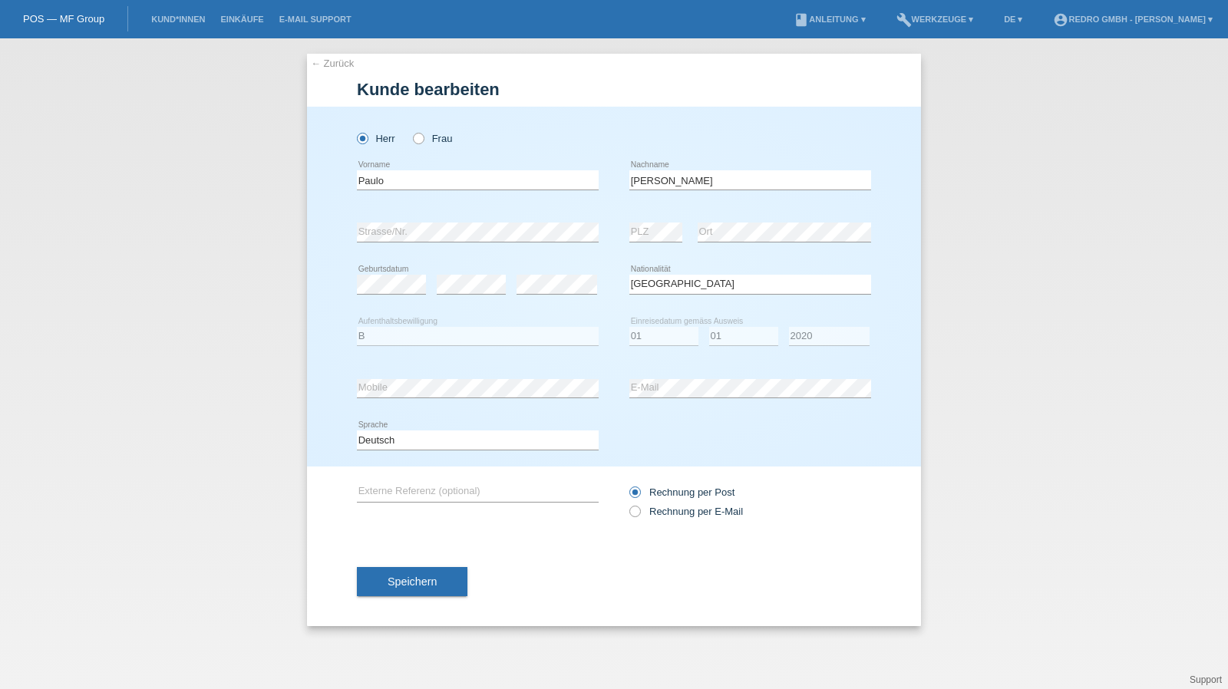
select select "PT"
select select "B"
select select "01"
select select "2020"
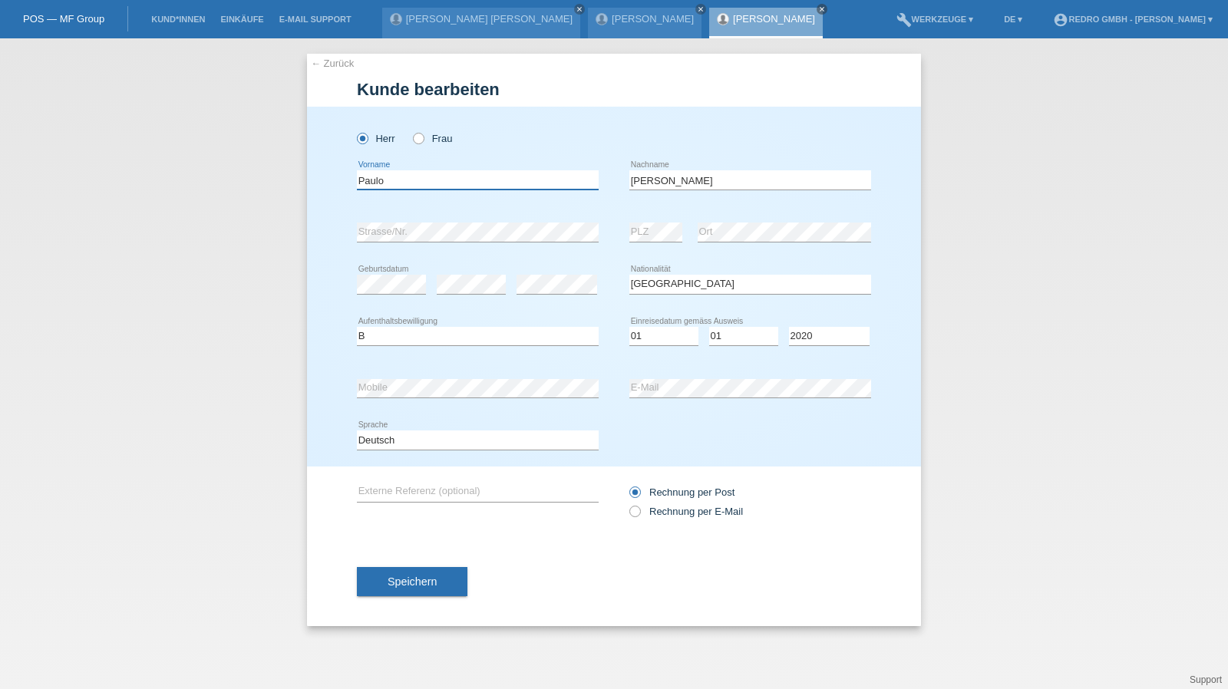
click at [439, 173] on input "Paulo" at bounding box center [478, 179] width 242 height 19
click at [700, 173] on input "[PERSON_NAME]" at bounding box center [750, 179] width 242 height 19
paste input "Paulo"
drag, startPoint x: 658, startPoint y: 179, endPoint x: 477, endPoint y: 174, distance: 180.4
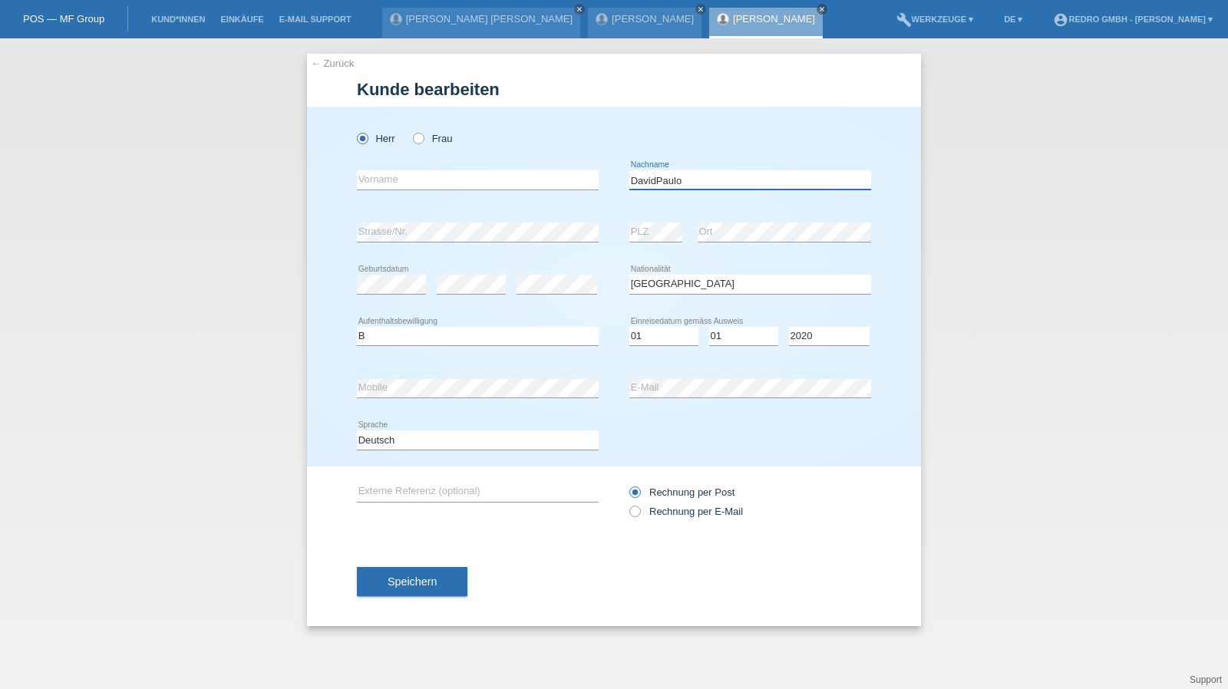
click at [477, 174] on div "error Vorname DavidPaulo error Nachname" at bounding box center [614, 180] width 514 height 52
type input "Paulo"
click at [489, 181] on input "text" at bounding box center [478, 179] width 242 height 19
paste input "[PERSON_NAME]"
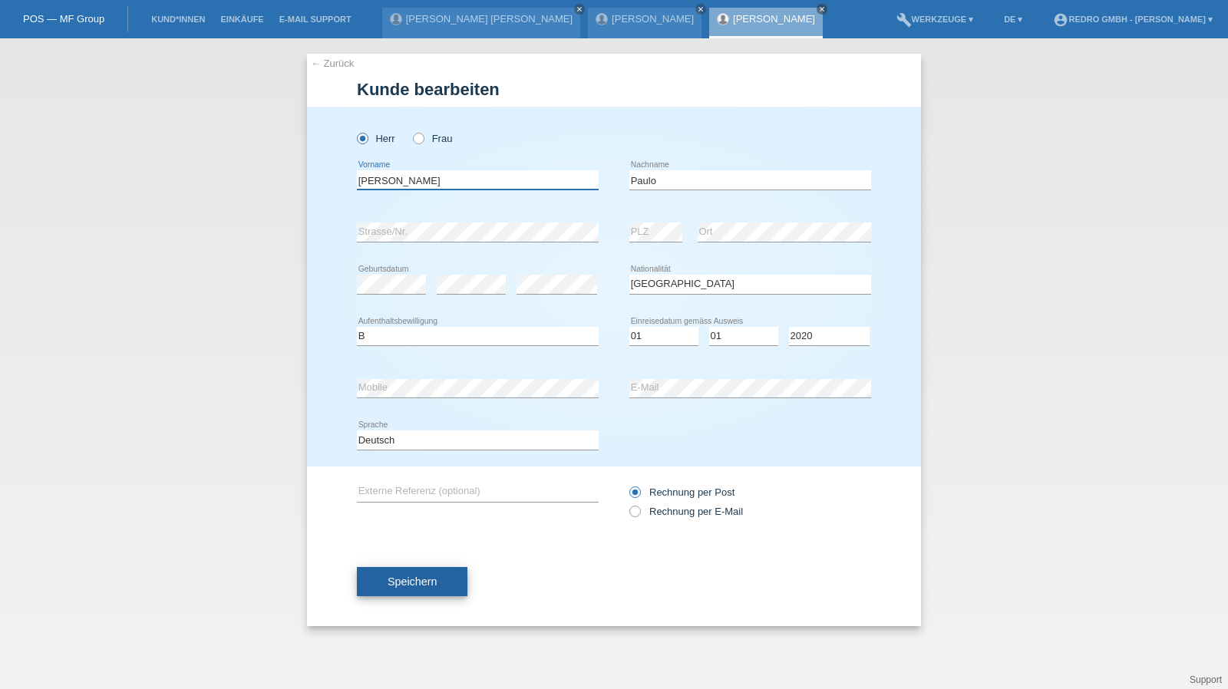
type input "[PERSON_NAME]"
click at [424, 579] on span "Speichern" at bounding box center [411, 581] width 49 height 12
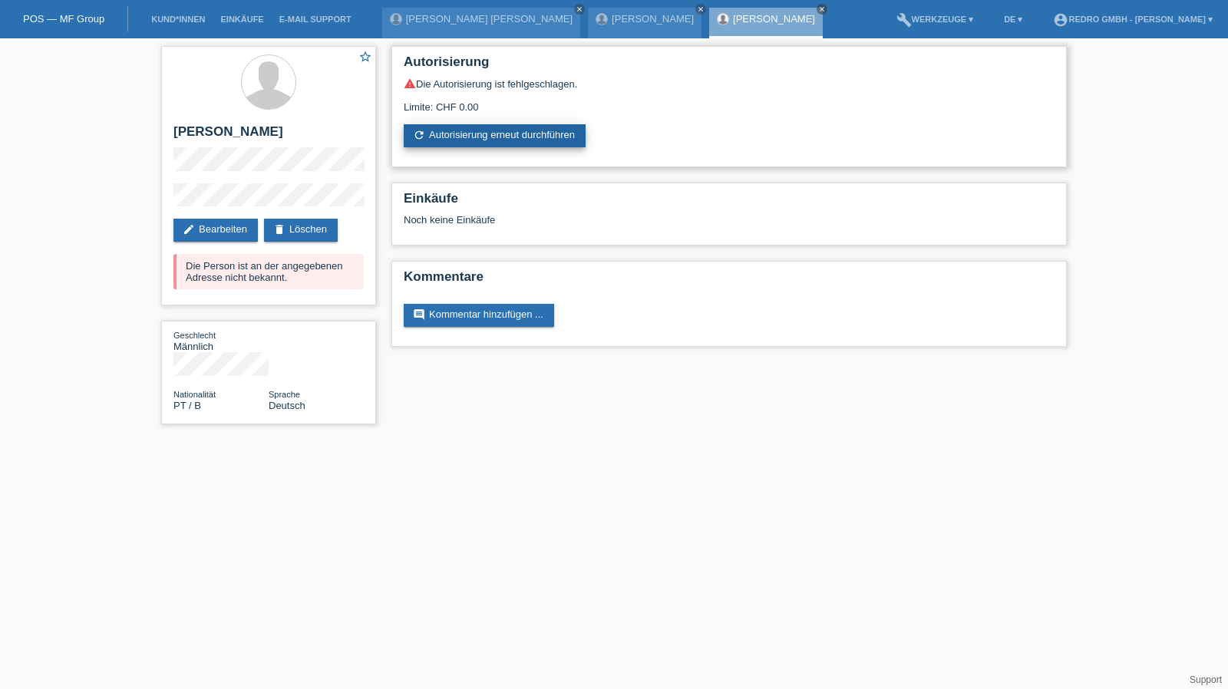
click at [460, 127] on link "refresh Autorisierung erneut durchführen" at bounding box center [495, 135] width 182 height 23
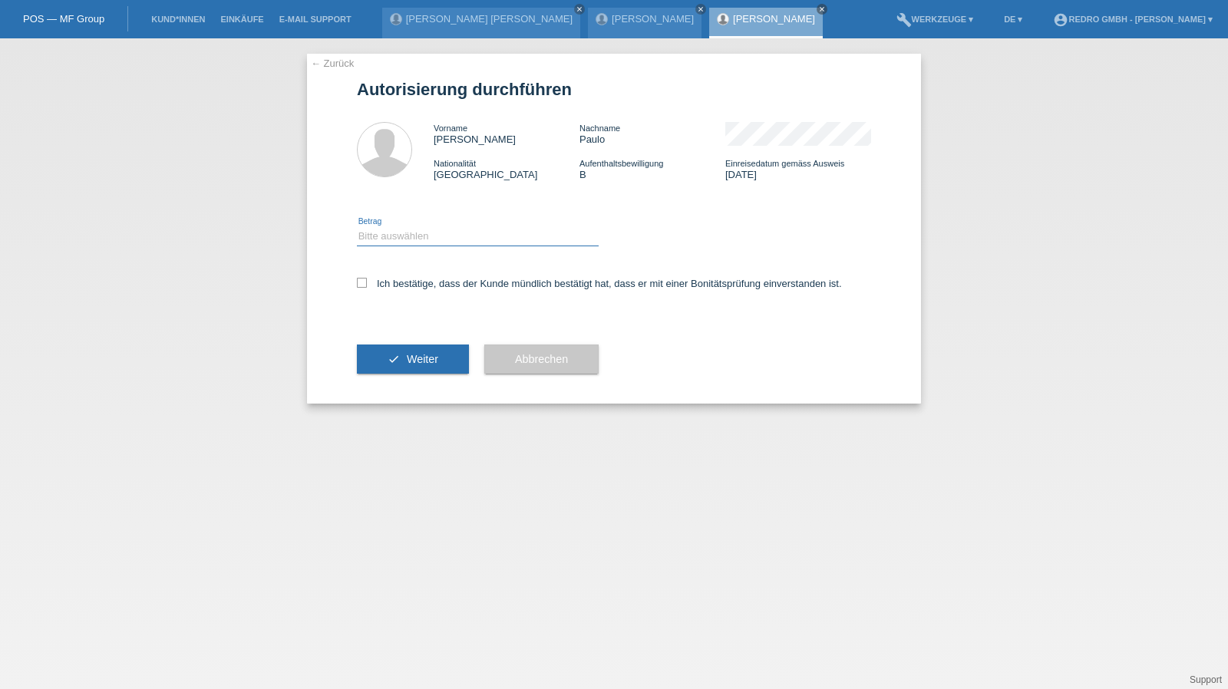
click at [413, 240] on select "Bitte auswählen CHF 1.00 - CHF 499.00 CHF 500.00 - CHF 1'999.00 CHF 2'000.00 - …" at bounding box center [478, 236] width 242 height 18
select select "1"
click at [357, 227] on select "Bitte auswählen CHF 1.00 - CHF 499.00 CHF 500.00 - CHF 1'999.00 CHF 2'000.00 - …" at bounding box center [478, 236] width 242 height 18
click at [398, 282] on label "Ich bestätige, dass der Kunde mündlich bestätigt hat, dass er mit einer Bonität…" at bounding box center [599, 284] width 485 height 12
click at [367, 282] on input "Ich bestätige, dass der Kunde mündlich bestätigt hat, dass er mit einer Bonität…" at bounding box center [362, 283] width 10 height 10
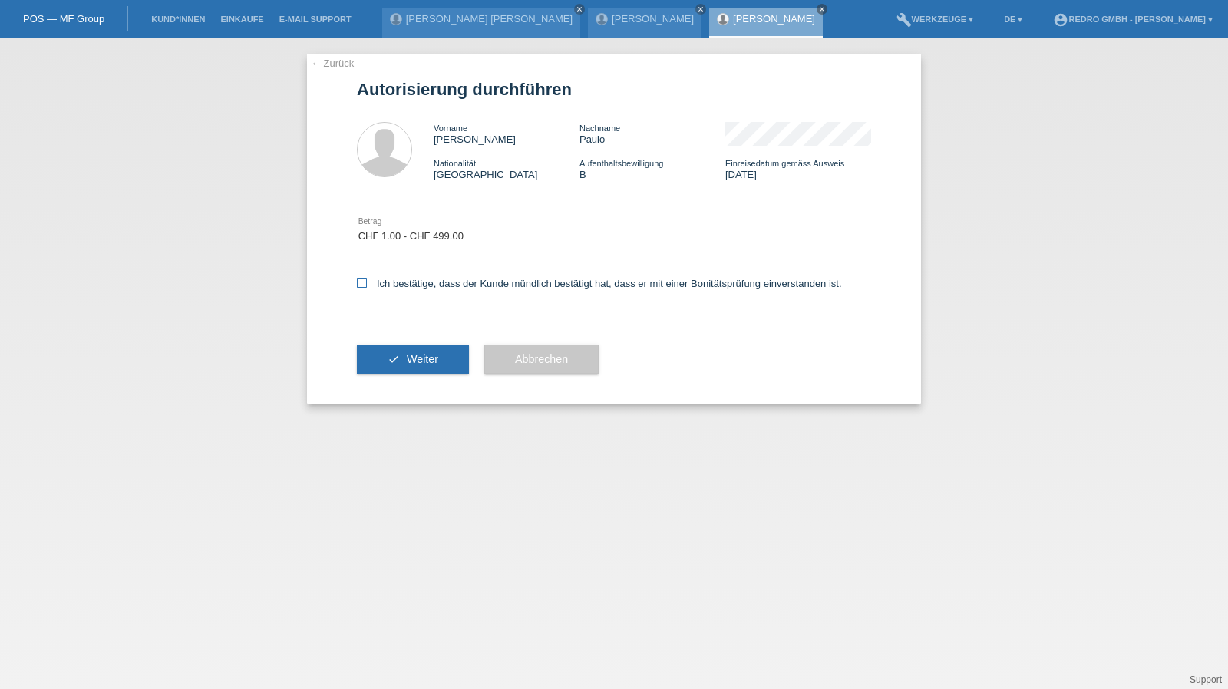
checkbox input "true"
click at [392, 363] on button "check Weiter" at bounding box center [413, 359] width 112 height 29
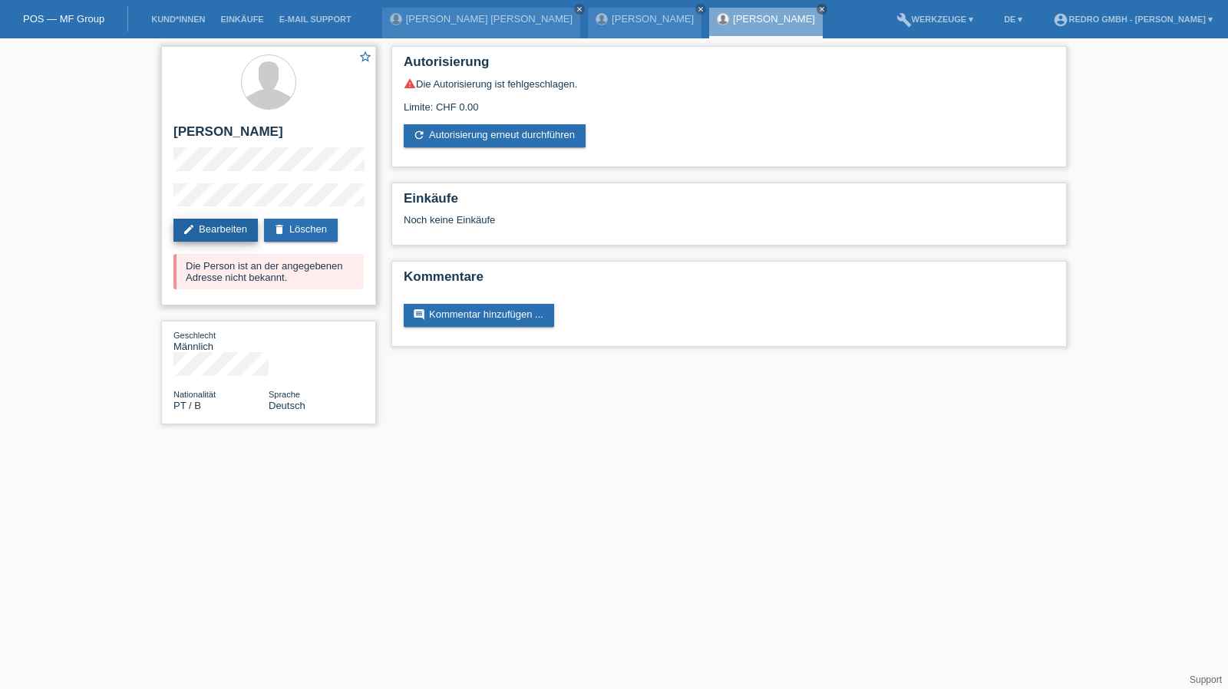
click at [243, 231] on link "edit Bearbeiten" at bounding box center [215, 230] width 84 height 23
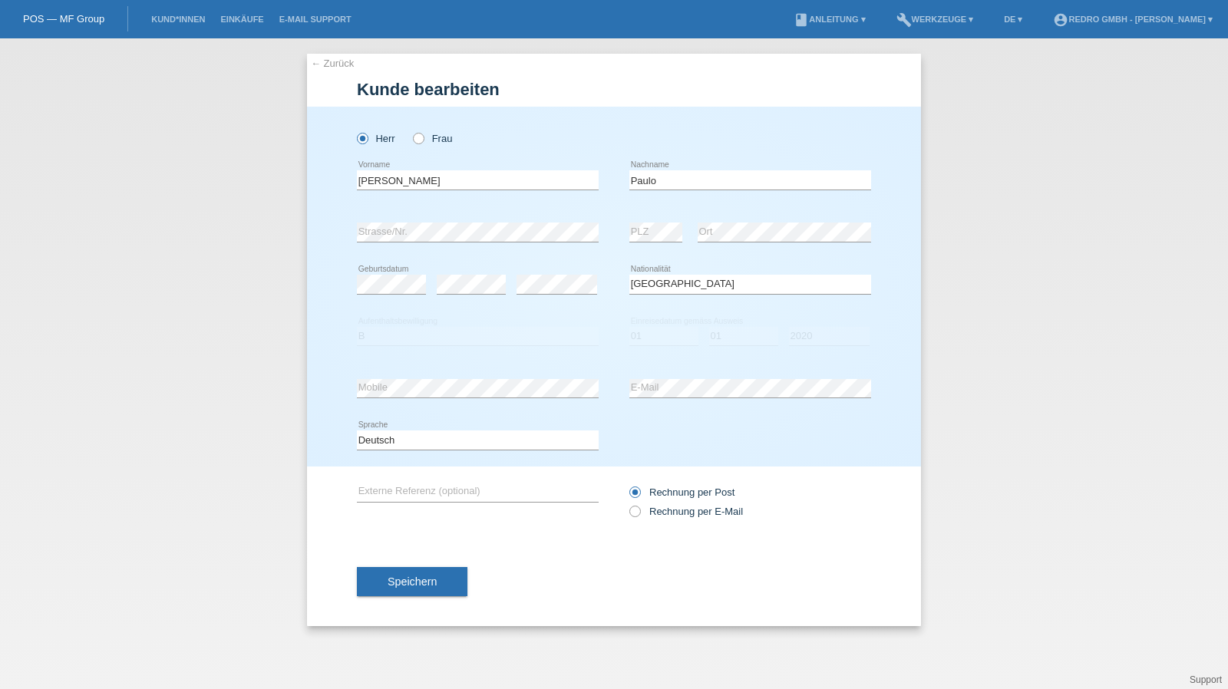
select select "PT"
select select "B"
select select "01"
select select "2020"
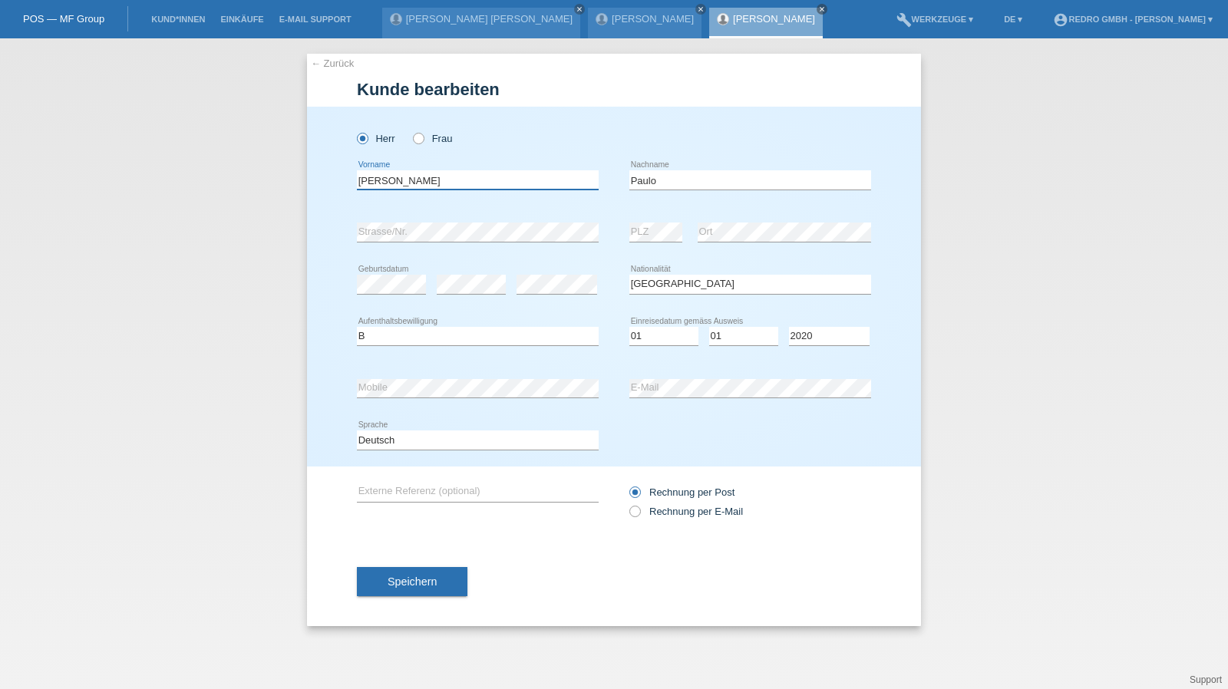
click at [411, 173] on input "[PERSON_NAME]" at bounding box center [478, 179] width 242 height 19
click at [723, 181] on input "Paulo" at bounding box center [750, 179] width 242 height 19
paste input "[PERSON_NAME]"
drag, startPoint x: 657, startPoint y: 177, endPoint x: 514, endPoint y: 187, distance: 143.1
click at [514, 187] on div "error Vorname PauloDavid error Nachname" at bounding box center [614, 180] width 514 height 52
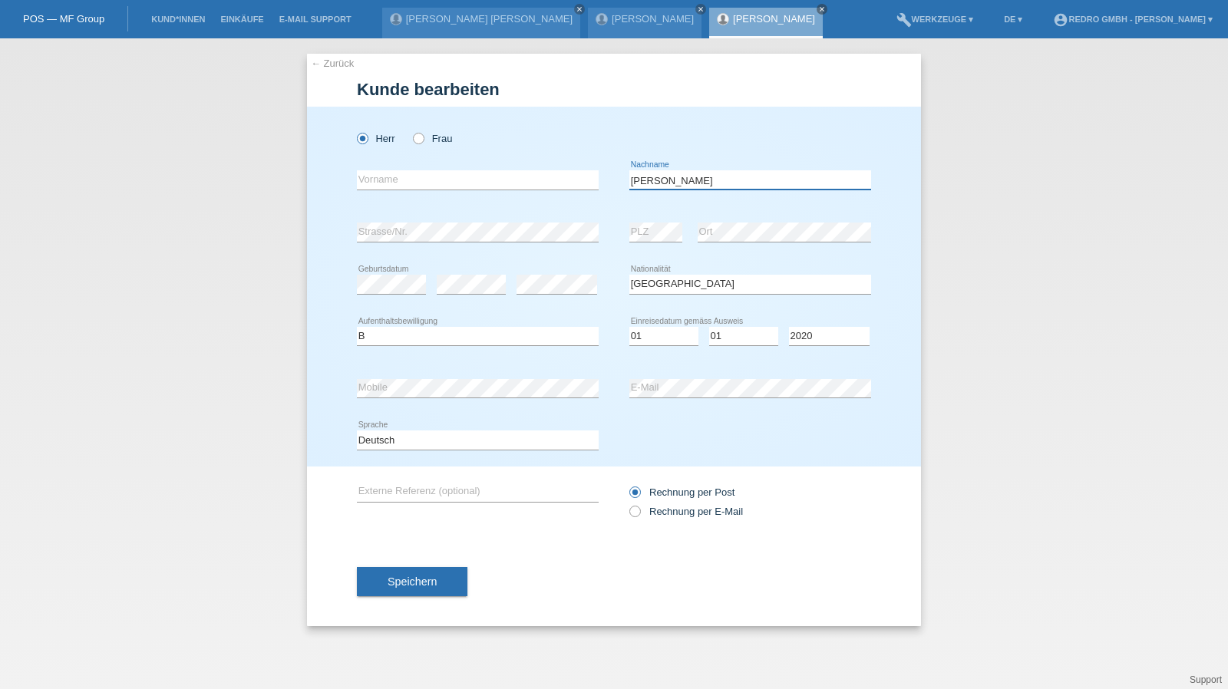
type input "[PERSON_NAME]"
click at [452, 180] on input "text" at bounding box center [478, 179] width 242 height 19
paste input "Paulo"
type input "Paulo"
click at [378, 593] on button "Speichern" at bounding box center [412, 581] width 110 height 29
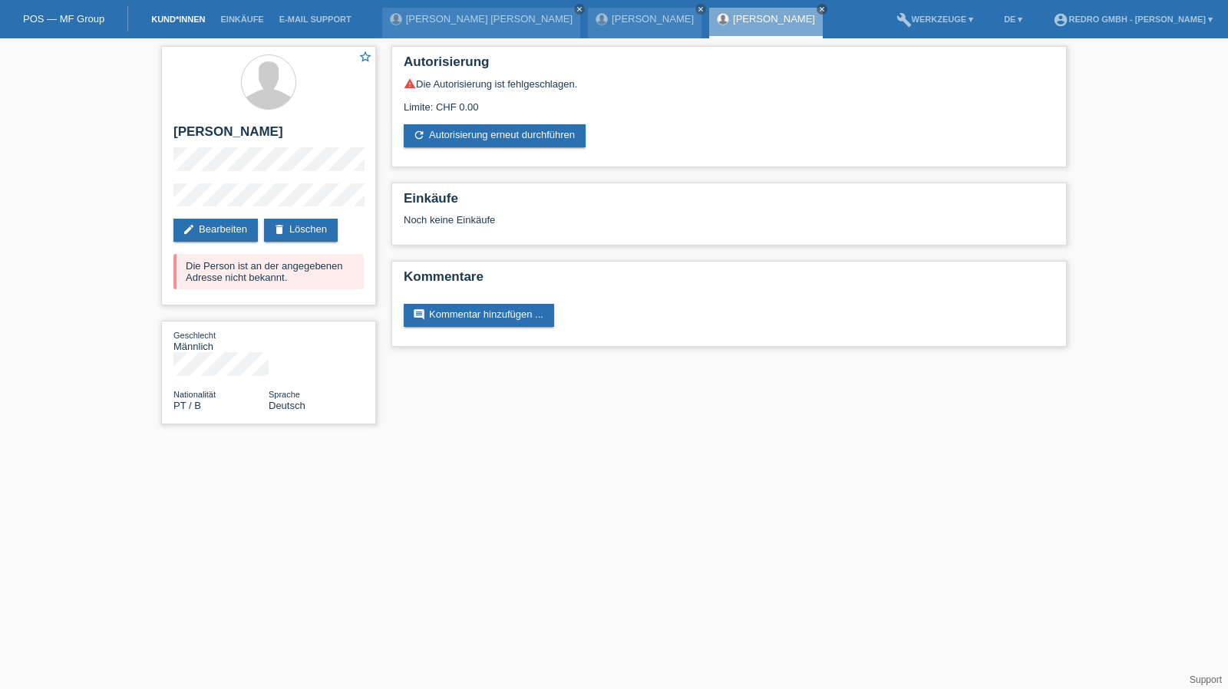
click at [174, 23] on link "Kund*innen" at bounding box center [177, 19] width 69 height 9
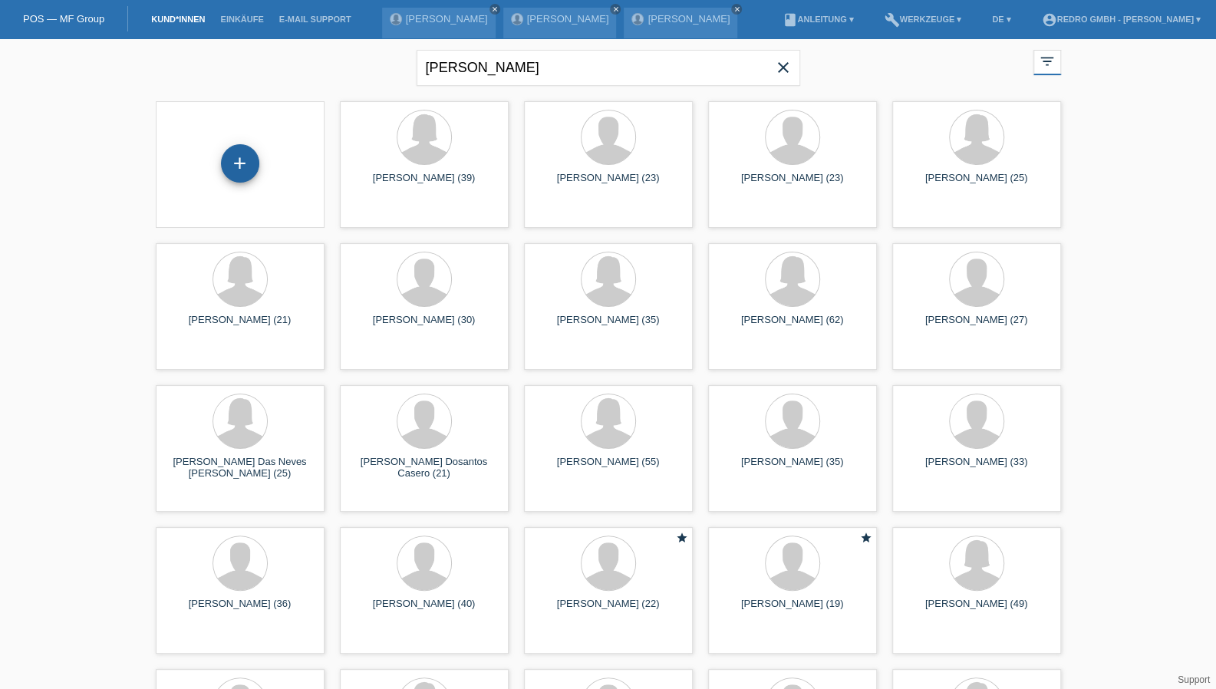
click at [247, 152] on div "+" at bounding box center [240, 163] width 37 height 26
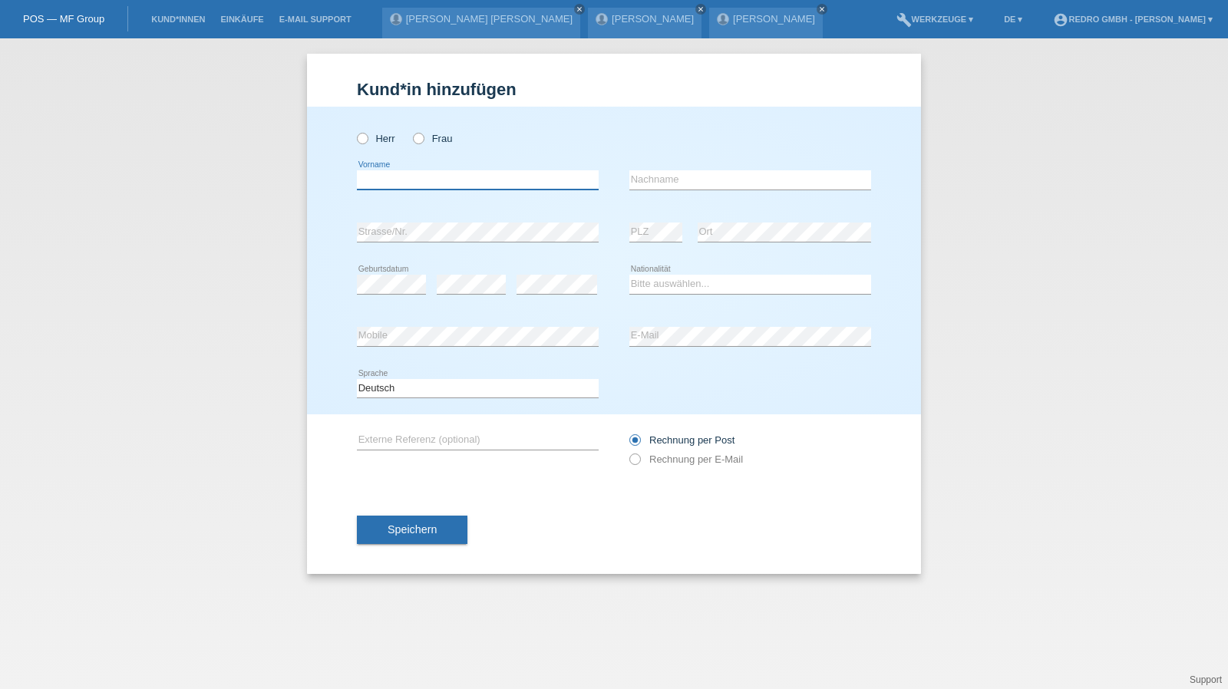
click at [454, 181] on input "text" at bounding box center [478, 179] width 242 height 19
type input "[PERSON_NAME]"
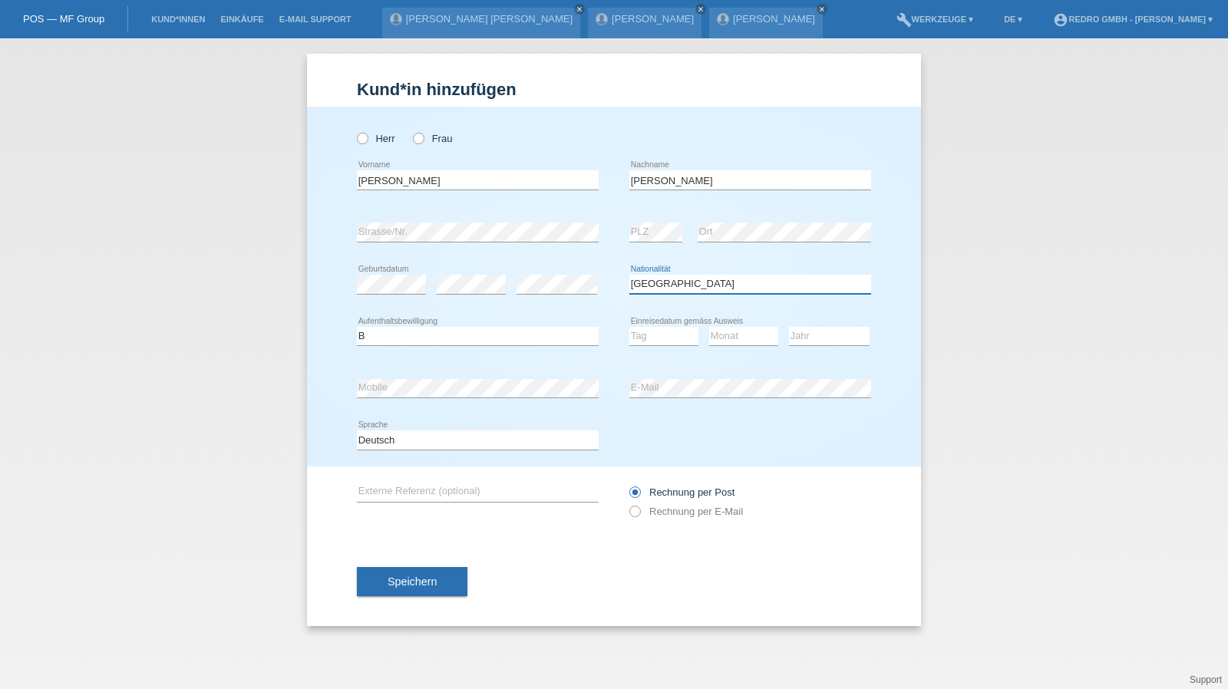
select select "SY"
select select "B"
click at [515, 337] on select "Bitte auswählen... C B B - Flüchtlingsstatus Andere" at bounding box center [478, 336] width 242 height 18
select select "01"
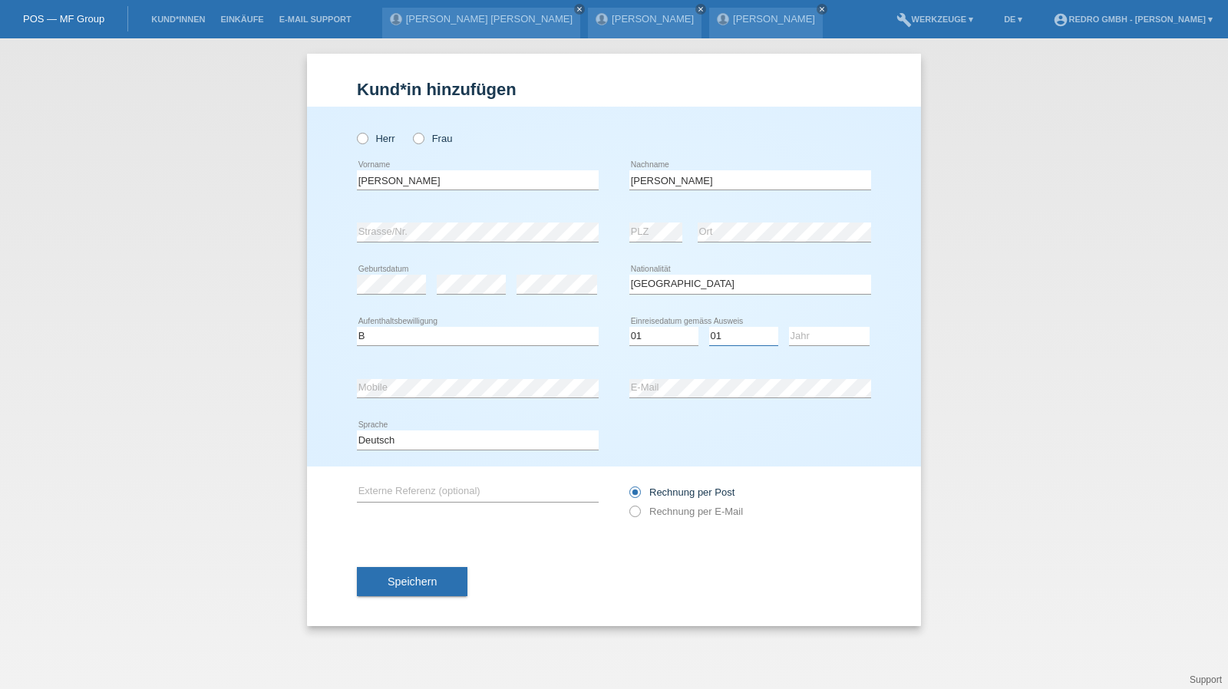
select select "03"
select select "2007"
click at [407, 569] on button "Speichern" at bounding box center [412, 581] width 110 height 29
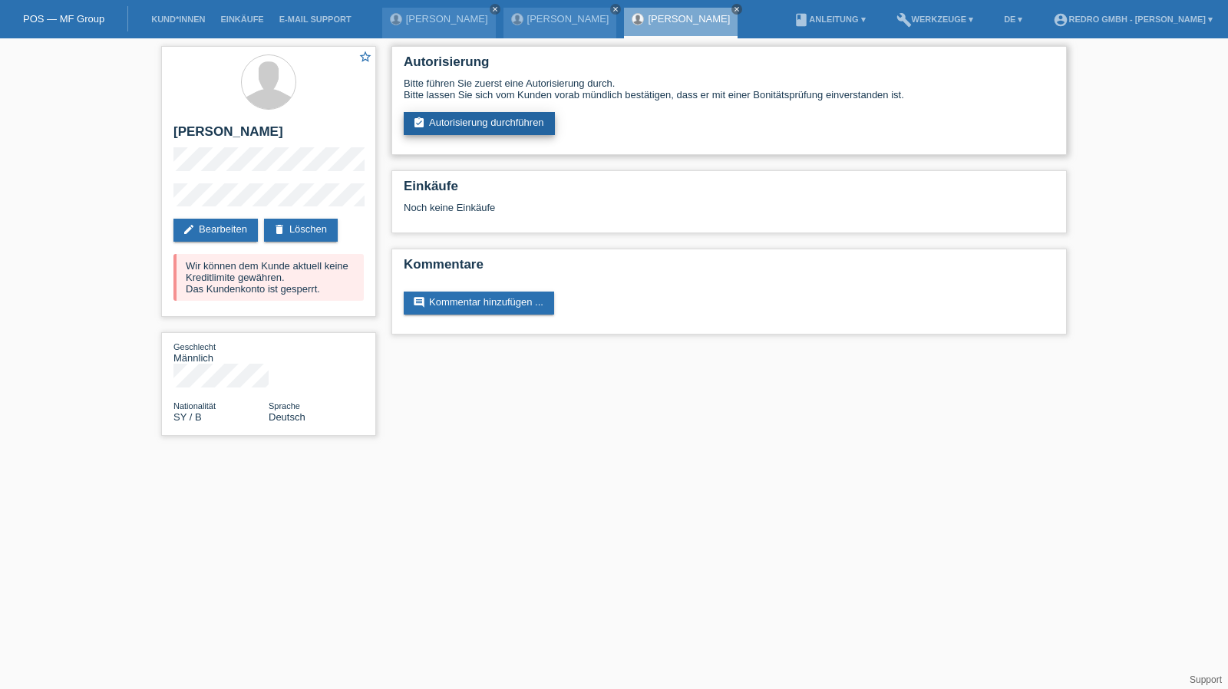
click at [486, 120] on link "assignment_turned_in Autorisierung durchführen" at bounding box center [479, 123] width 151 height 23
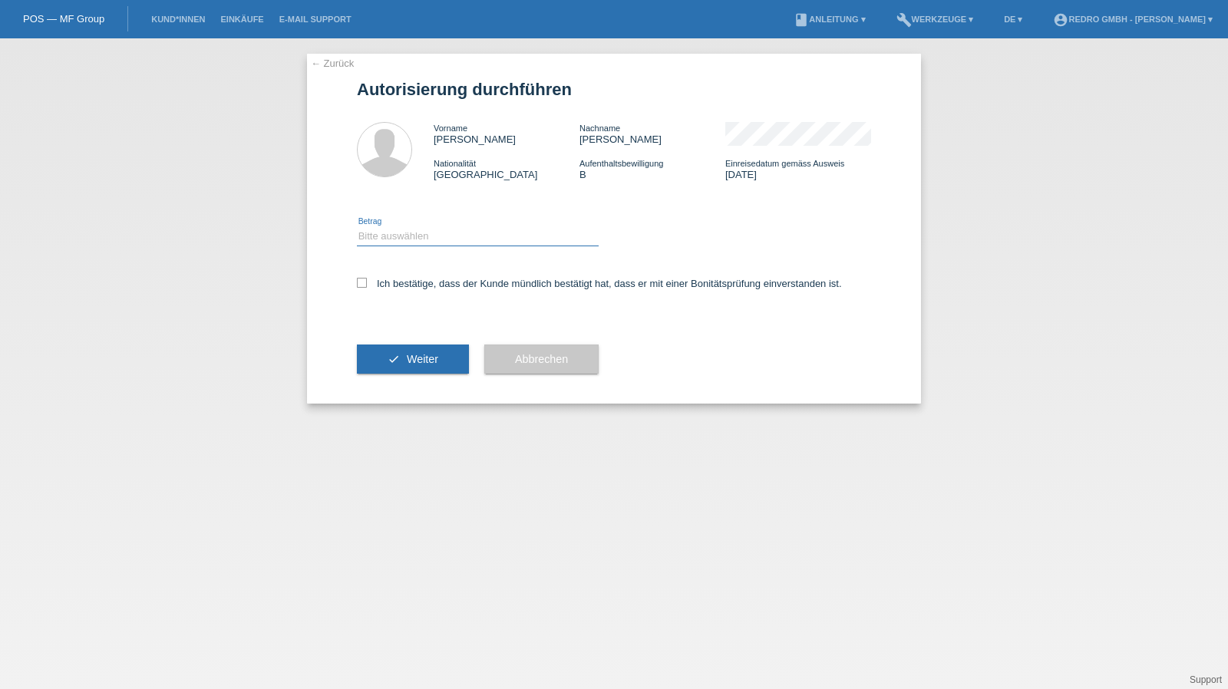
drag, startPoint x: 394, startPoint y: 229, endPoint x: 393, endPoint y: 244, distance: 14.7
click at [394, 229] on select "Bitte auswählen CHF 1.00 - CHF 499.00 CHF 500.00 - CHF 1'999.00 CHF 2'000.00 - …" at bounding box center [478, 236] width 242 height 18
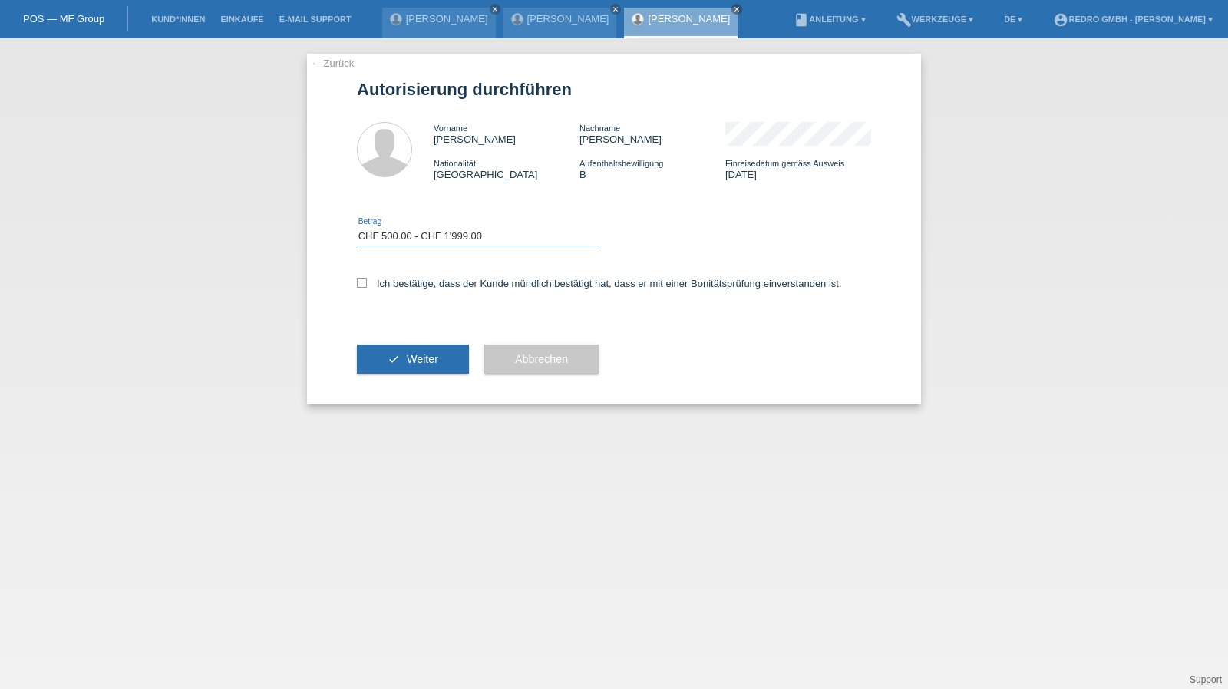
click at [357, 227] on select "Bitte auswählen CHF 1.00 - CHF 499.00 CHF 500.00 - CHF 1'999.00 CHF 2'000.00 - …" at bounding box center [478, 236] width 242 height 18
click at [414, 231] on select "Bitte auswählen CHF 1.00 - CHF 499.00 CHF 500.00 - CHF 1'999.00 CHF 2'000.00 - …" at bounding box center [478, 236] width 242 height 18
select select "1"
click at [357, 227] on select "Bitte auswählen CHF 1.00 - CHF 499.00 CHF 500.00 - CHF 1'999.00 CHF 2'000.00 - …" at bounding box center [478, 236] width 242 height 18
click at [393, 285] on label "Ich bestätige, dass der Kunde mündlich bestätigt hat, dass er mit einer Bonität…" at bounding box center [599, 284] width 485 height 12
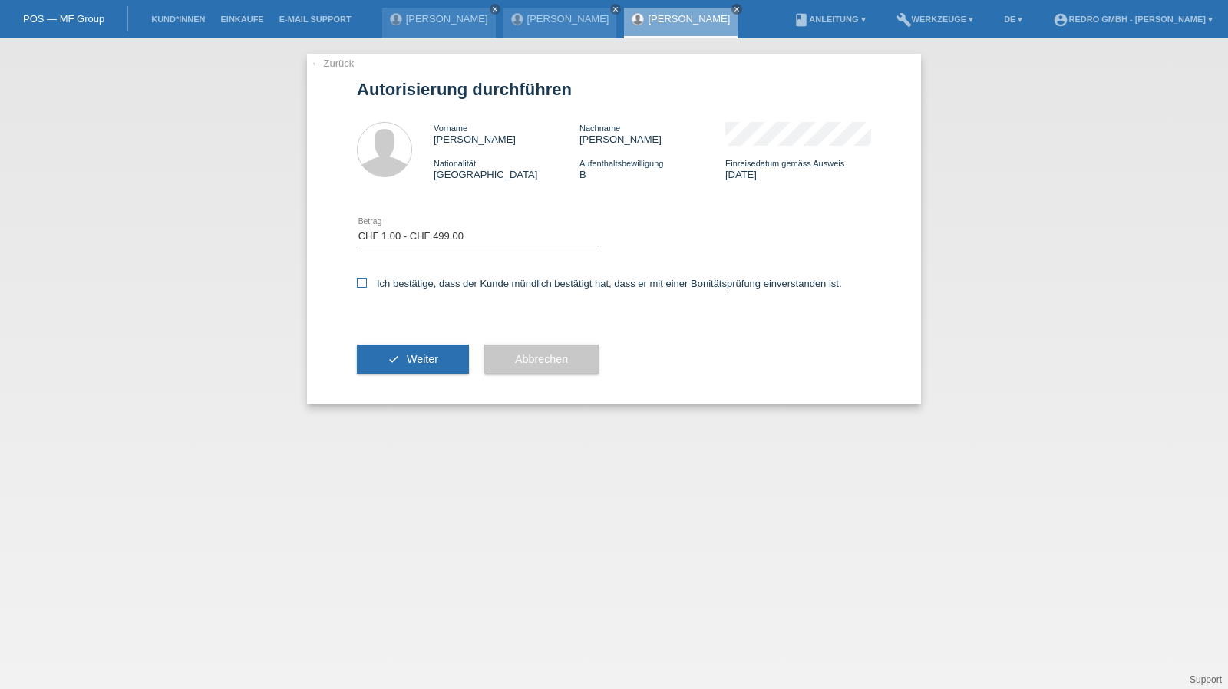
click at [367, 285] on input "Ich bestätige, dass der Kunde mündlich bestätigt hat, dass er mit einer Bonität…" at bounding box center [362, 283] width 10 height 10
checkbox input "true"
click at [381, 355] on button "check Weiter" at bounding box center [413, 359] width 112 height 29
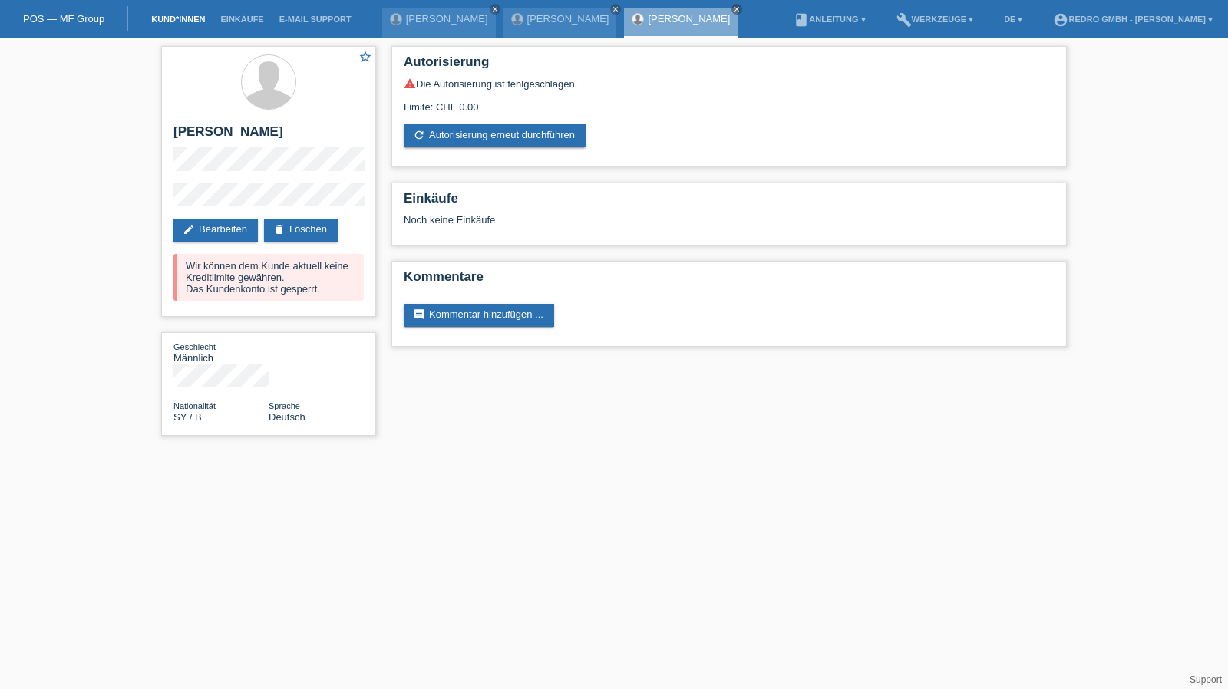
click at [183, 20] on link "Kund*innen" at bounding box center [177, 19] width 69 height 9
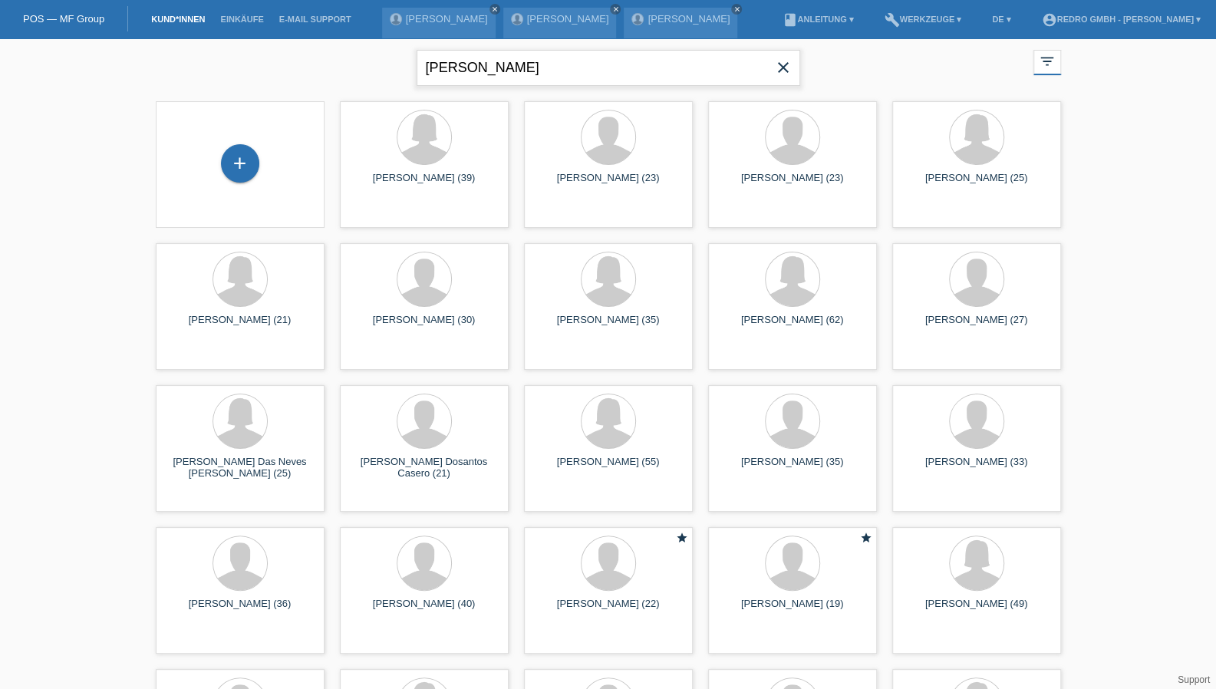
click at [539, 59] on input "Ivone Regina Santos Soares" at bounding box center [609, 68] width 384 height 36
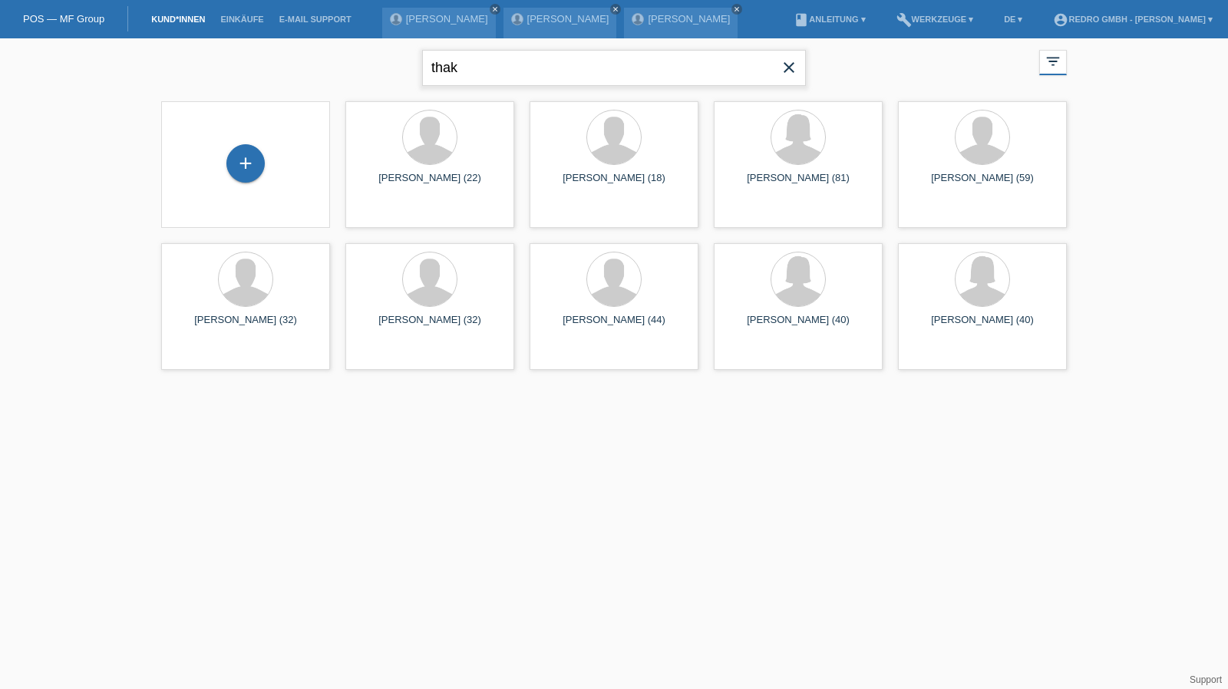
click at [520, 67] on input "thak" at bounding box center [614, 68] width 384 height 36
type input "thakshila"
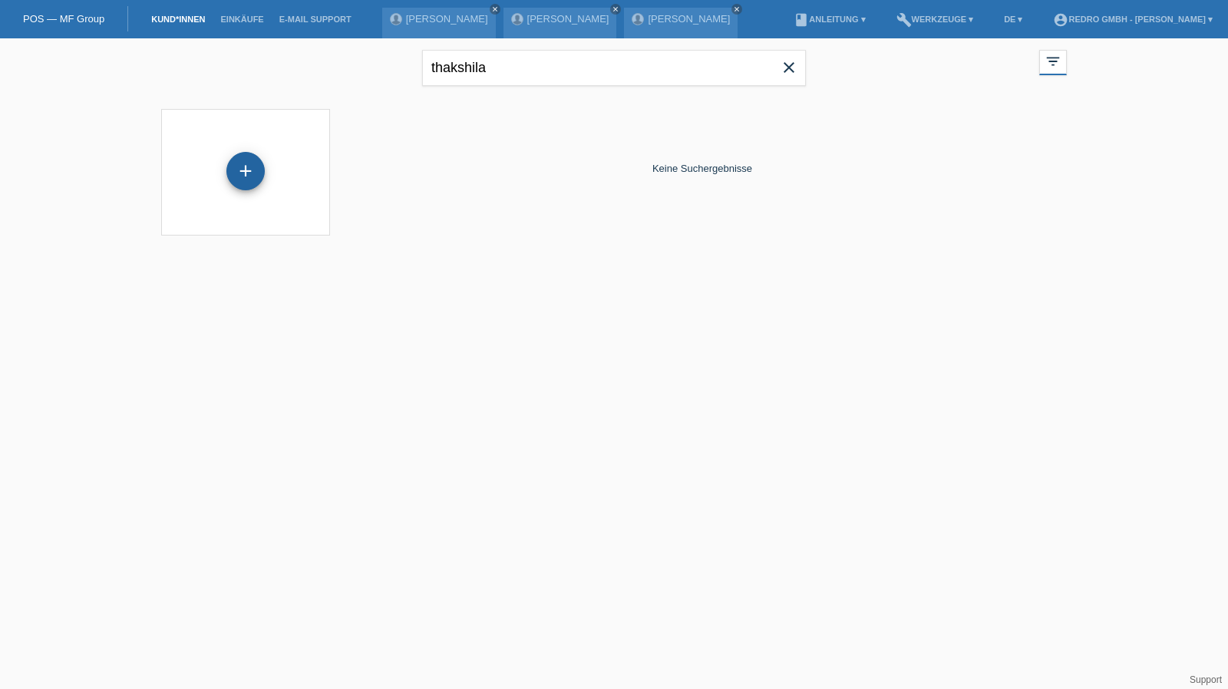
click at [255, 163] on div "+" at bounding box center [245, 171] width 38 height 38
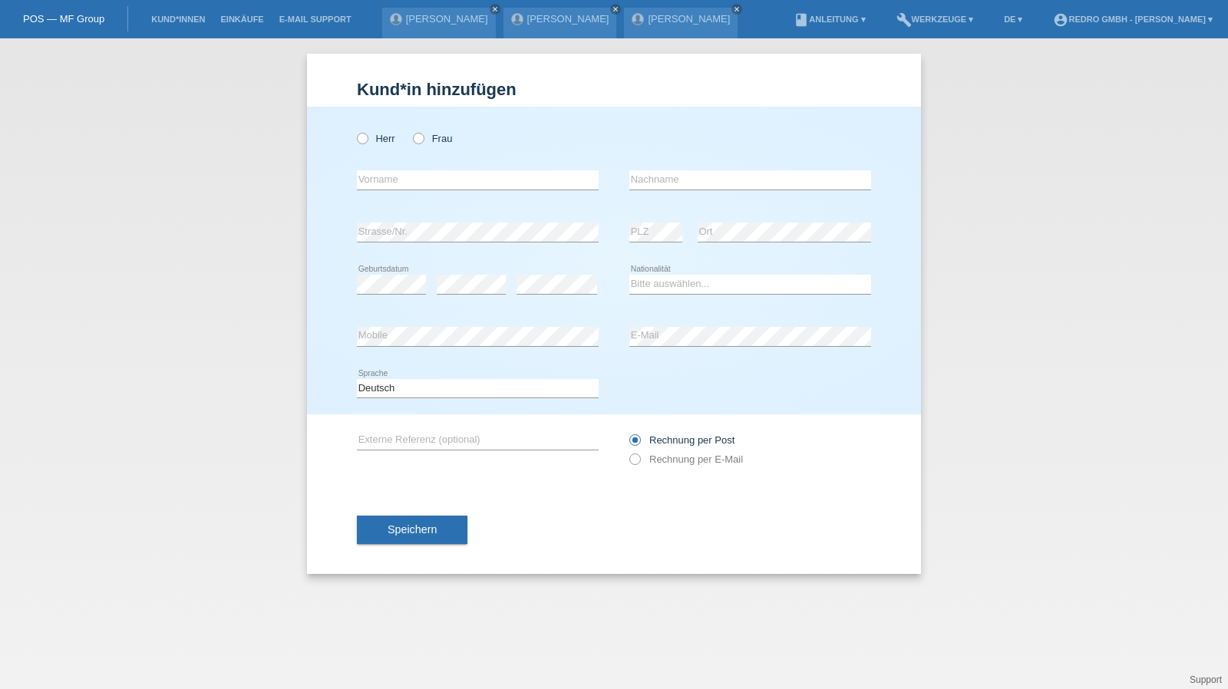
drag, startPoint x: 421, startPoint y: 136, endPoint x: 406, endPoint y: 182, distance: 48.5
click at [411, 130] on icon at bounding box center [411, 130] width 0 height 0
click at [421, 136] on input "Frau" at bounding box center [418, 138] width 10 height 10
radio input "true"
click at [398, 185] on input "text" at bounding box center [478, 179] width 242 height 19
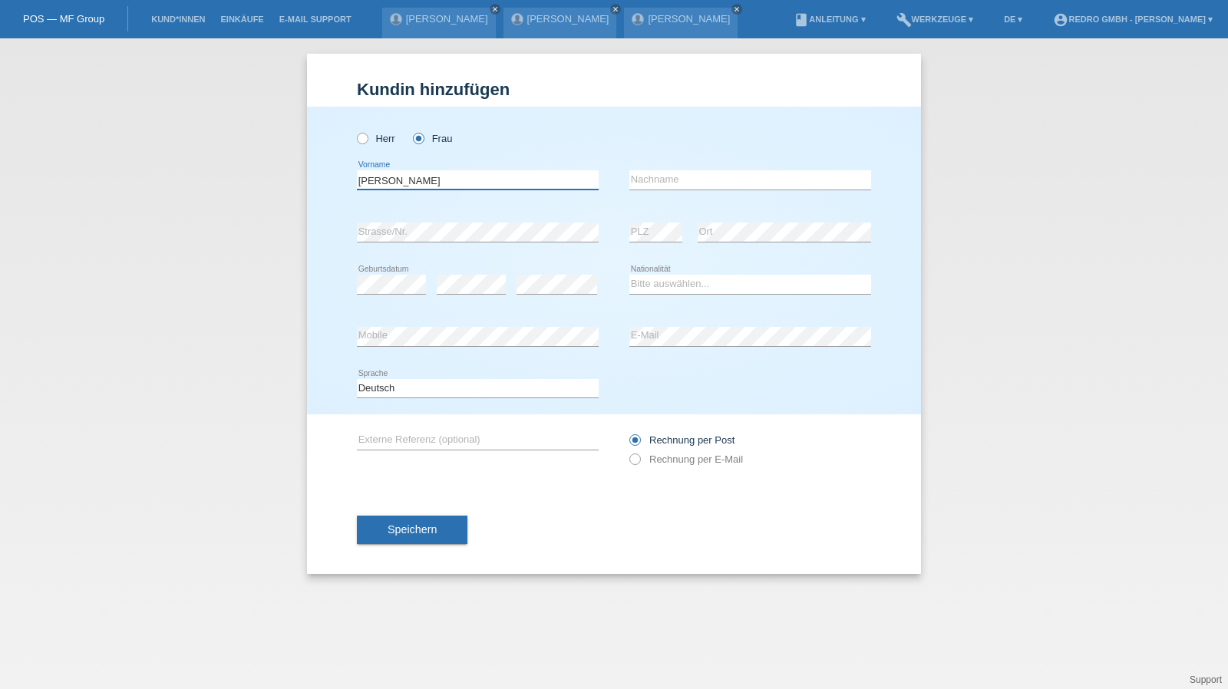
type input "[PERSON_NAME]"
click at [643, 180] on input "SEkanayake Mudiyanselage" at bounding box center [750, 179] width 242 height 19
type input "Ekanayake Mudiyanselage"
select select "CH"
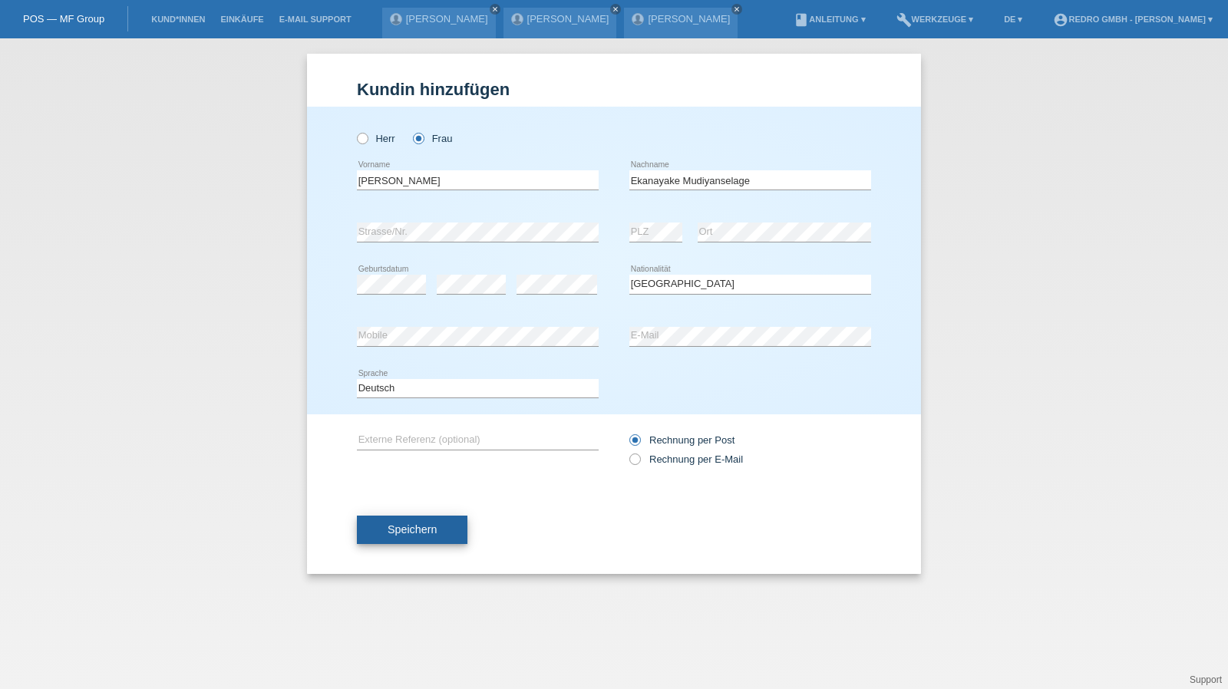
click at [378, 527] on button "Speichern" at bounding box center [412, 530] width 110 height 29
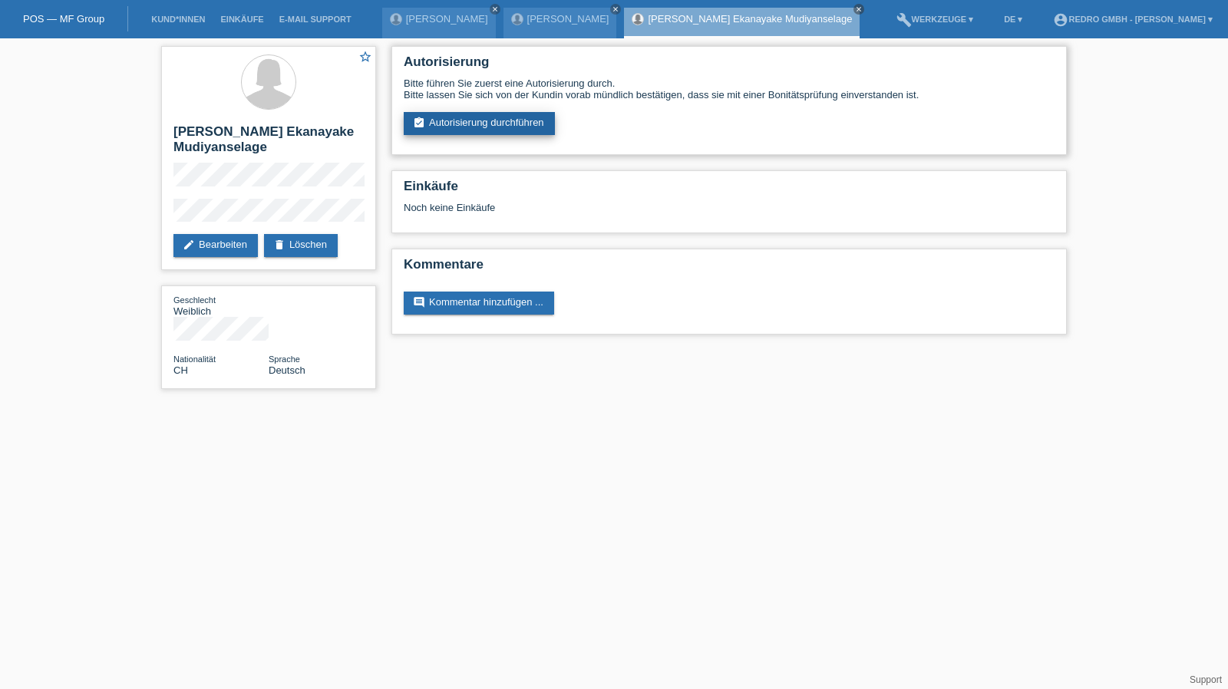
click at [496, 124] on link "assignment_turned_in Autorisierung durchführen" at bounding box center [479, 123] width 151 height 23
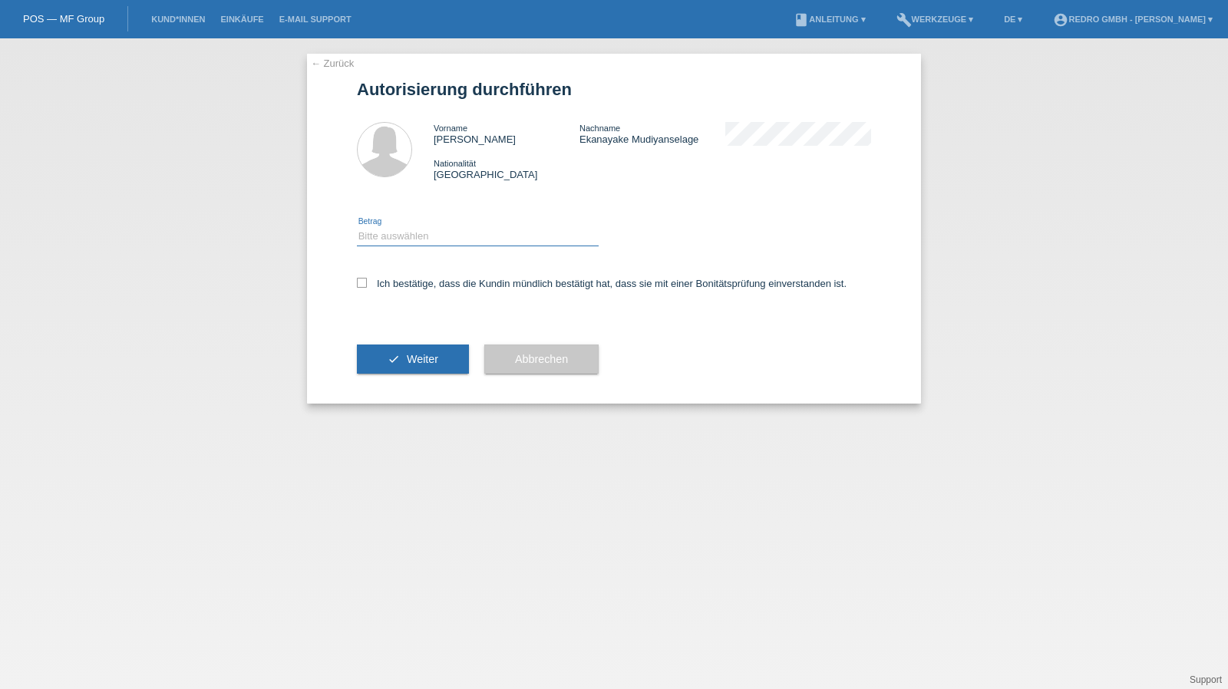
click at [391, 240] on select "Bitte auswählen CHF 1.00 - CHF 499.00 CHF 500.00 - CHF 1'999.00 CHF 2'000.00 - …" at bounding box center [478, 236] width 242 height 18
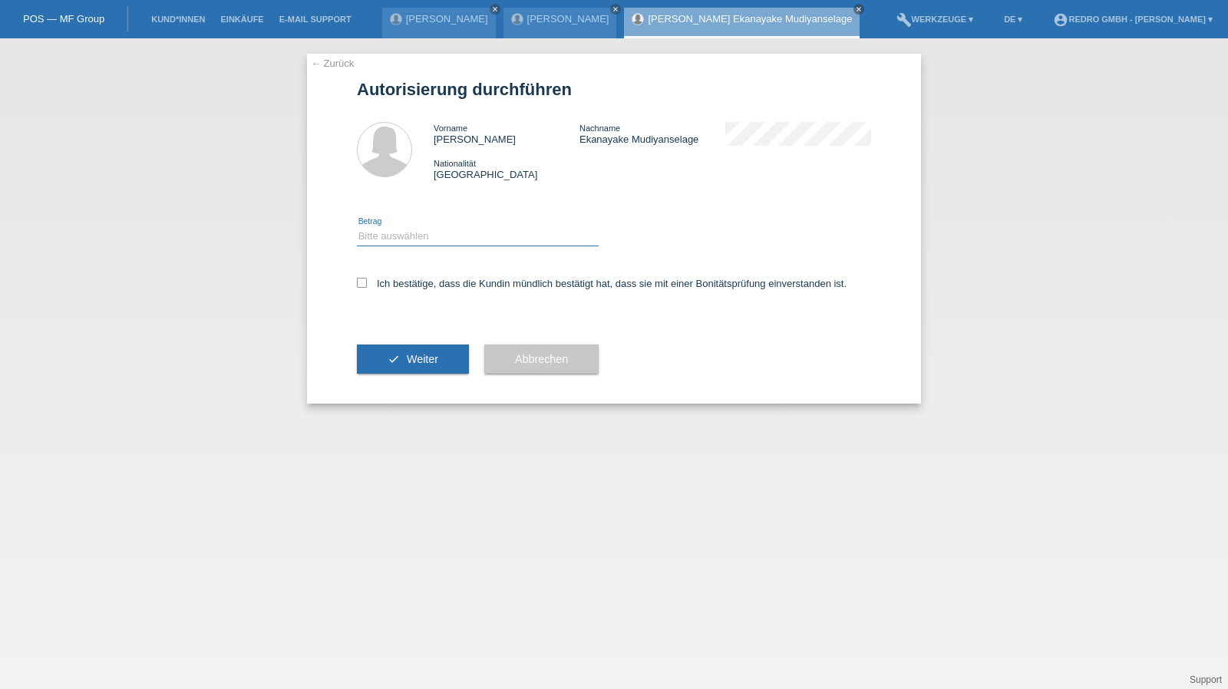
select select "1"
click at [357, 227] on select "Bitte auswählen CHF 1.00 - CHF 499.00 CHF 500.00 - CHF 1'999.00 CHF 2'000.00 - …" at bounding box center [478, 236] width 242 height 18
click at [404, 279] on label "Ich bestätige, dass die Kundin mündlich bestätigt hat, dass sie mit einer Bonit…" at bounding box center [602, 284] width 490 height 12
click at [367, 279] on input "Ich bestätige, dass die Kundin mündlich bestätigt hat, dass sie mit einer Bonit…" at bounding box center [362, 283] width 10 height 10
checkbox input "true"
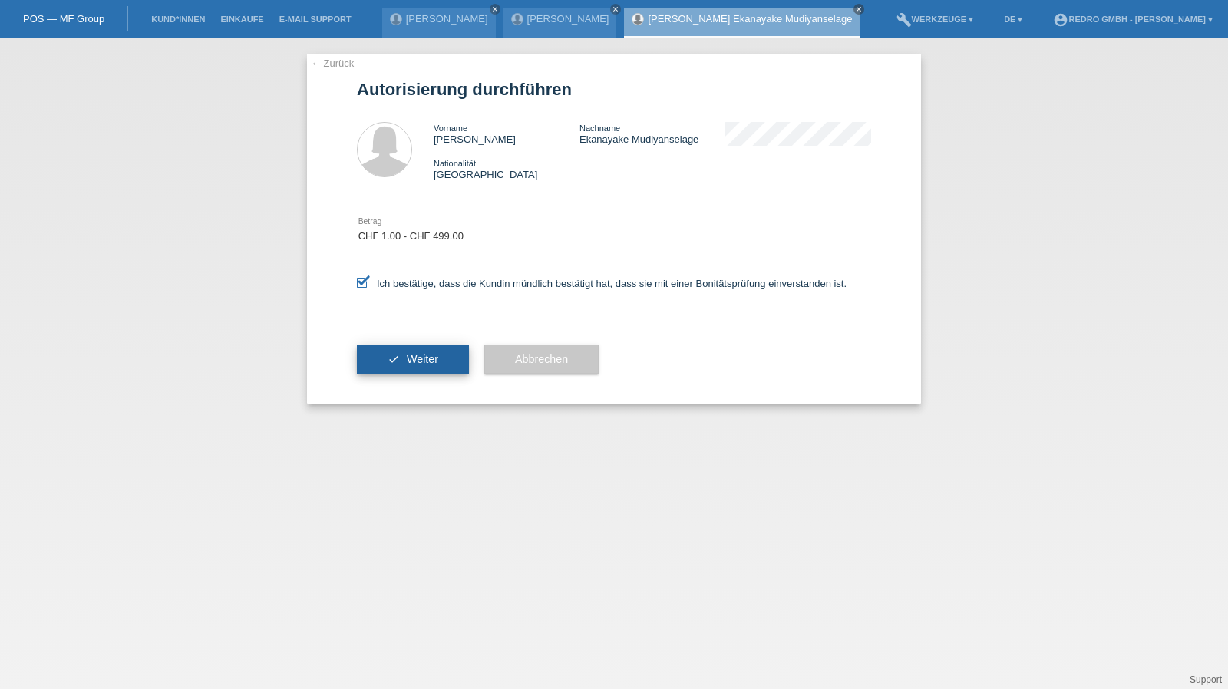
click at [407, 374] on button "check Weiter" at bounding box center [413, 359] width 112 height 29
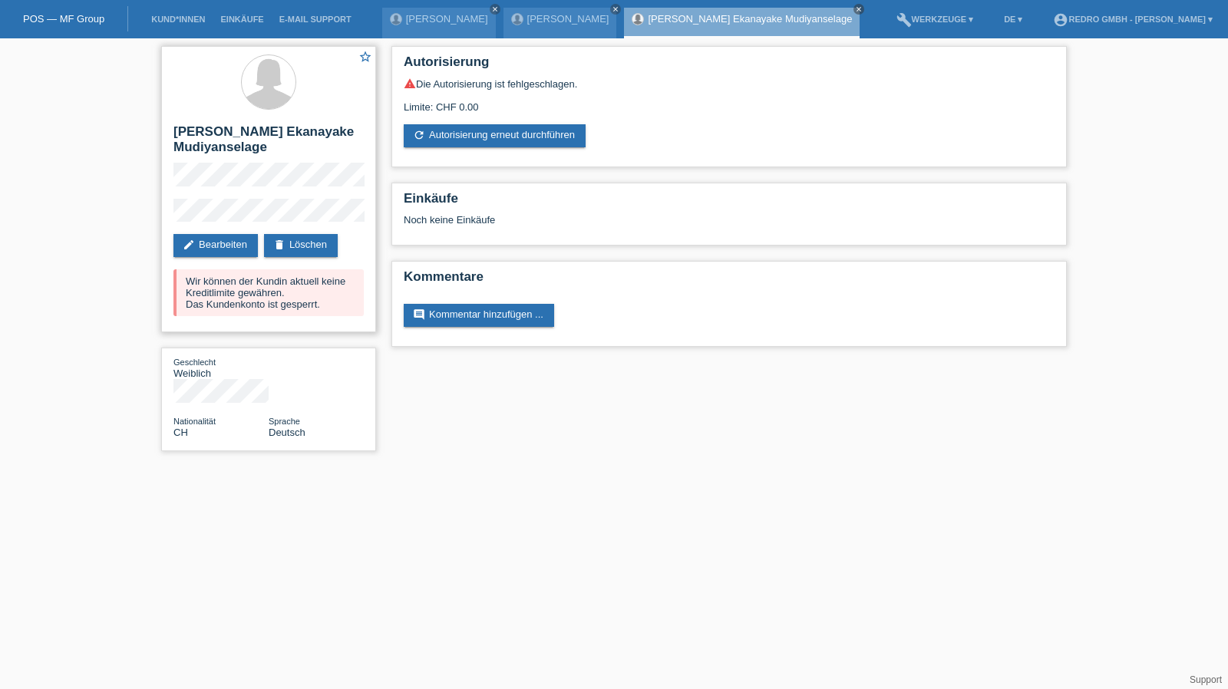
click at [199, 137] on h2 "[PERSON_NAME] Ekanayake Mudiyanselage" at bounding box center [268, 143] width 190 height 38
copy div "[PERSON_NAME] Ekanayake Mudiyanselage"
click at [130, 231] on div "star_border Thakshila NayananiDamayanthi Ekanayake Mudiyanselage edit Bearbeite…" at bounding box center [614, 252] width 1228 height 428
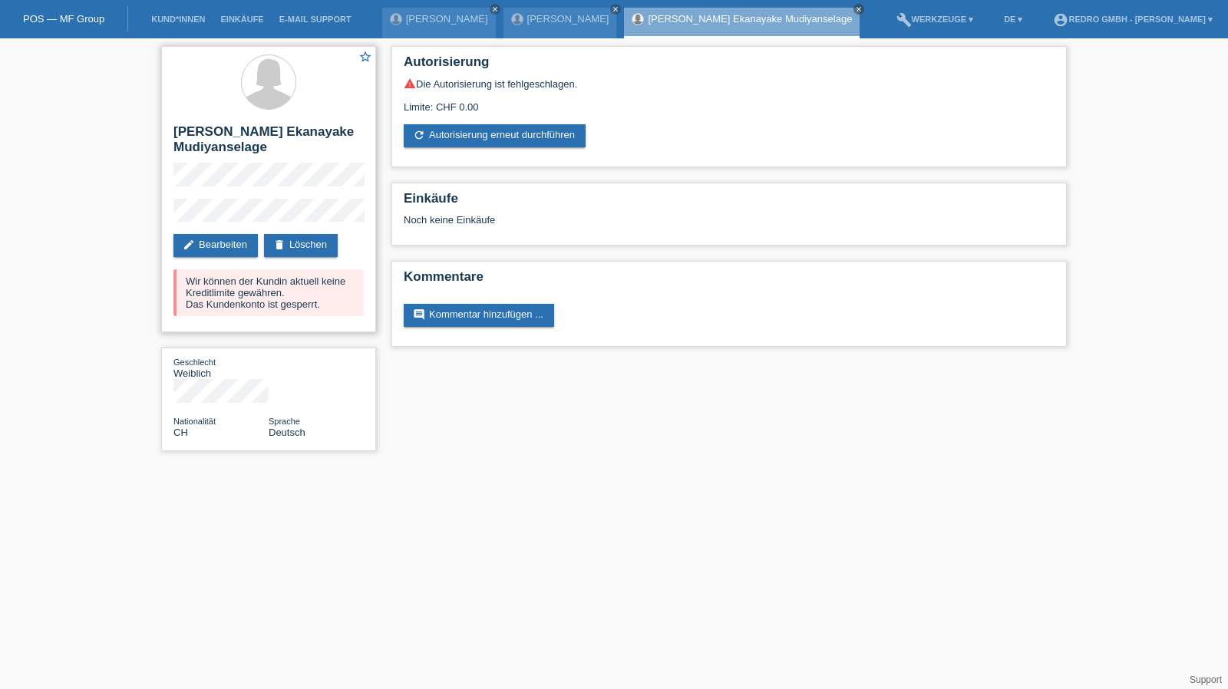
click at [196, 129] on h2 "[PERSON_NAME] Ekanayake Mudiyanselage" at bounding box center [268, 143] width 190 height 38
copy h2 "Thakshila"
click at [184, 17] on link "Kund*innen" at bounding box center [177, 19] width 69 height 9
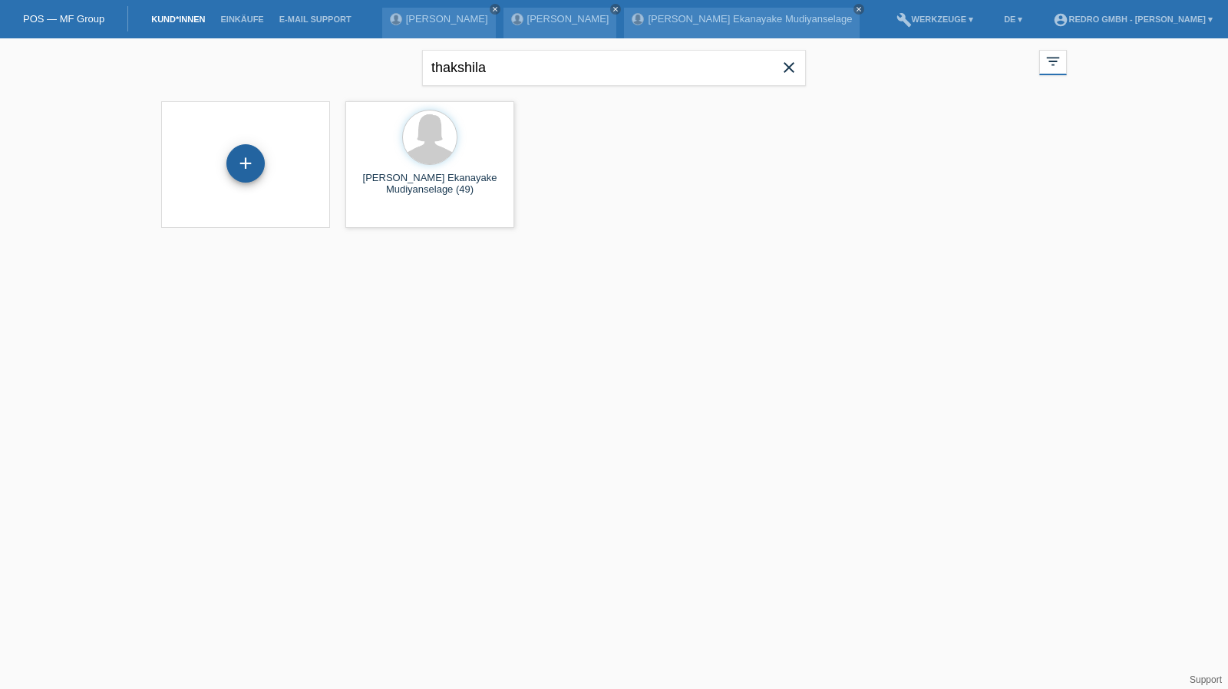
click at [238, 155] on div "+" at bounding box center [245, 163] width 37 height 26
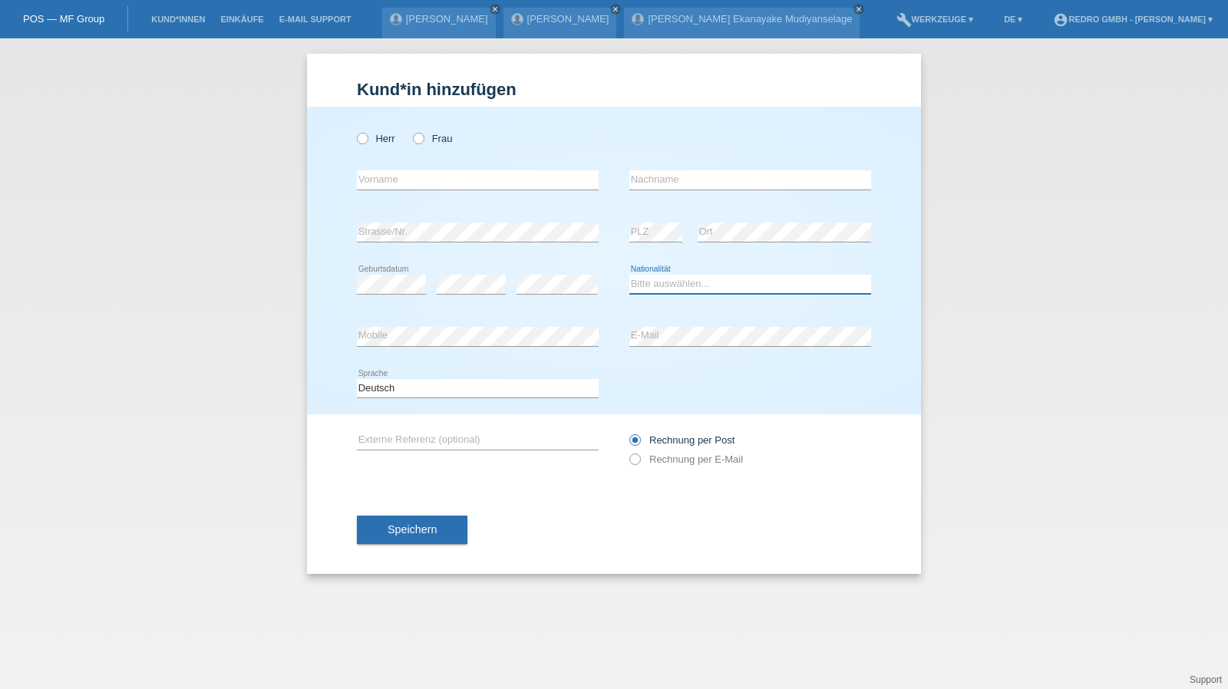
click at [683, 285] on select "Bitte auswählen... [GEOGRAPHIC_DATA] [GEOGRAPHIC_DATA] [GEOGRAPHIC_DATA] [GEOGR…" at bounding box center [750, 284] width 242 height 18
click at [683, 285] on select "Bitte auswählen... Schweiz Deutschland Liechtenstein Österreich ------------ Af…" at bounding box center [750, 284] width 242 height 18
select select "XK"
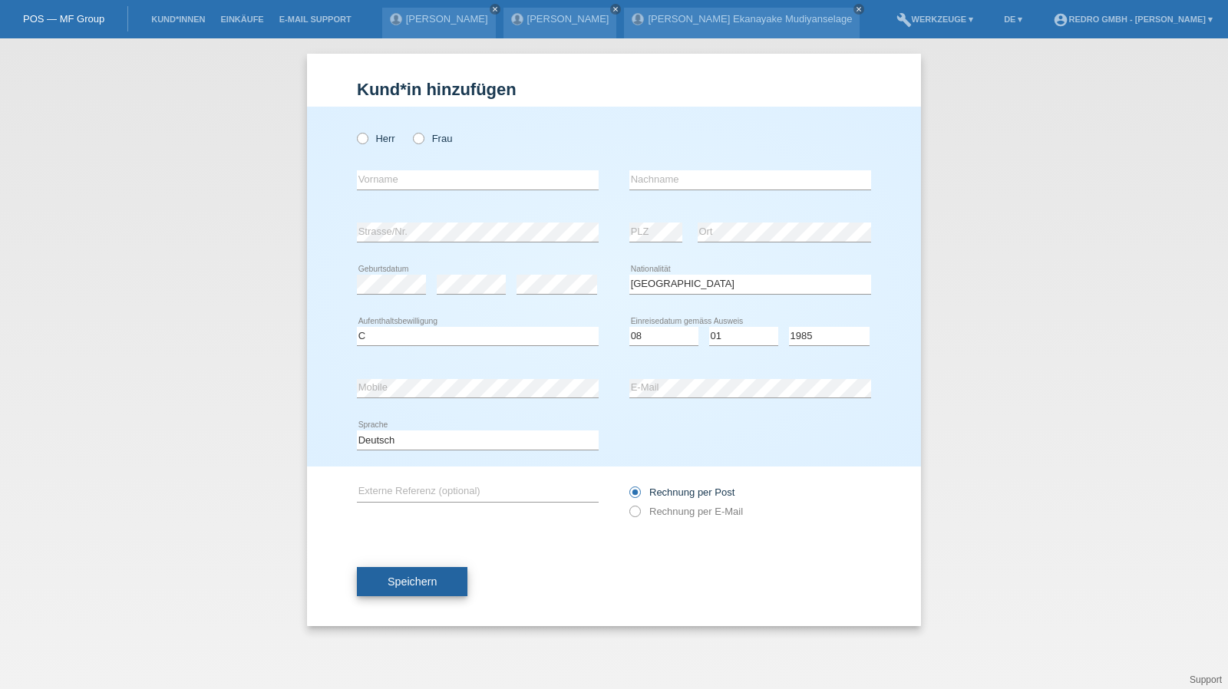
click at [405, 572] on button "Speichern" at bounding box center [412, 581] width 110 height 29
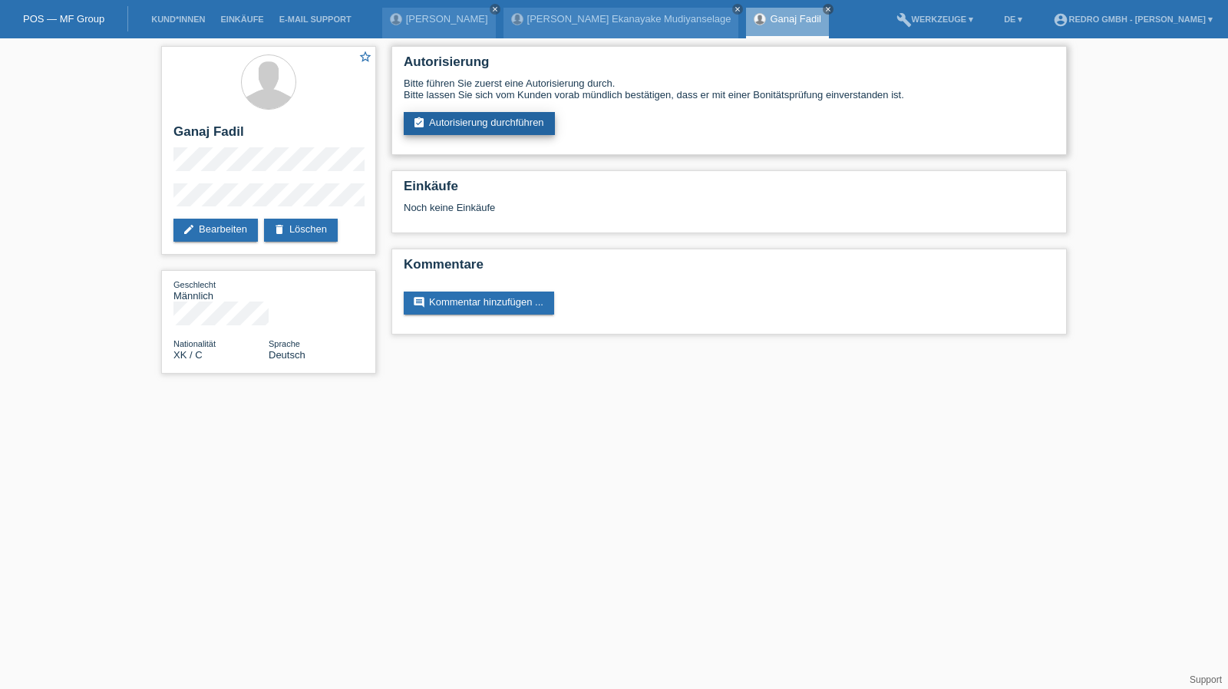
click at [489, 116] on link "assignment_turned_in Autorisierung durchführen" at bounding box center [479, 123] width 151 height 23
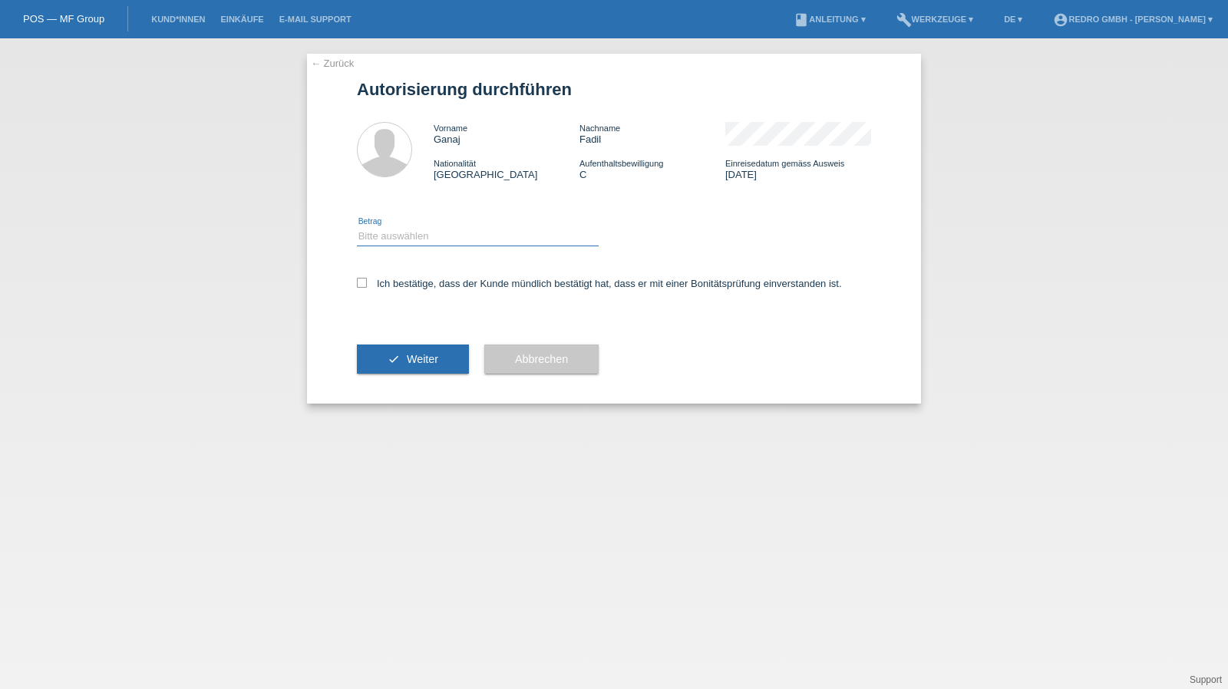
click at [385, 234] on select "Bitte auswählen CHF 1.00 - CHF 499.00 CHF 500.00 - CHF 1'999.00 CHF 2'000.00 - …" at bounding box center [478, 236] width 242 height 18
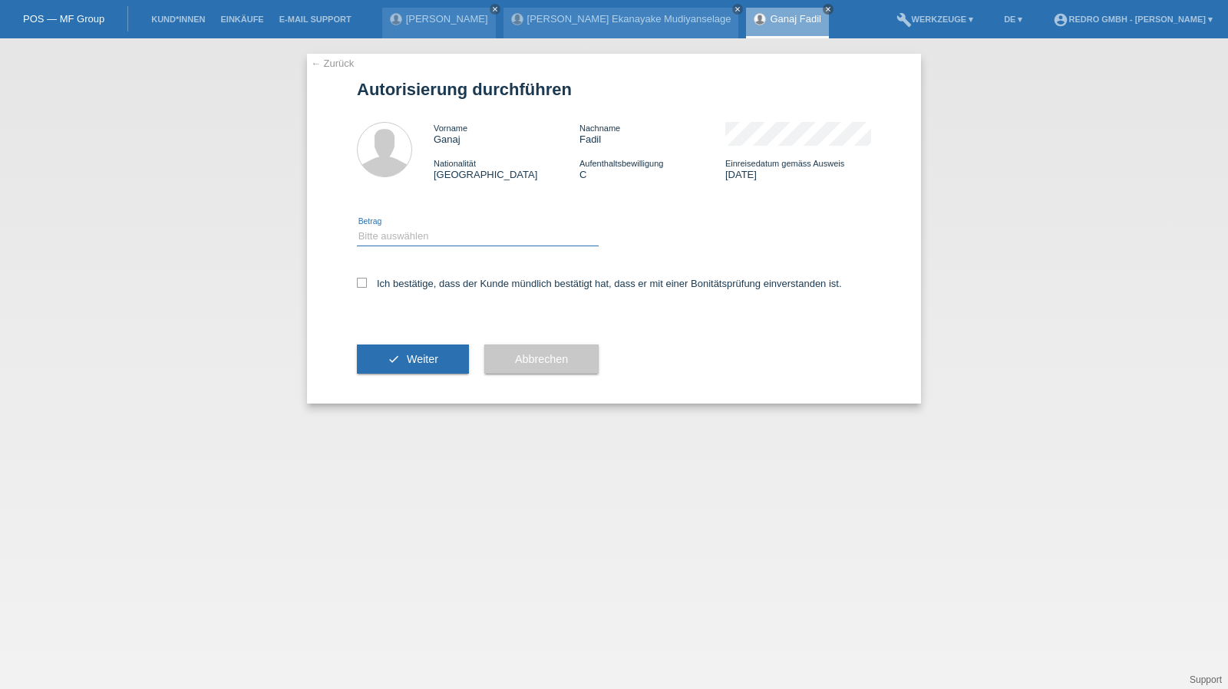
select select "1"
click at [357, 227] on select "Bitte auswählen CHF 1.00 - CHF 499.00 CHF 500.00 - CHF 1'999.00 CHF 2'000.00 - …" at bounding box center [478, 236] width 242 height 18
click at [384, 288] on label "Ich bestätige, dass der Kunde mündlich bestätigt hat, dass er mit einer Bonität…" at bounding box center [599, 284] width 485 height 12
click at [367, 288] on input "Ich bestätige, dass der Kunde mündlich bestätigt hat, dass er mit einer Bonität…" at bounding box center [362, 283] width 10 height 10
checkbox input "true"
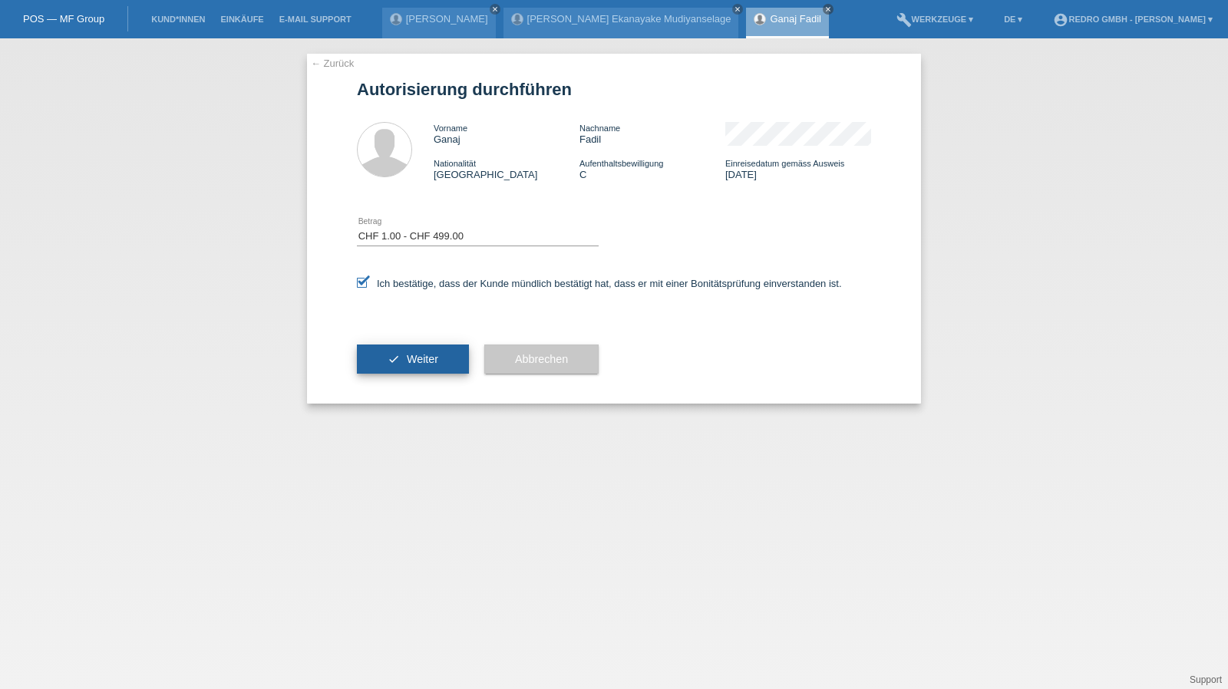
click at [392, 364] on icon "check" at bounding box center [393, 359] width 12 height 12
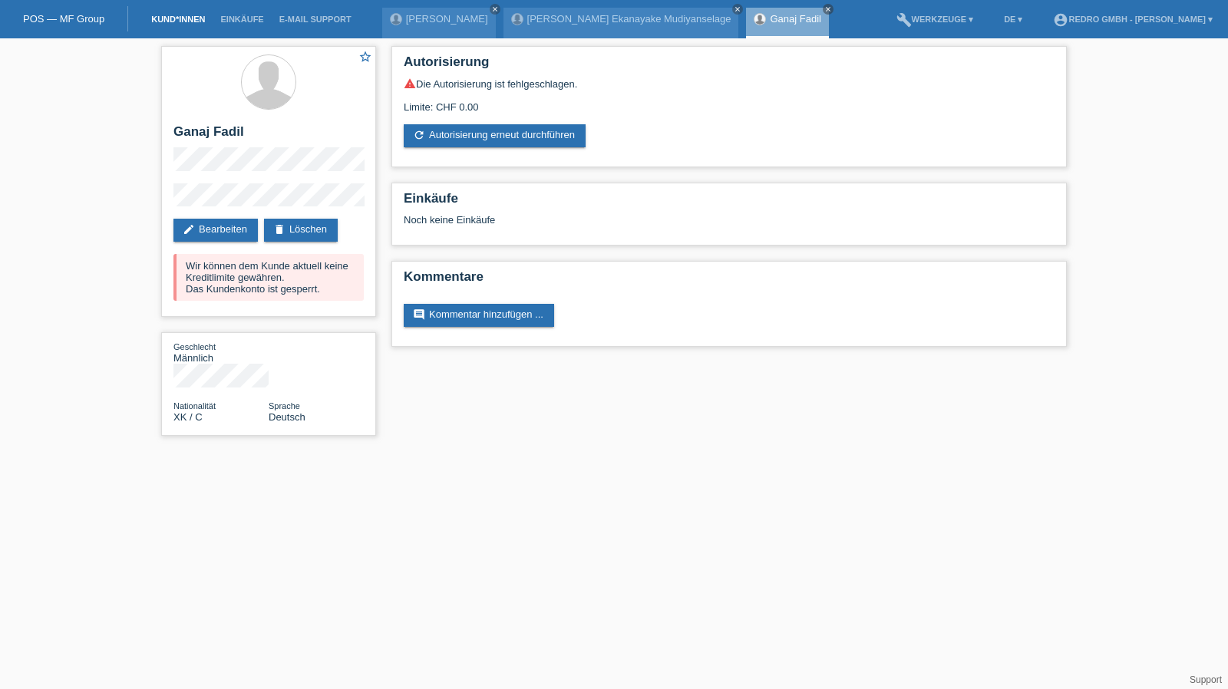
click at [192, 16] on link "Kund*innen" at bounding box center [177, 19] width 69 height 9
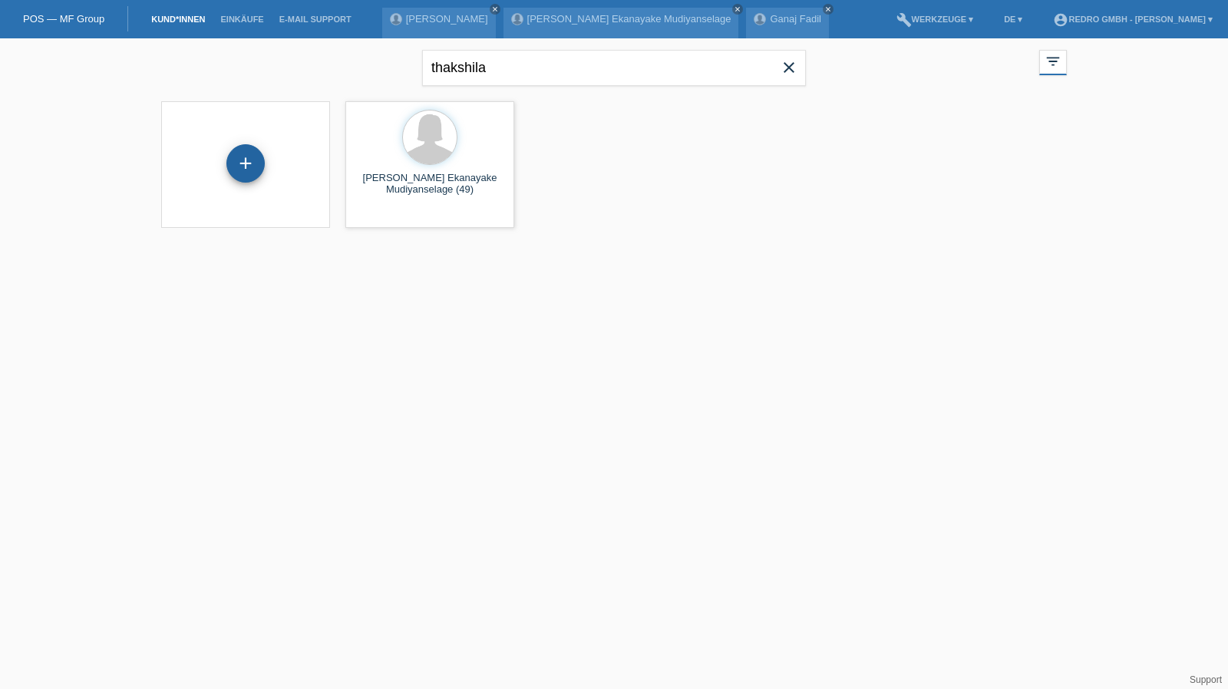
click at [247, 161] on div "+" at bounding box center [245, 163] width 37 height 26
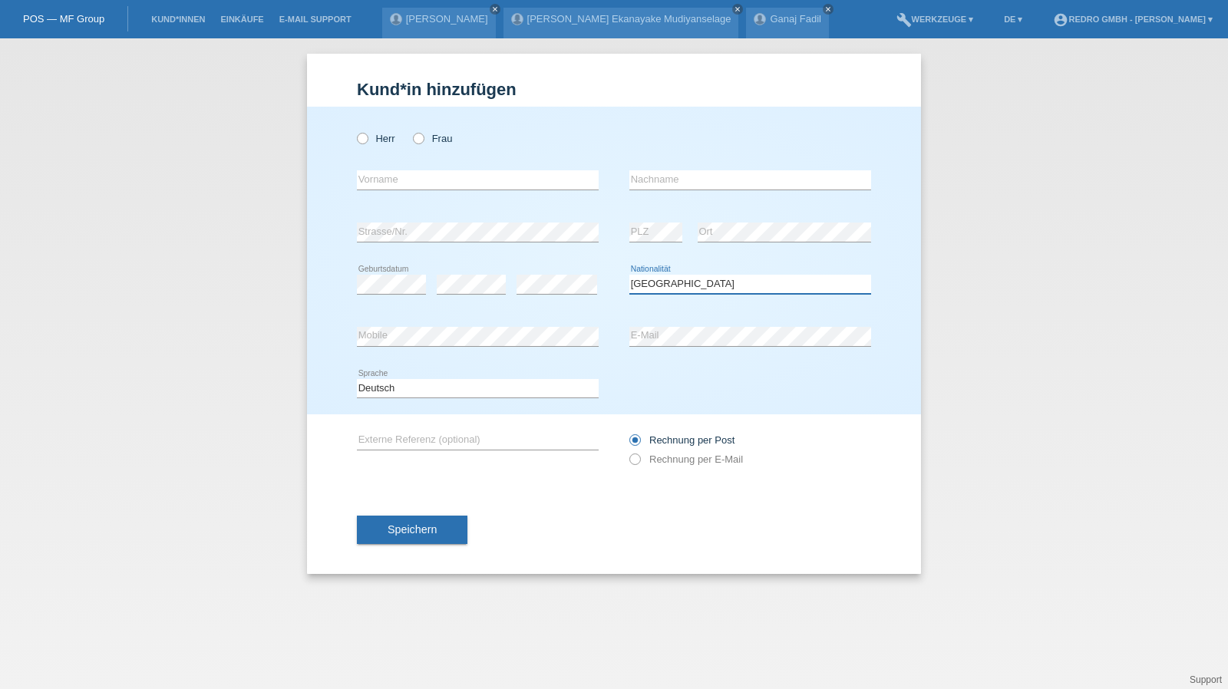
click at [738, 287] on select "Bitte auswählen... Schweiz Deutschland Liechtenstein Österreich ------------ Af…" at bounding box center [750, 284] width 242 height 18
select select "PT"
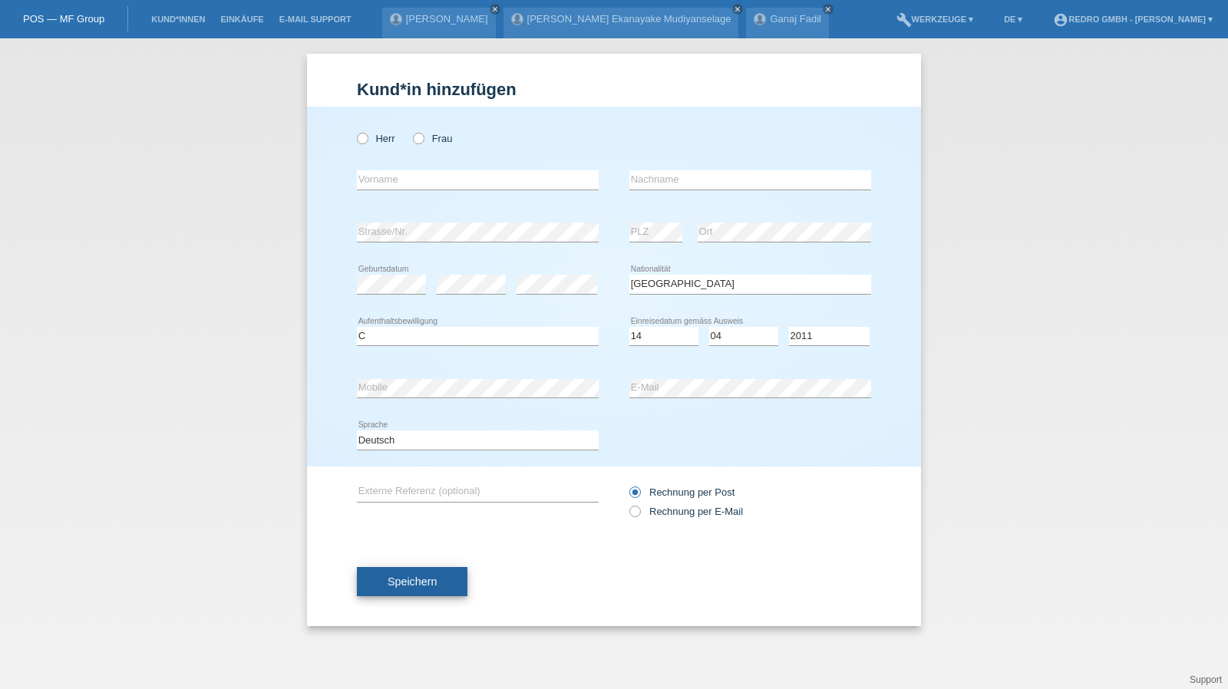
click at [387, 589] on button "Speichern" at bounding box center [412, 581] width 110 height 29
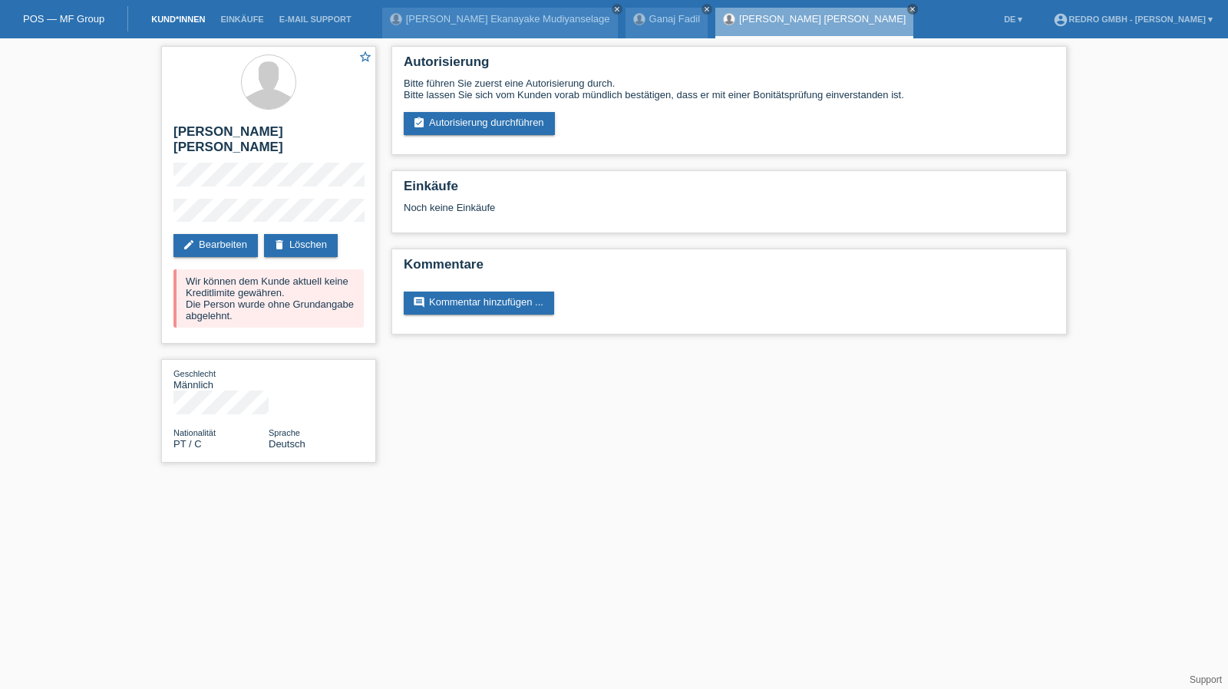
click at [164, 21] on link "Kund*innen" at bounding box center [177, 19] width 69 height 9
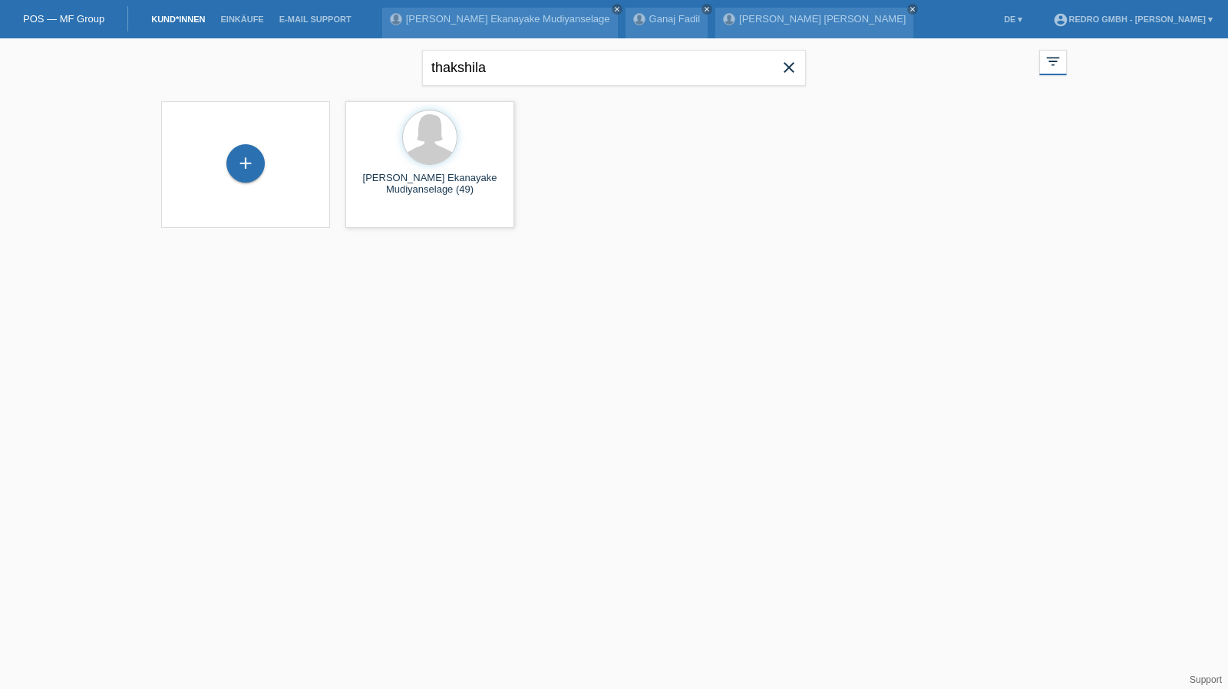
drag, startPoint x: 272, startPoint y: 170, endPoint x: 265, endPoint y: 174, distance: 8.3
click at [272, 170] on div "+" at bounding box center [245, 164] width 144 height 41
click at [229, 183] on div "+" at bounding box center [245, 164] width 144 height 41
click at [239, 173] on div "+" at bounding box center [245, 163] width 38 height 38
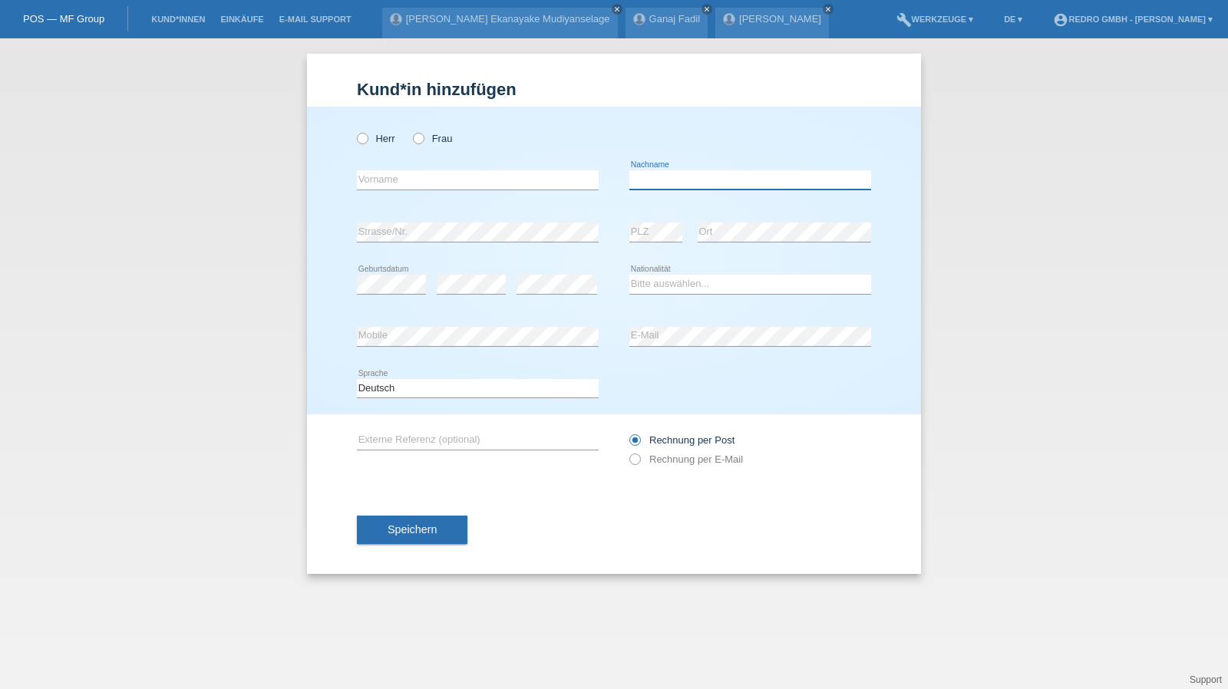
click at [687, 183] on input "text" at bounding box center [750, 179] width 242 height 19
type input "Nderim"
click at [471, 184] on input "text" at bounding box center [478, 179] width 242 height 19
paste input "Nderim"
drag, startPoint x: 385, startPoint y: 180, endPoint x: 262, endPoint y: 191, distance: 124.0
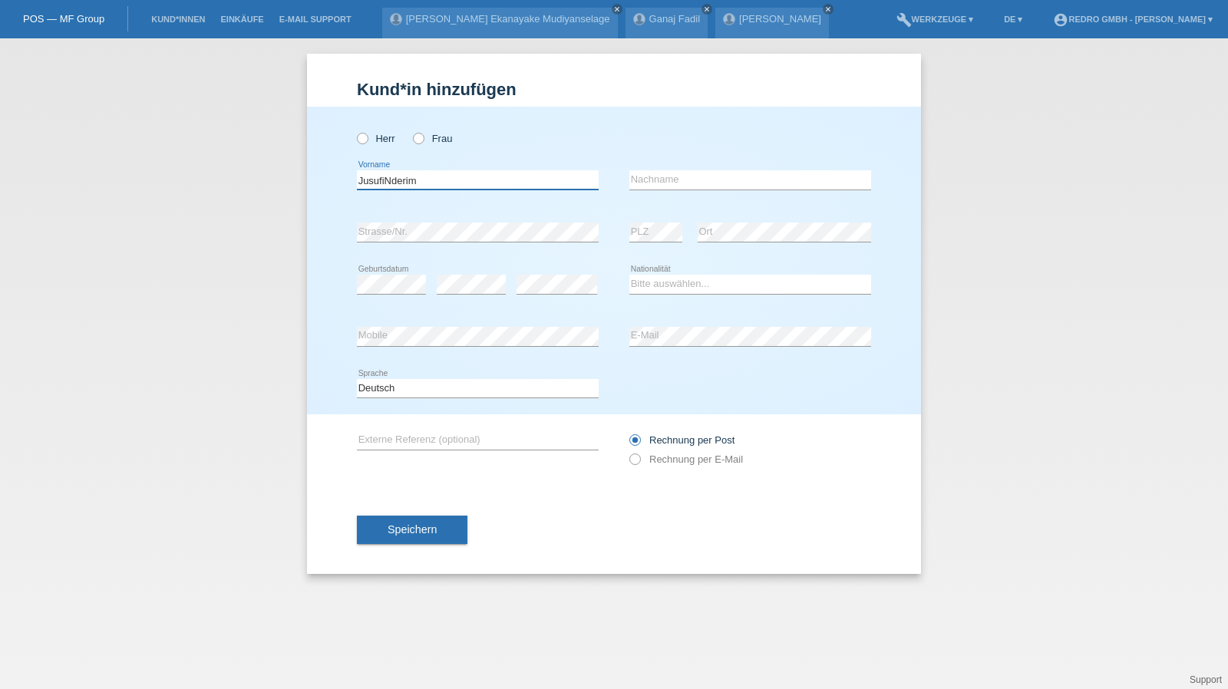
click at [262, 191] on div "Kund*in hinzufügen Kunde hinzufügen Kundin hinzufügen Herr Frau JusufiNderim er…" at bounding box center [614, 363] width 1228 height 651
type input "Nderim"
click at [694, 186] on input "text" at bounding box center [750, 179] width 242 height 19
paste input "Jusufi"
type input "Jusufi"
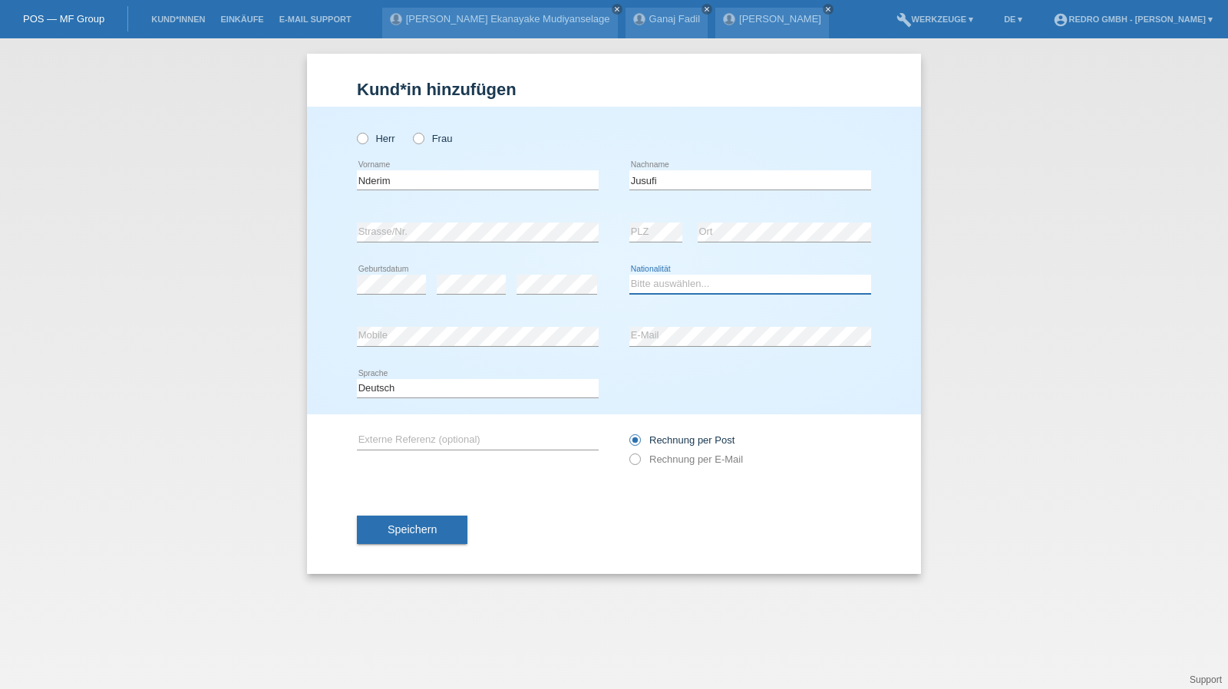
click at [653, 282] on select "Bitte auswählen... Schweiz Deutschland Liechtenstein Österreich ------------ Af…" at bounding box center [750, 284] width 242 height 18
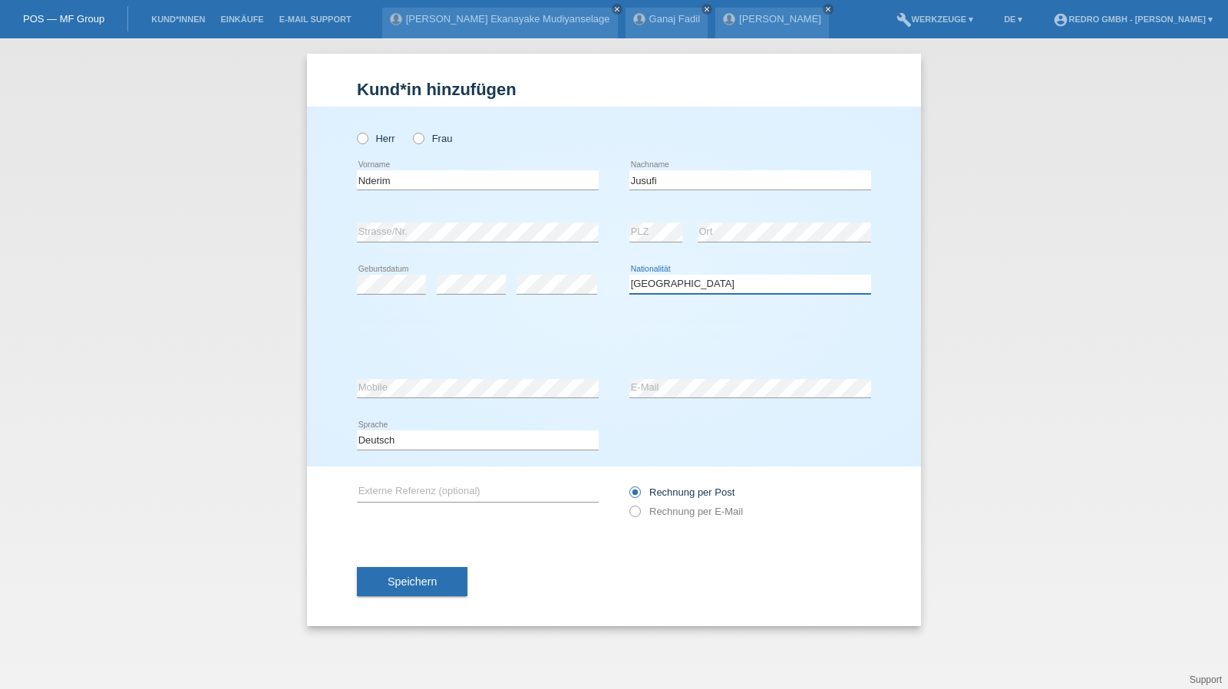
select select "RS"
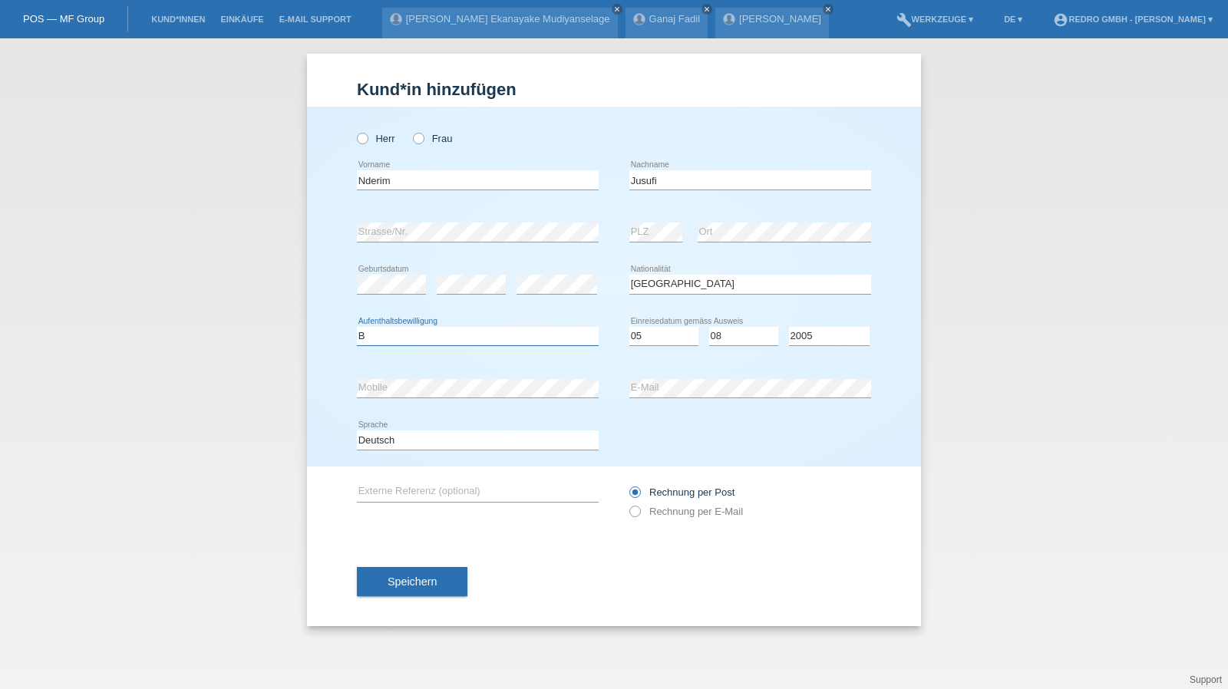
select select "B"
select select "05"
select select "08"
click at [393, 587] on button "Speichern" at bounding box center [412, 581] width 110 height 29
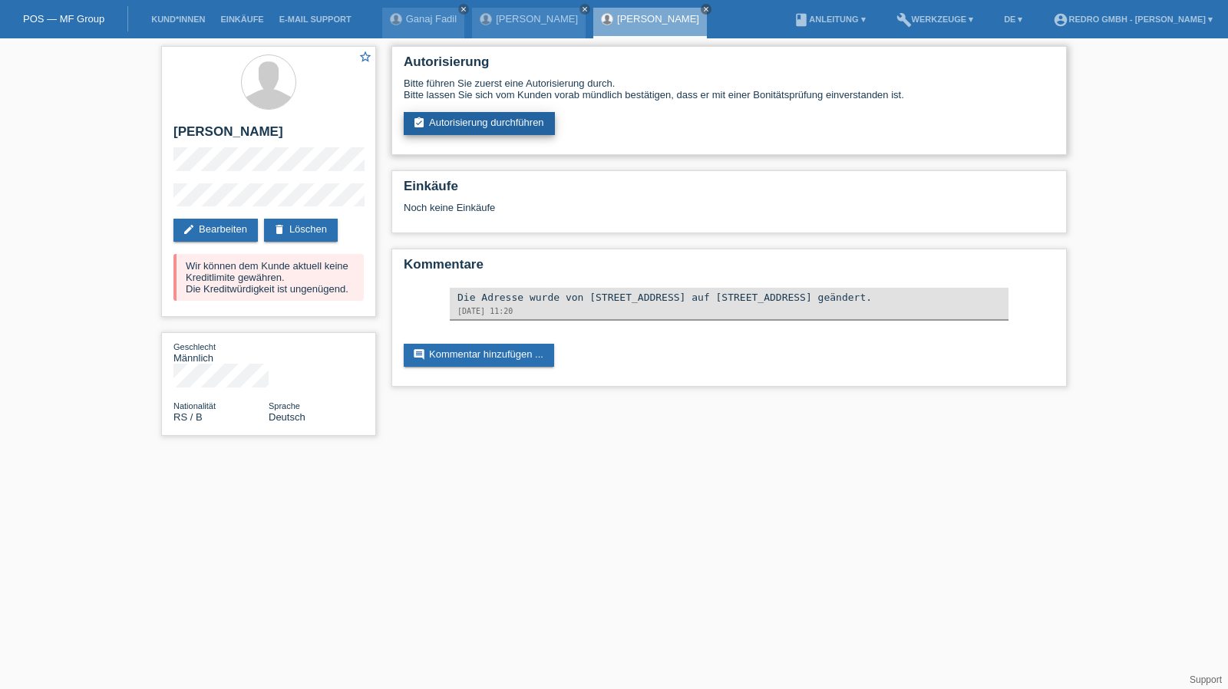
click at [459, 121] on link "assignment_turned_in Autorisierung durchführen" at bounding box center [479, 123] width 151 height 23
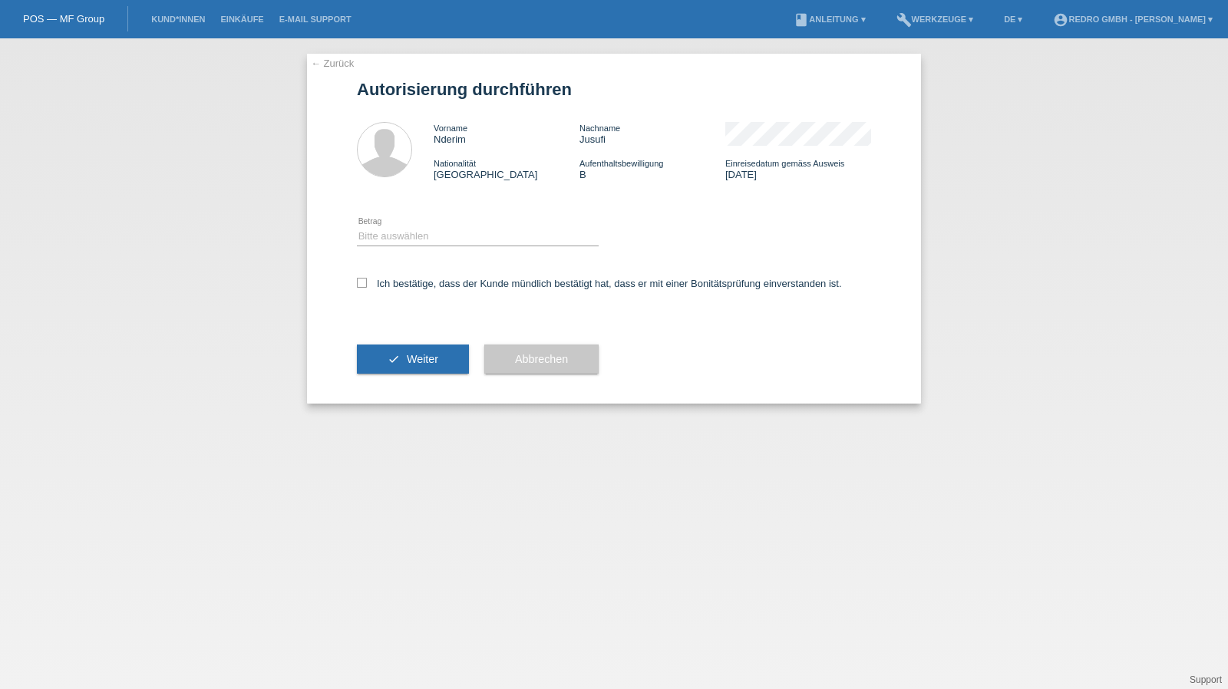
click at [391, 226] on div "Bitte auswählen CHF 1.00 - CHF 499.00 CHF 500.00 - CHF 1'999.00 CHF 2'000.00 - …" at bounding box center [478, 237] width 242 height 52
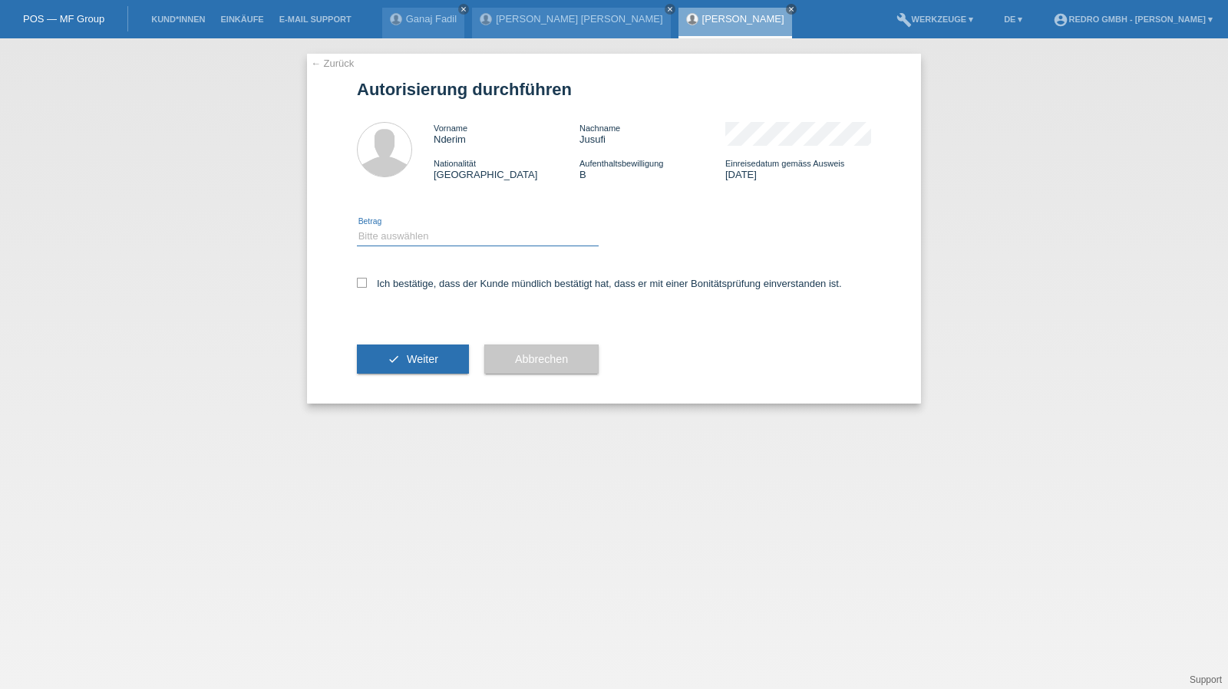
click at [396, 239] on select "Bitte auswählen CHF 1.00 - CHF 499.00 CHF 500.00 - CHF 1'999.00 CHF 2'000.00 - …" at bounding box center [478, 236] width 242 height 18
select select "1"
click at [357, 227] on select "Bitte auswählen CHF 1.00 - CHF 499.00 CHF 500.00 - CHF 1'999.00 CHF 2'000.00 - …" at bounding box center [478, 236] width 242 height 18
click at [391, 288] on label "Ich bestätige, dass der Kunde mündlich bestätigt hat, dass er mit einer Bonität…" at bounding box center [599, 284] width 485 height 12
click at [367, 288] on input "Ich bestätige, dass der Kunde mündlich bestätigt hat, dass er mit einer Bonität…" at bounding box center [362, 283] width 10 height 10
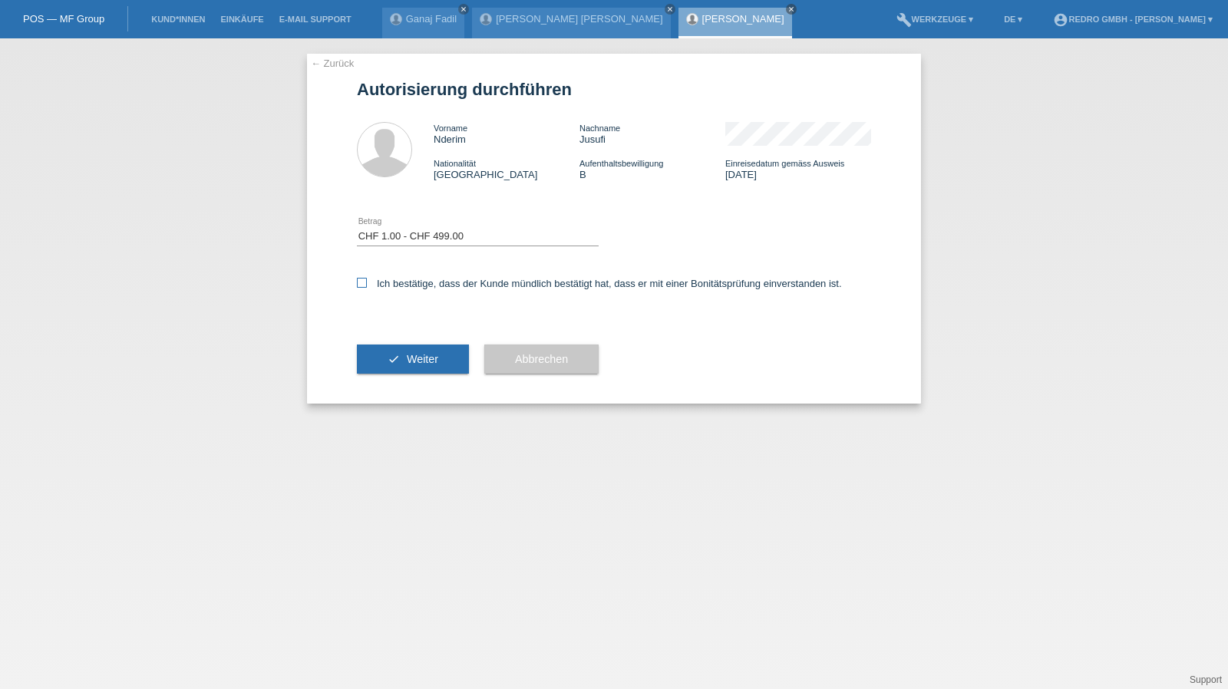
checkbox input "true"
click at [392, 354] on icon "check" at bounding box center [393, 359] width 12 height 12
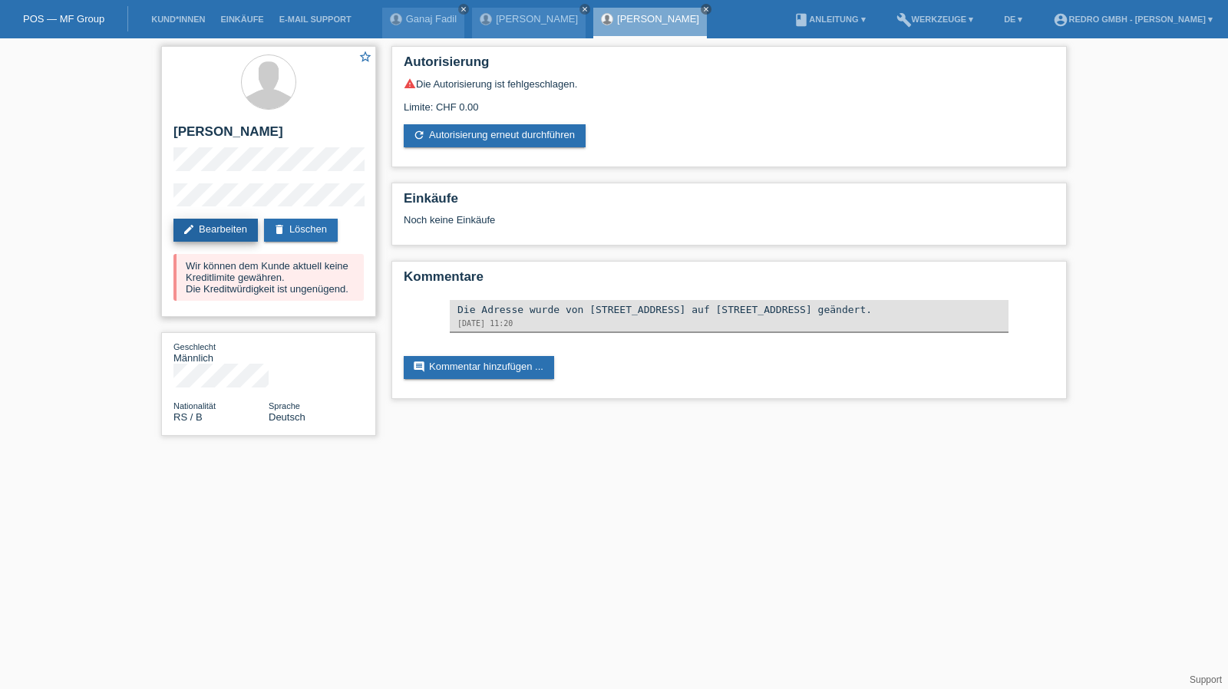
click at [207, 234] on link "edit Bearbeiten" at bounding box center [215, 230] width 84 height 23
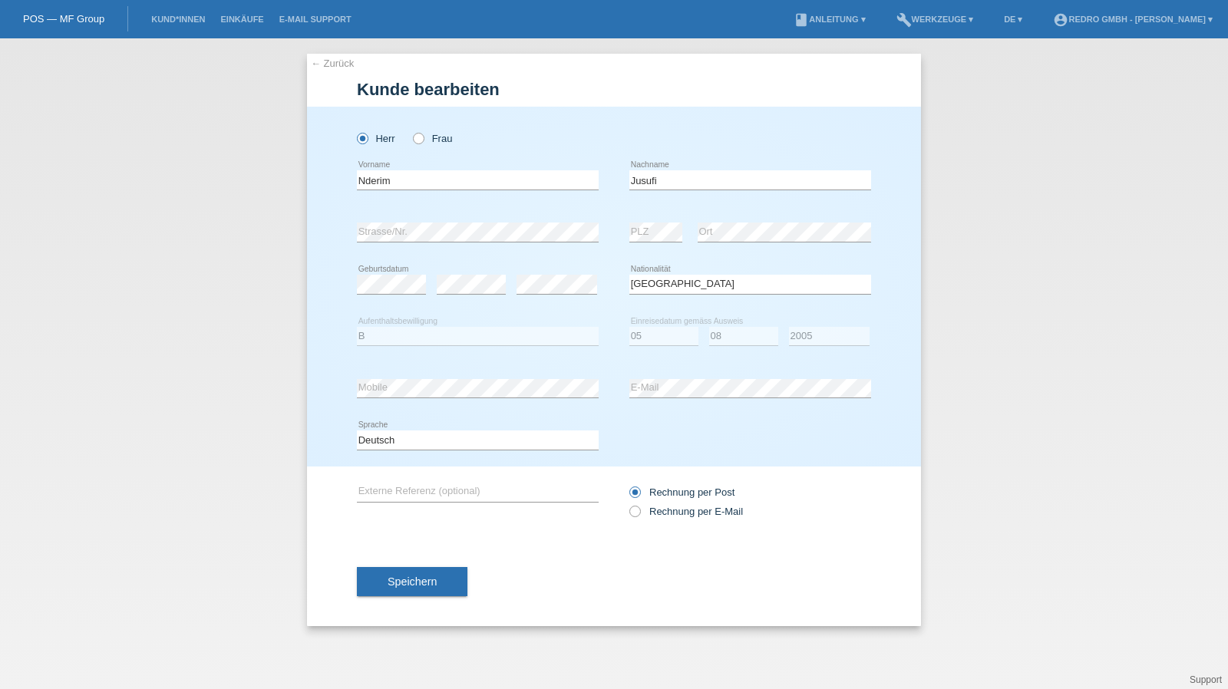
select select "RS"
select select "B"
select select "05"
select select "08"
select select "2005"
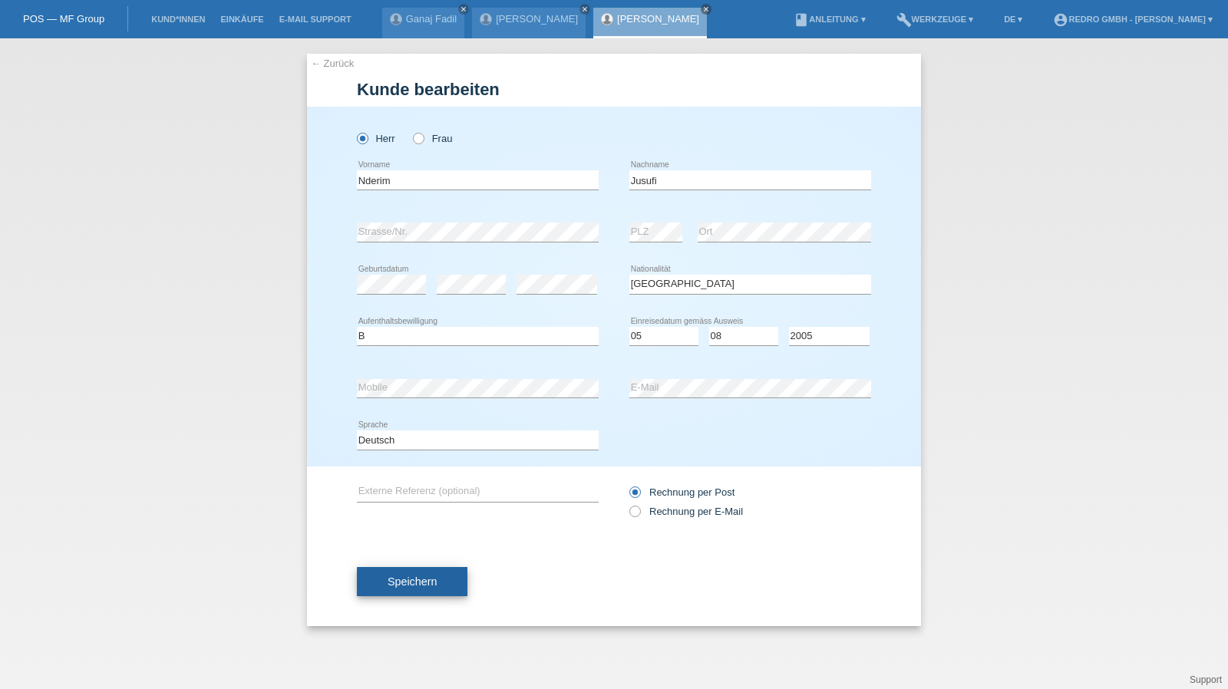
click at [411, 579] on span "Speichern" at bounding box center [411, 581] width 49 height 12
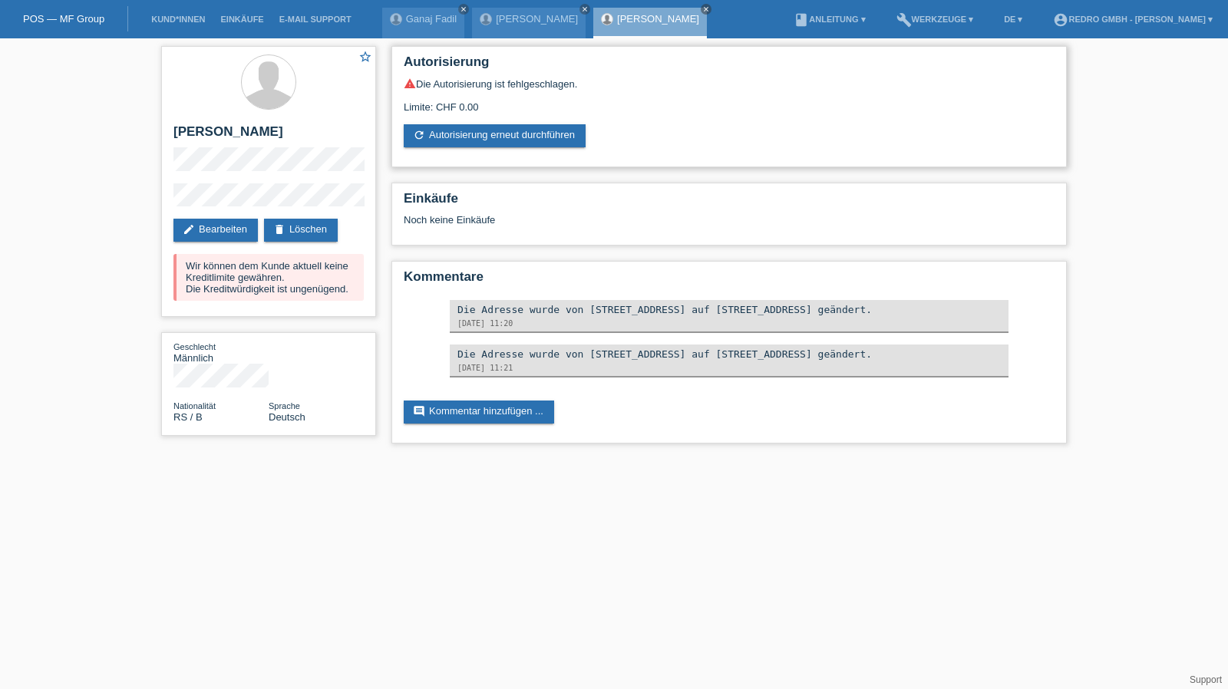
click at [541, 116] on div "warning Die Autorisierung ist fehlgeschlagen. Limite: CHF 0.00 refresh Autorisi…" at bounding box center [729, 112] width 651 height 70
click at [527, 125] on link "refresh Autorisierung erneut durchführen" at bounding box center [495, 135] width 182 height 23
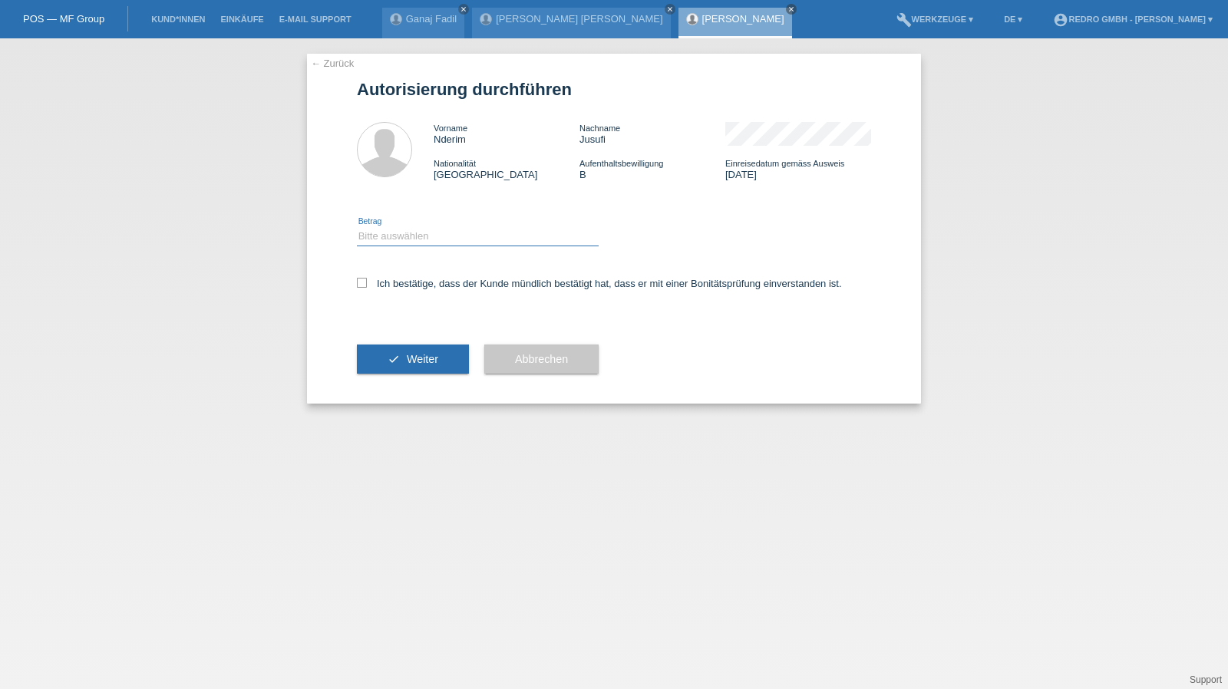
drag, startPoint x: 0, startPoint y: 0, endPoint x: 397, endPoint y: 245, distance: 466.8
click at [397, 243] on select "Bitte auswählen CHF 1.00 - CHF 499.00 CHF 500.00 - CHF 1'999.00 CHF 2'000.00 - …" at bounding box center [478, 236] width 242 height 18
select select "1"
click at [357, 227] on select "Bitte auswählen CHF 1.00 - CHF 499.00 CHF 500.00 - CHF 1'999.00 CHF 2'000.00 - …" at bounding box center [478, 236] width 242 height 18
click at [398, 279] on label "Ich bestätige, dass der Kunde mündlich bestätigt hat, dass er mit einer Bonität…" at bounding box center [599, 284] width 485 height 12
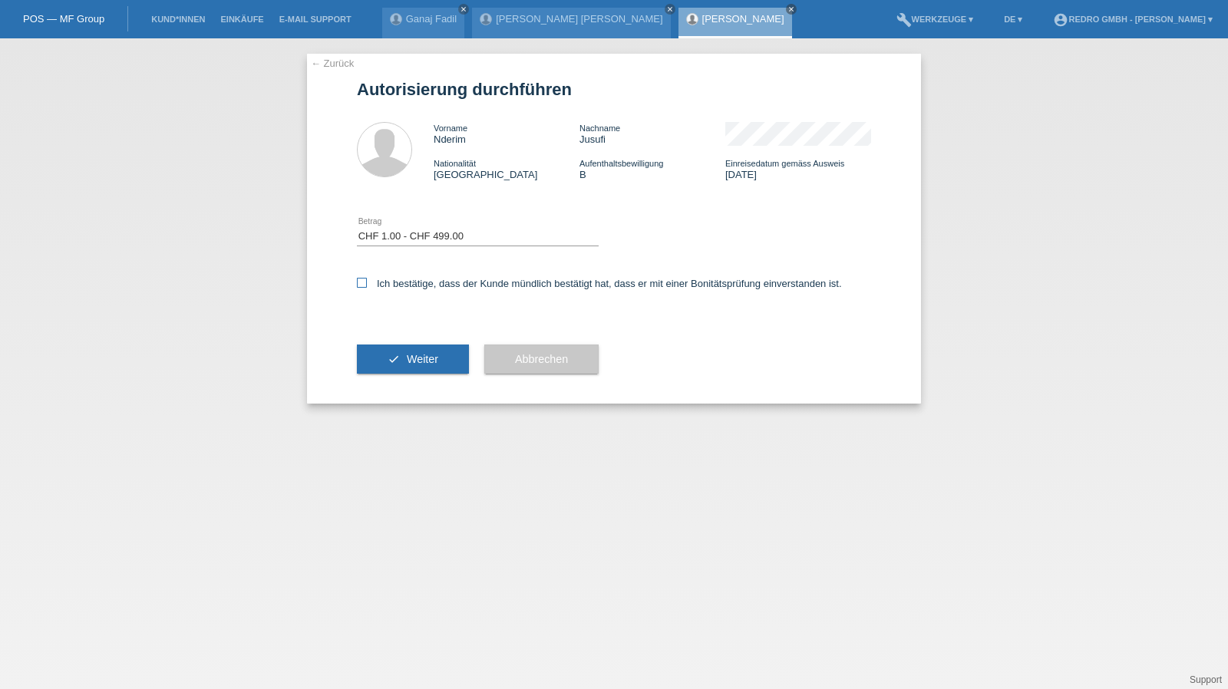
click at [367, 279] on input "Ich bestätige, dass der Kunde mündlich bestätigt hat, dass er mit einer Bonität…" at bounding box center [362, 283] width 10 height 10
checkbox input "true"
click at [406, 369] on button "check Weiter" at bounding box center [413, 359] width 112 height 29
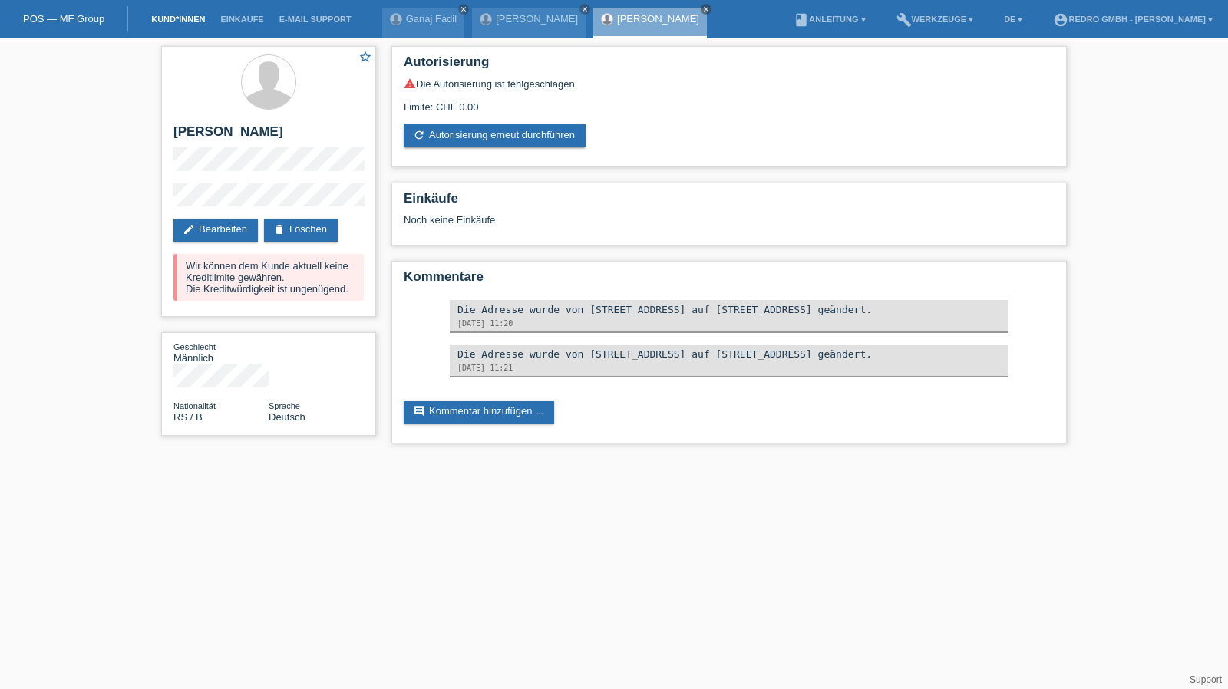
click at [180, 24] on link "Kund*innen" at bounding box center [177, 19] width 69 height 9
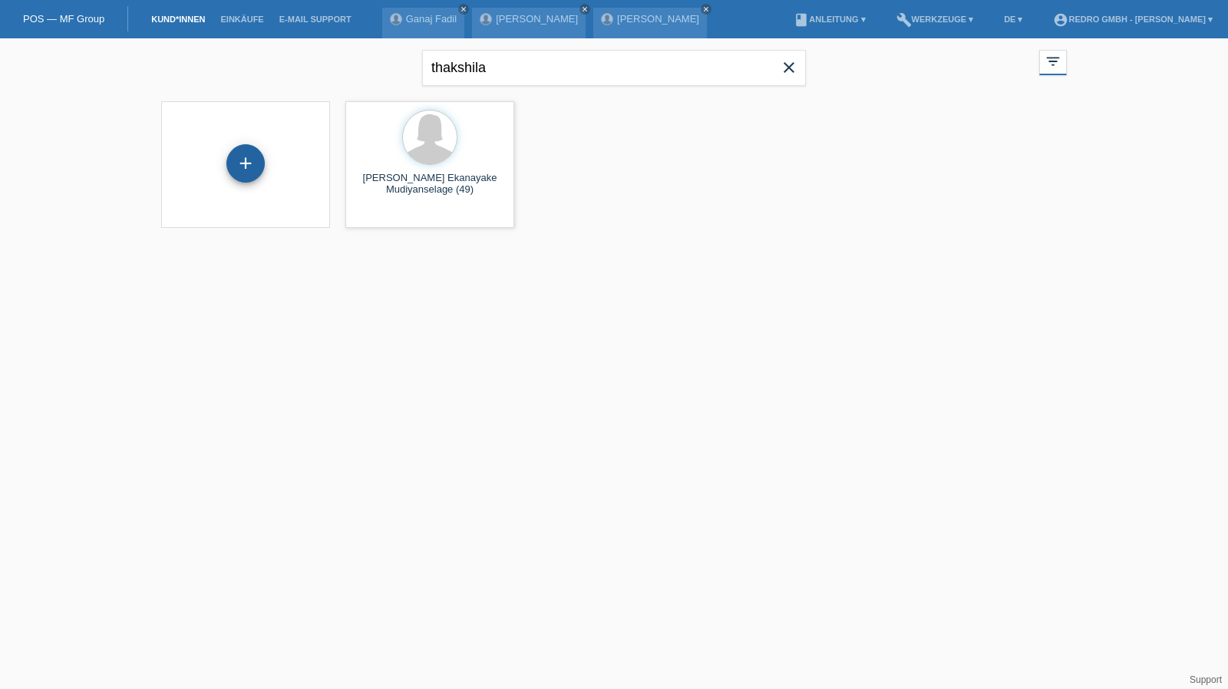
click at [253, 166] on div "+" at bounding box center [245, 163] width 37 height 26
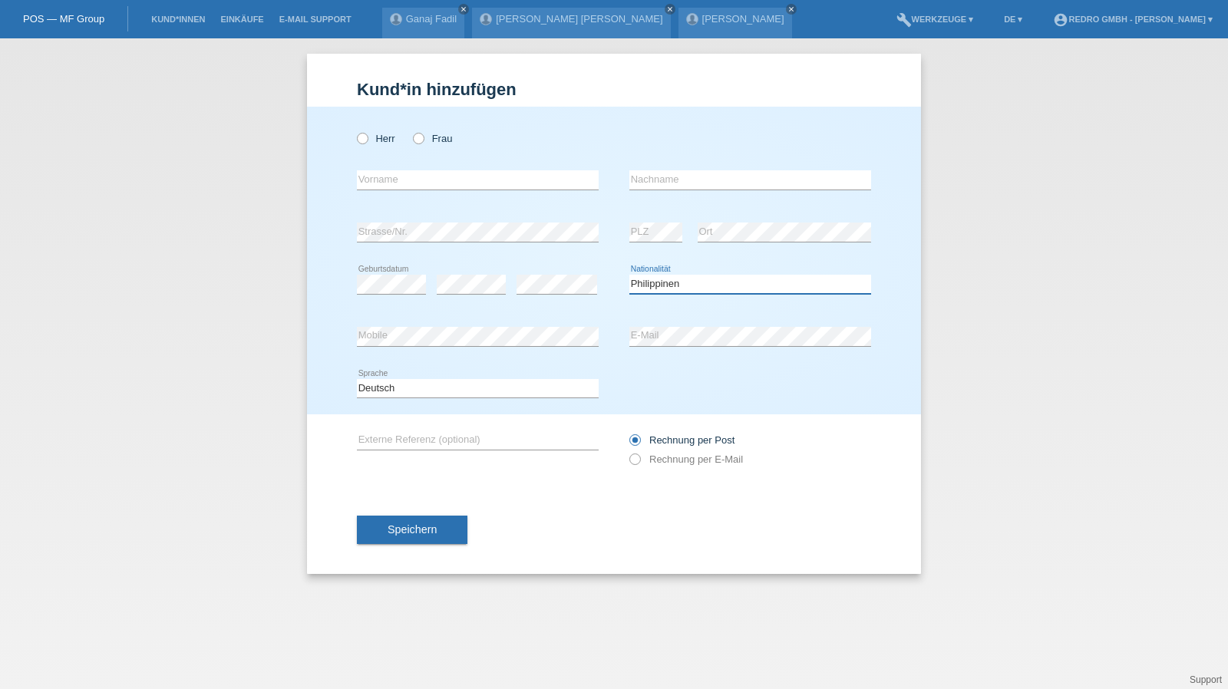
click at [683, 282] on select "Bitte auswählen... Schweiz Deutschland Liechtenstein Österreich ------------ Af…" at bounding box center [750, 284] width 242 height 18
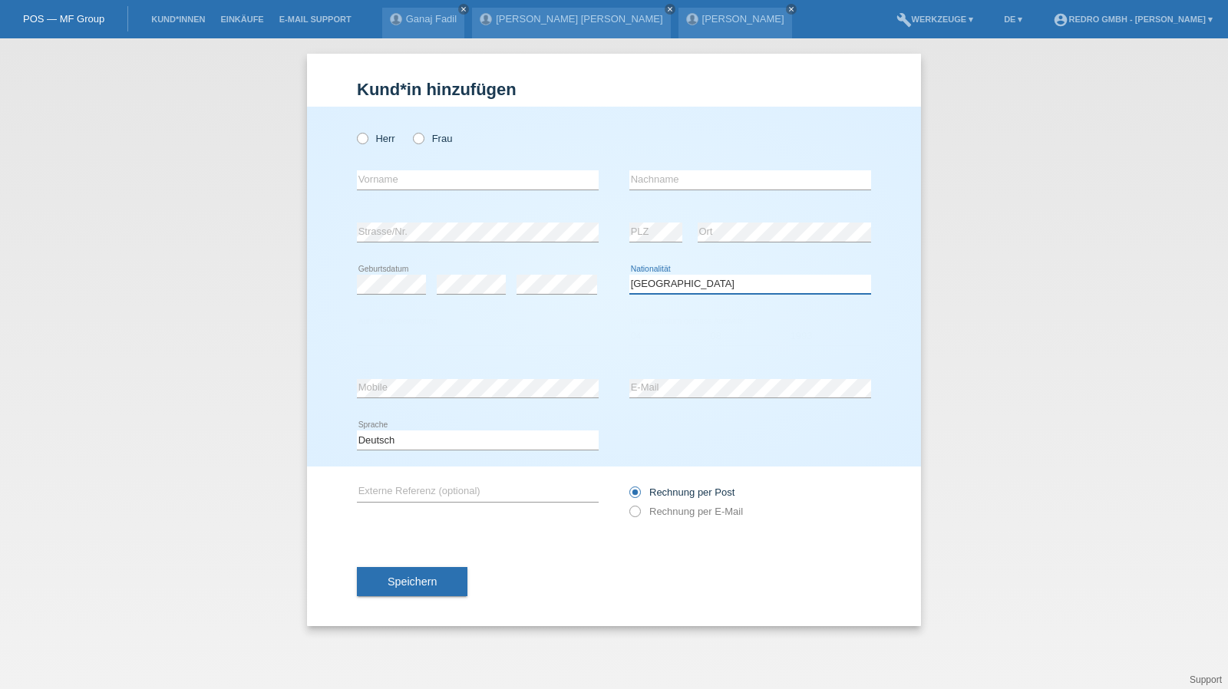
select select "PH"
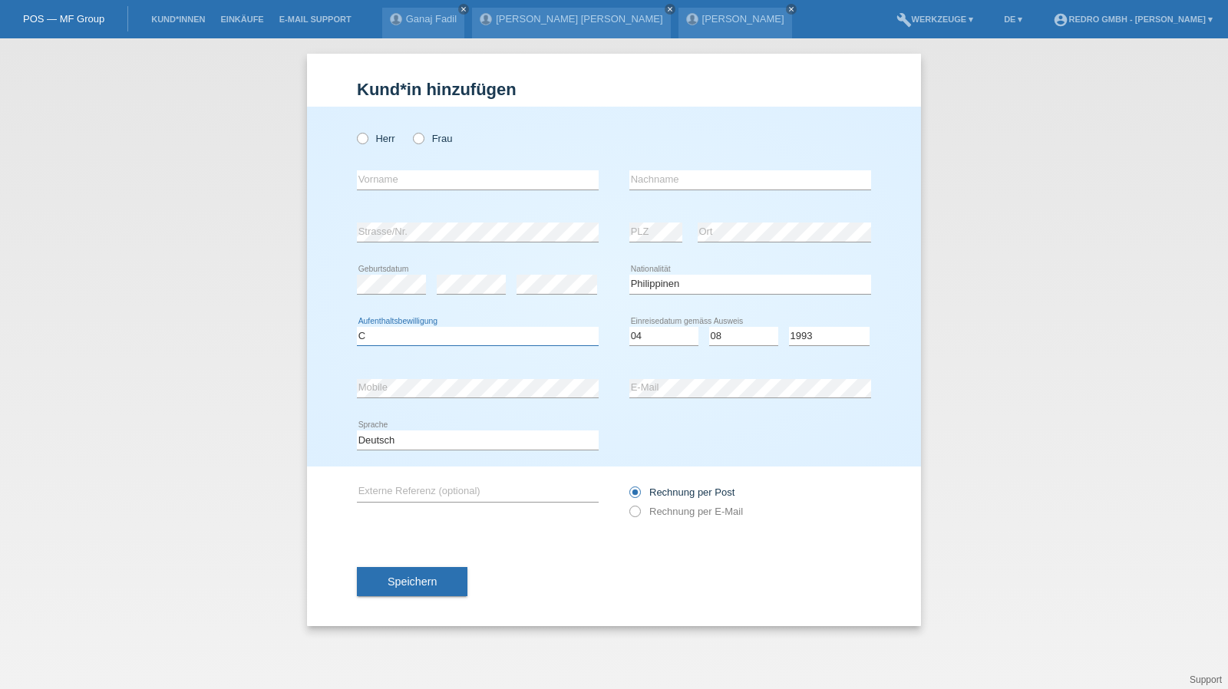
click at [396, 339] on select "Bitte auswählen... C B B - Flüchtlingsstatus Andere" at bounding box center [478, 336] width 242 height 18
select select "B"
click at [436, 576] on span "Speichern" at bounding box center [411, 581] width 49 height 12
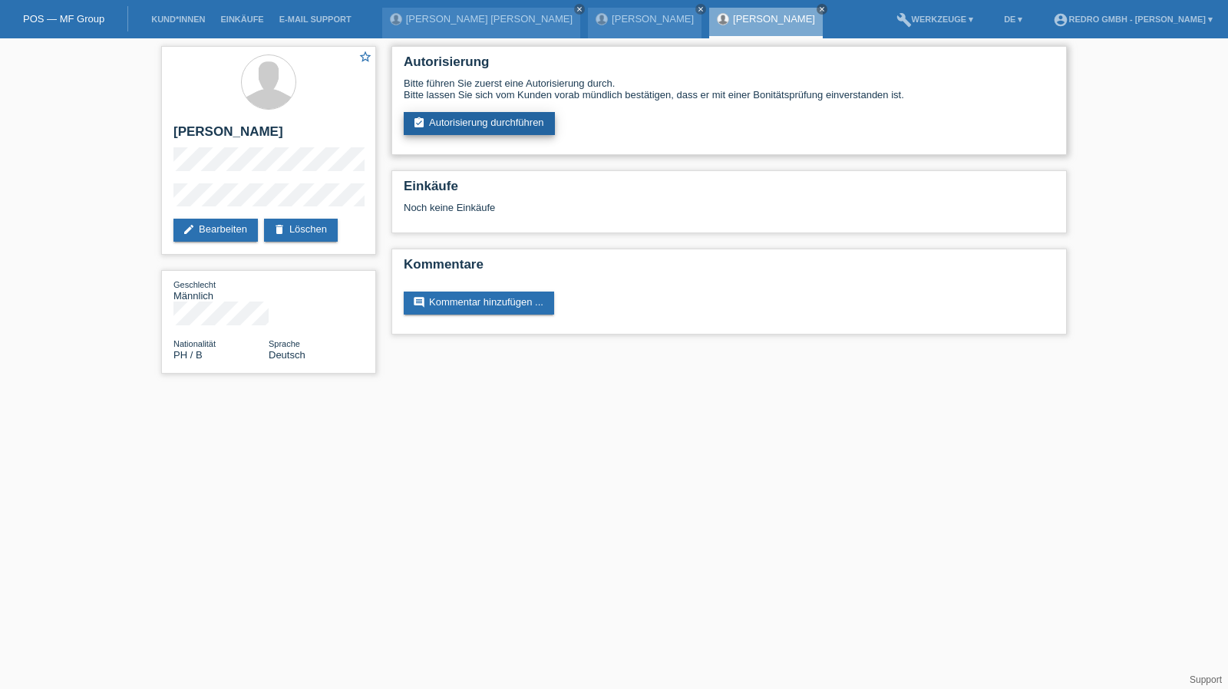
click at [471, 131] on link "assignment_turned_in Autorisierung durchführen" at bounding box center [479, 123] width 151 height 23
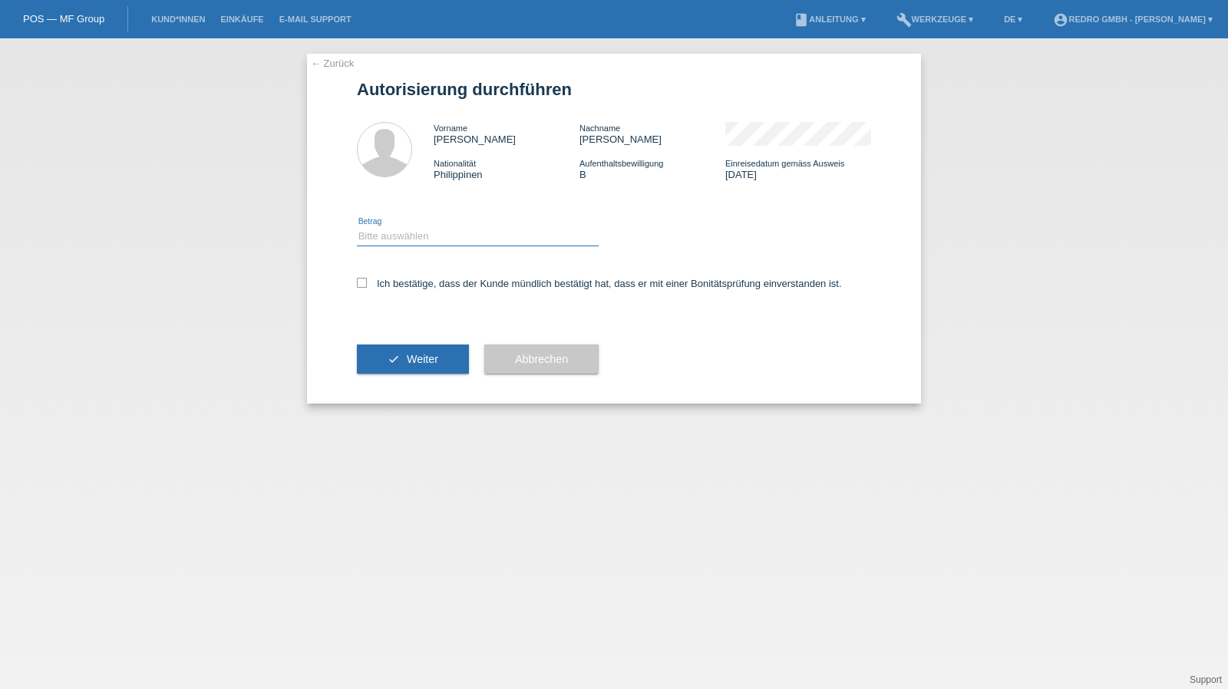
click at [401, 240] on select "Bitte auswählen CHF 1.00 - CHF 499.00 CHF 500.00 - CHF 1'999.00 CHF 2'000.00 - …" at bounding box center [478, 236] width 242 height 18
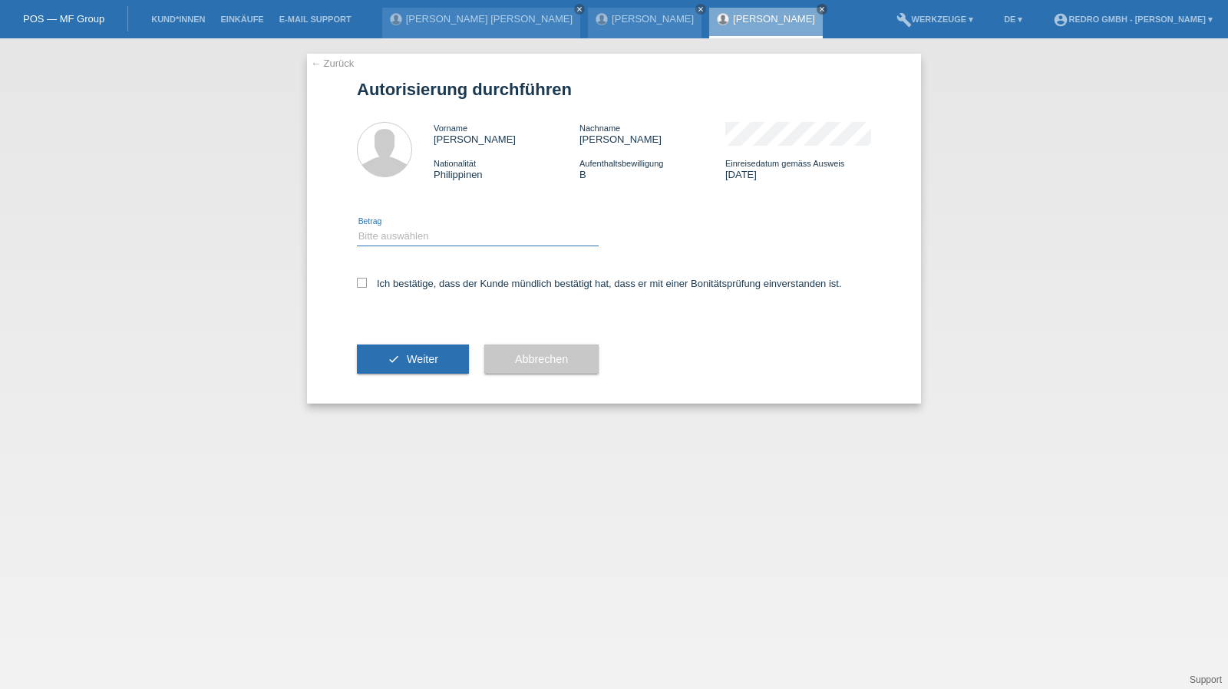
select select "1"
click at [357, 227] on select "Bitte auswählen CHF 1.00 - CHF 499.00 CHF 500.00 - CHF 1'999.00 CHF 2'000.00 - …" at bounding box center [478, 236] width 242 height 18
click at [391, 284] on label "Ich bestätige, dass der Kunde mündlich bestätigt hat, dass er mit einer Bonität…" at bounding box center [599, 284] width 485 height 12
click at [367, 284] on input "Ich bestätige, dass der Kunde mündlich bestätigt hat, dass er mit einer Bonität…" at bounding box center [362, 283] width 10 height 10
checkbox input "true"
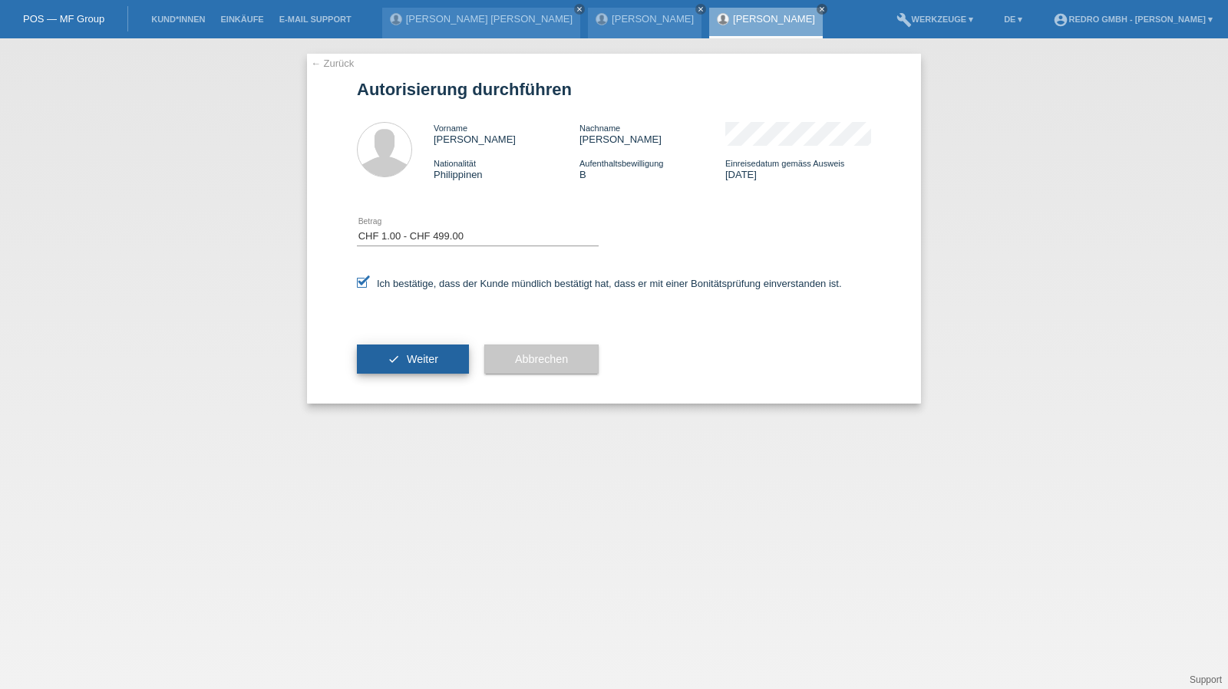
click at [405, 369] on button "check Weiter" at bounding box center [413, 359] width 112 height 29
